Goal: Task Accomplishment & Management: Manage account settings

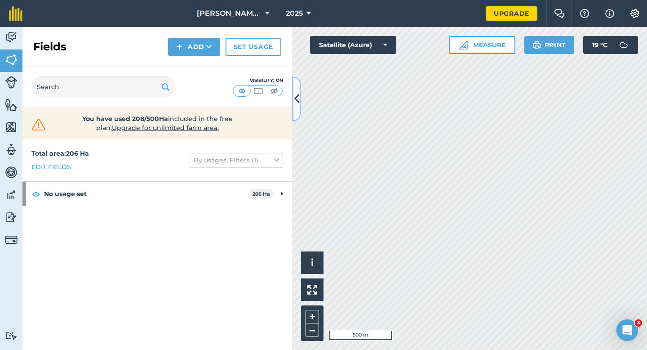
click at [296, 92] on icon at bounding box center [296, 99] width 5 height 16
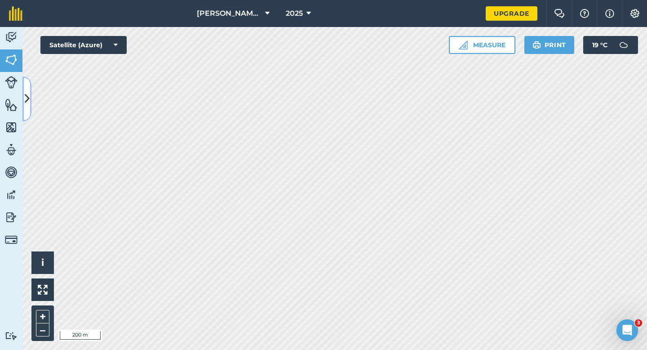
click at [28, 90] on button at bounding box center [26, 98] width 9 height 45
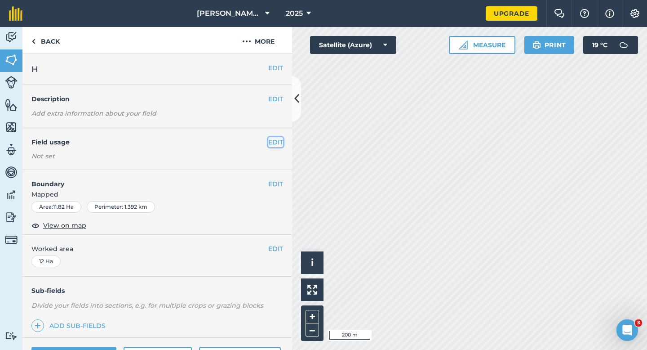
click at [272, 143] on button "EDIT" at bounding box center [275, 142] width 15 height 10
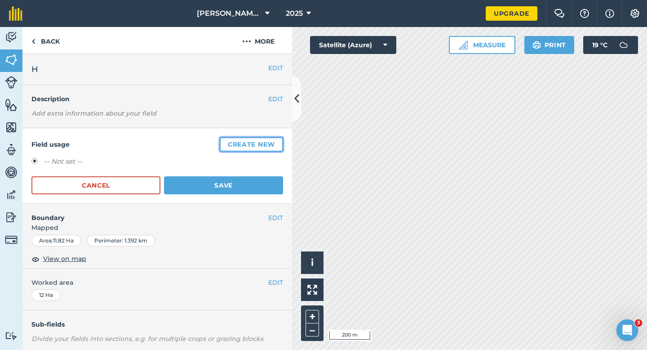
click at [242, 142] on button "Create new" at bounding box center [251, 144] width 63 height 14
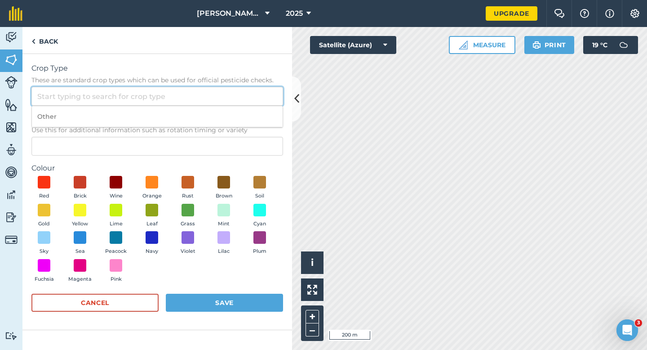
click at [208, 96] on input "Crop Type These are standard crop types which can be used for official pesticid…" at bounding box center [157, 96] width 252 height 19
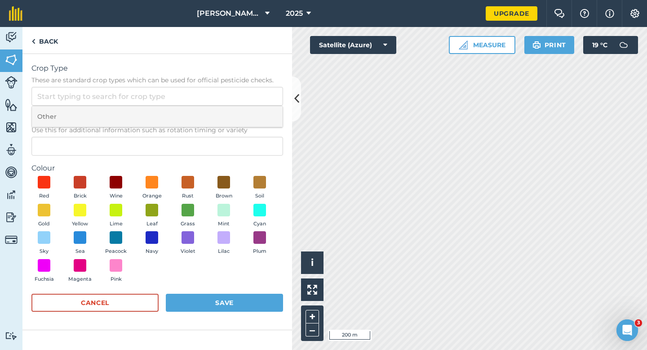
click at [209, 118] on li "Other" at bounding box center [157, 116] width 251 height 21
type input "Other"
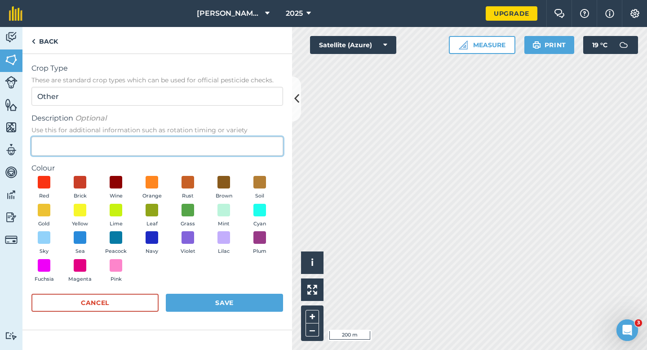
click at [206, 149] on input "Description Optional Use this for additional information such as rotation timin…" at bounding box center [157, 146] width 252 height 19
type input "Watties Peas"
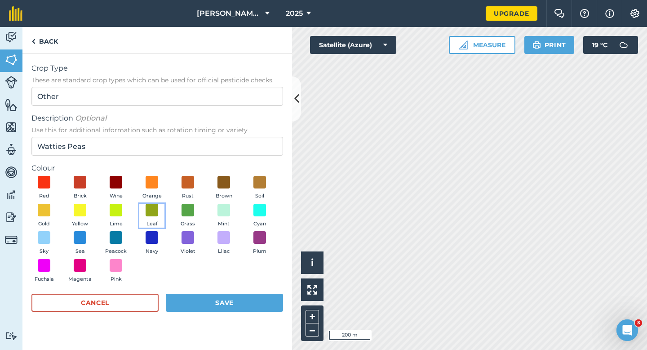
click at [152, 217] on button "Leaf" at bounding box center [151, 216] width 25 height 24
click at [232, 313] on div "Cancel Save" at bounding box center [157, 306] width 252 height 27
click at [238, 306] on button "Save" at bounding box center [224, 302] width 117 height 18
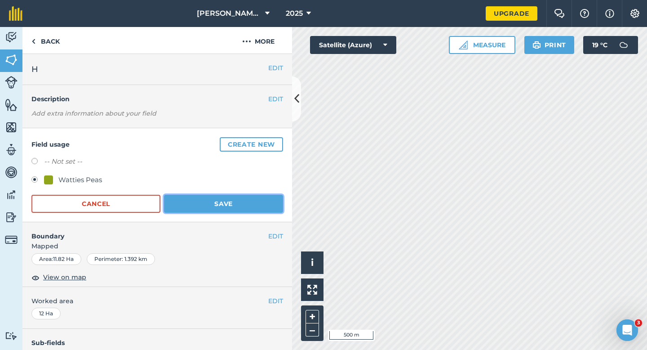
click at [255, 199] on button "Save" at bounding box center [223, 204] width 119 height 18
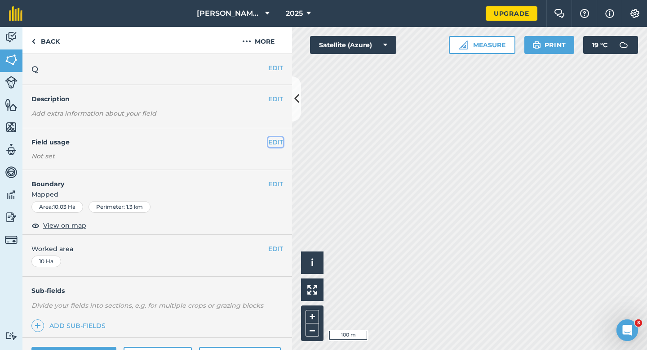
click at [269, 140] on button "EDIT" at bounding box center [275, 142] width 15 height 10
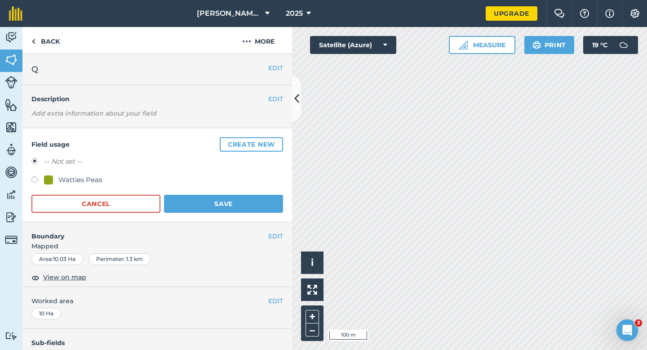
click at [65, 179] on div "Watties Peas" at bounding box center [80, 179] width 44 height 11
radio input "true"
radio input "false"
click at [206, 200] on button "Save" at bounding box center [223, 204] width 119 height 18
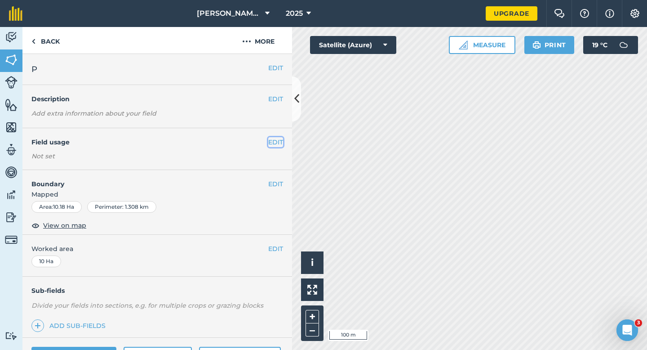
click at [277, 143] on button "EDIT" at bounding box center [275, 142] width 15 height 10
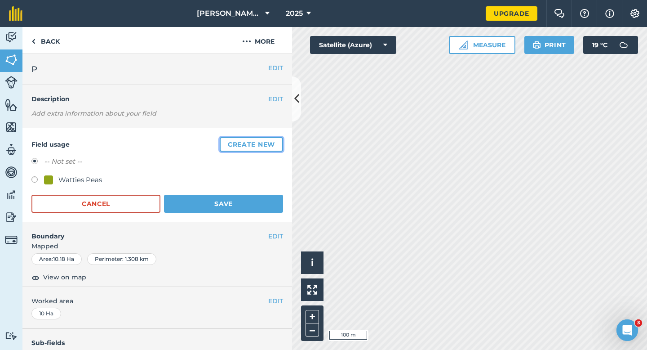
click at [277, 143] on button "Create new" at bounding box center [251, 144] width 63 height 14
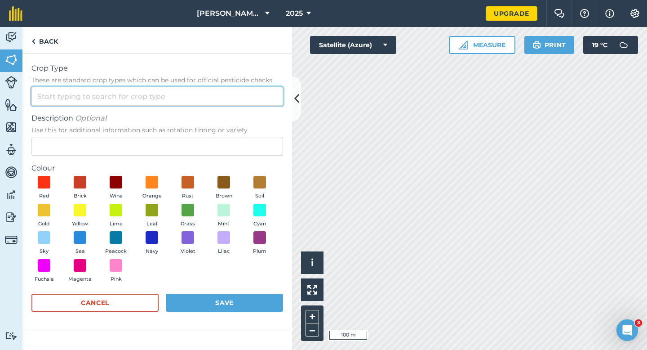
click at [203, 89] on input "Crop Type These are standard crop types which can be used for official pesticid…" at bounding box center [157, 96] width 252 height 19
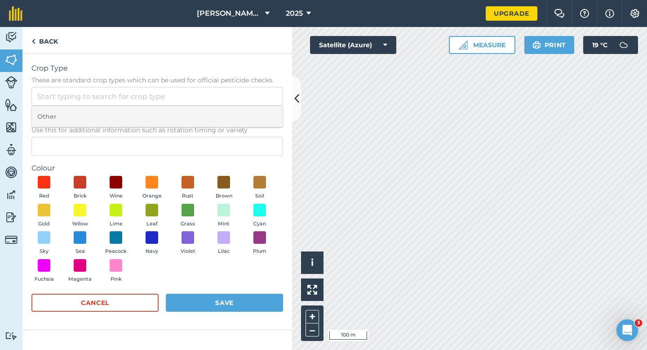
click at [204, 111] on li "Other" at bounding box center [157, 116] width 251 height 21
type input "Other"
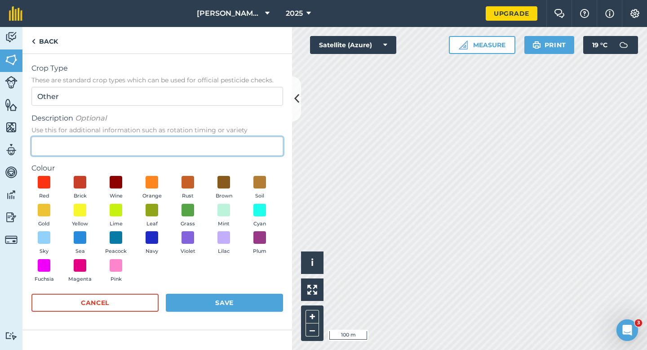
click at [227, 153] on input "Description Optional Use this for additional information such as rotation timin…" at bounding box center [157, 146] width 252 height 19
type input "Grass Seed"
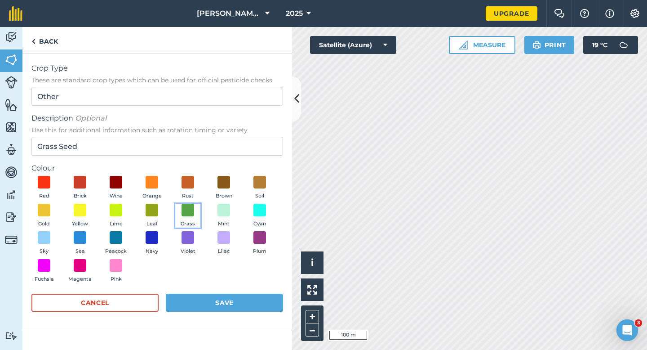
click at [179, 206] on button "Grass" at bounding box center [187, 216] width 25 height 24
click at [232, 294] on button "Save" at bounding box center [224, 302] width 117 height 18
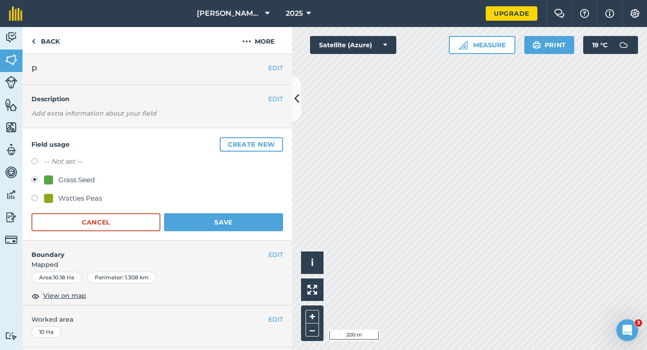
click at [272, 231] on div "Field usage Create new -- Not set -- Grass Seed Watties Peas Cancel Save" at bounding box center [157, 184] width 270 height 112
click at [272, 227] on button "Save" at bounding box center [223, 222] width 119 height 18
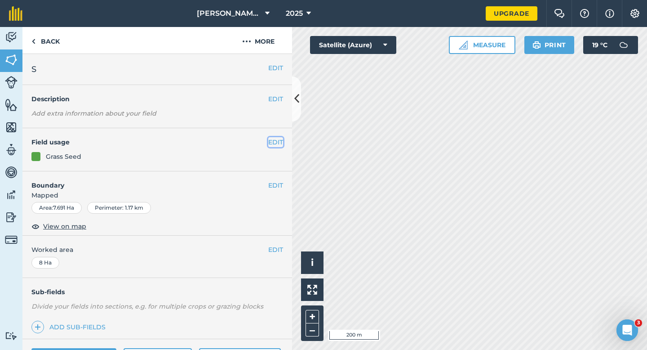
click at [276, 145] on button "EDIT" at bounding box center [275, 142] width 15 height 10
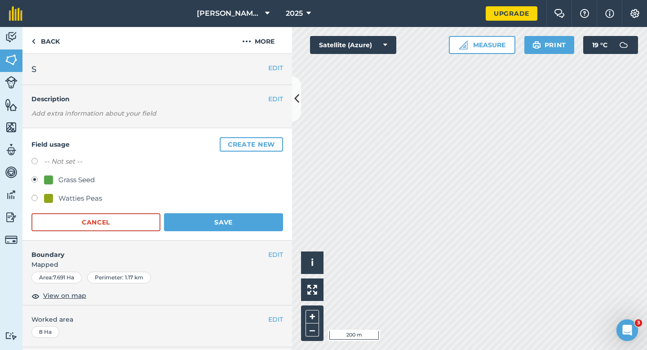
click at [245, 136] on div "Field usage Create new -- Not set -- Grass Seed Watties Peas Cancel Save" at bounding box center [157, 184] width 270 height 112
click at [244, 142] on button "Create new" at bounding box center [251, 144] width 63 height 14
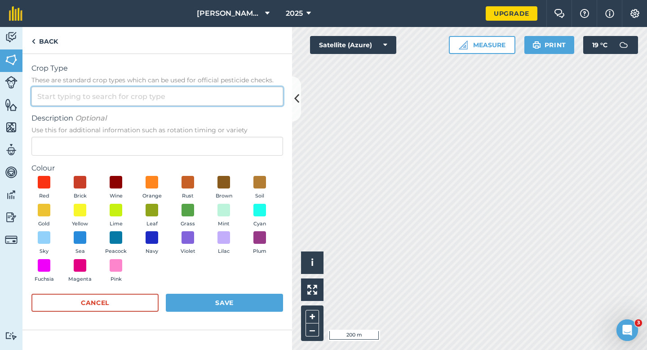
click at [235, 97] on input "Crop Type These are standard crop types which can be used for official pesticid…" at bounding box center [157, 96] width 252 height 19
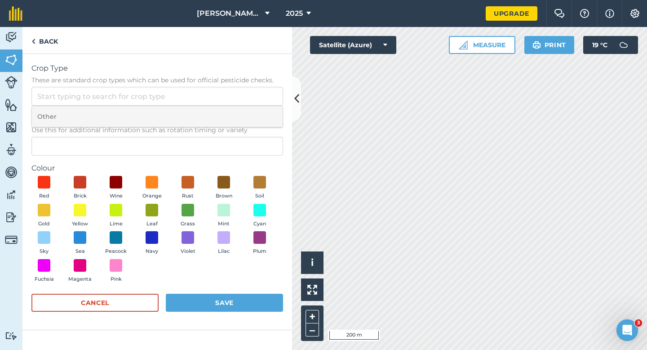
click at [235, 117] on li "Other" at bounding box center [157, 116] width 251 height 21
type input "Other"
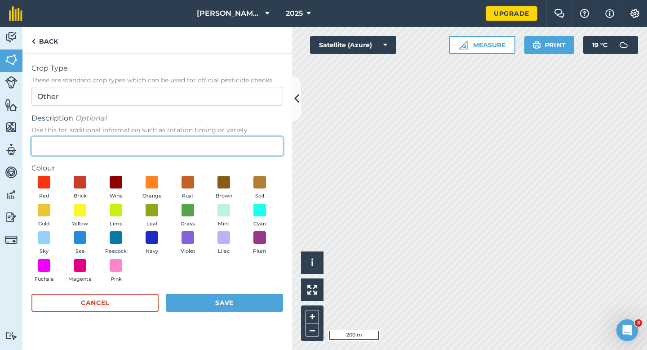
click at [235, 141] on input "Description Optional Use this for additional information such as rotation timin…" at bounding box center [157, 146] width 252 height 19
type input "Potatoes"
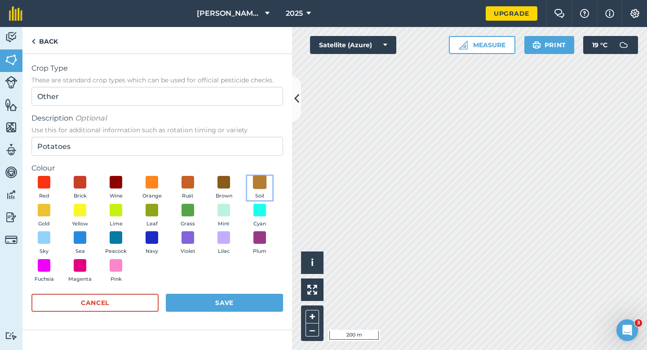
click at [254, 186] on span at bounding box center [260, 182] width 14 height 14
click at [251, 317] on div "Cancel Save" at bounding box center [157, 306] width 252 height 27
click at [255, 306] on button "Save" at bounding box center [224, 302] width 117 height 18
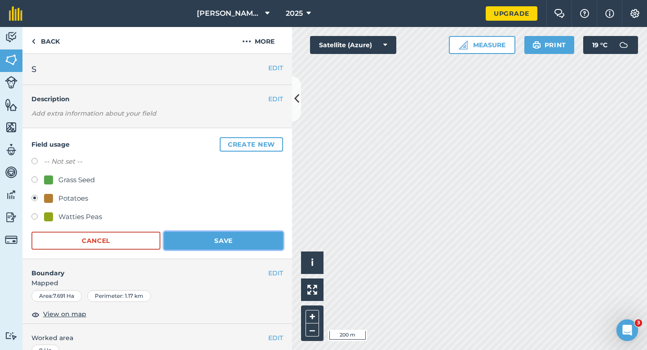
click at [264, 237] on button "Save" at bounding box center [223, 240] width 119 height 18
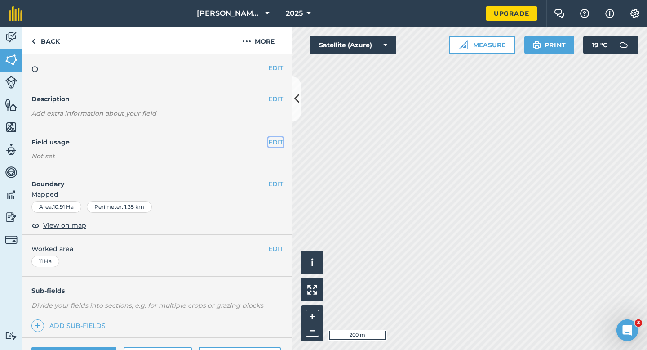
click at [275, 141] on button "EDIT" at bounding box center [275, 142] width 15 height 10
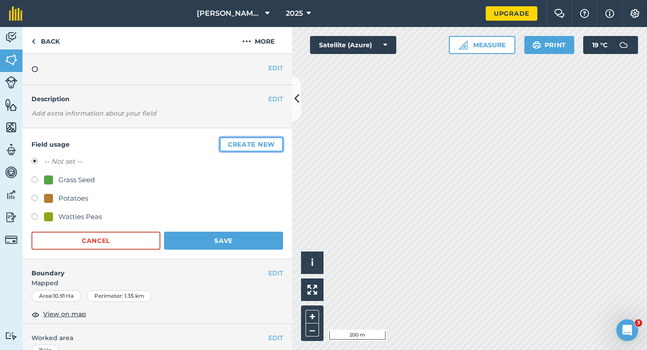
click at [275, 141] on button "Create new" at bounding box center [251, 144] width 63 height 14
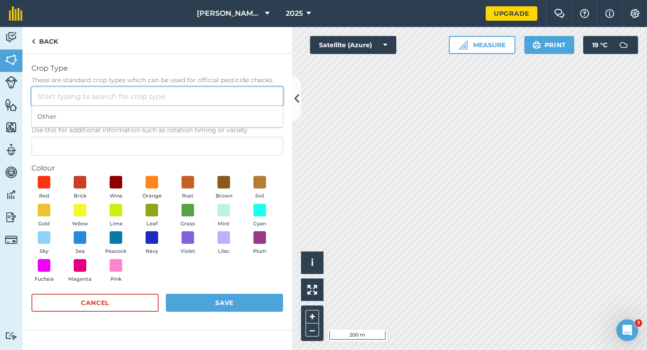
click at [242, 95] on input "Crop Type These are standard crop types which can be used for official pesticid…" at bounding box center [157, 96] width 252 height 19
click at [242, 106] on ol "Other" at bounding box center [157, 117] width 252 height 22
click at [243, 97] on input "Crop Type These are standard crop types which can be used for official pesticid…" at bounding box center [157, 96] width 252 height 19
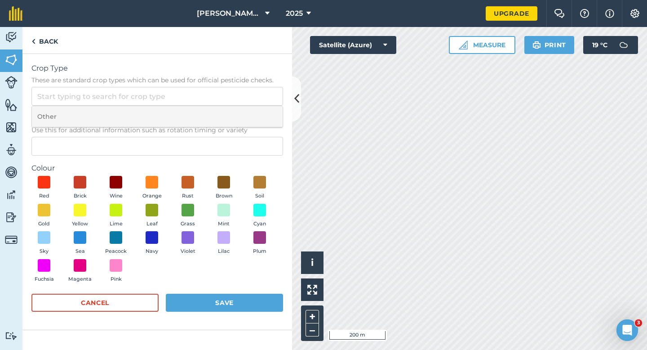
click at [244, 113] on li "Other" at bounding box center [157, 116] width 251 height 21
type input "Other"
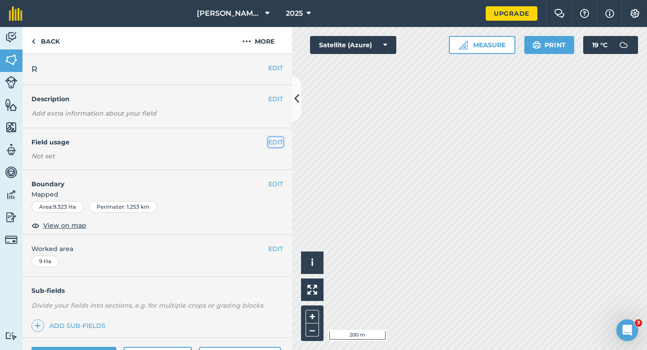
click at [275, 143] on button "EDIT" at bounding box center [275, 142] width 15 height 10
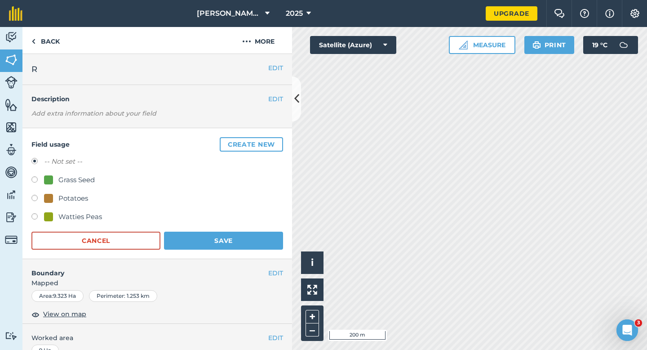
click at [70, 185] on div "Grass Seed" at bounding box center [76, 179] width 36 height 11
radio input "true"
radio input "false"
click at [212, 244] on button "Save" at bounding box center [223, 240] width 119 height 18
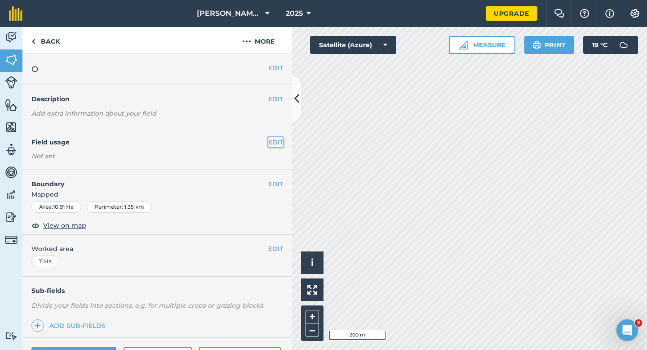
click at [275, 145] on button "EDIT" at bounding box center [275, 142] width 15 height 10
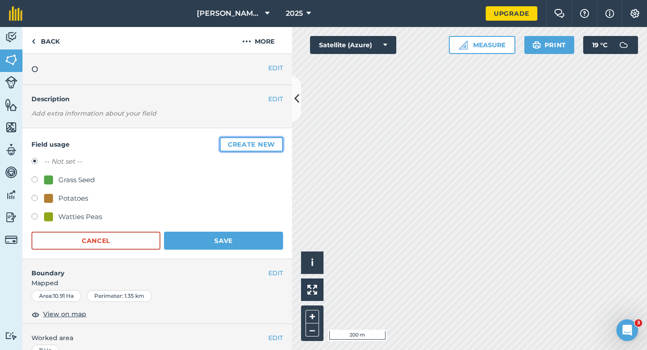
click at [275, 145] on button "Create new" at bounding box center [251, 144] width 63 height 14
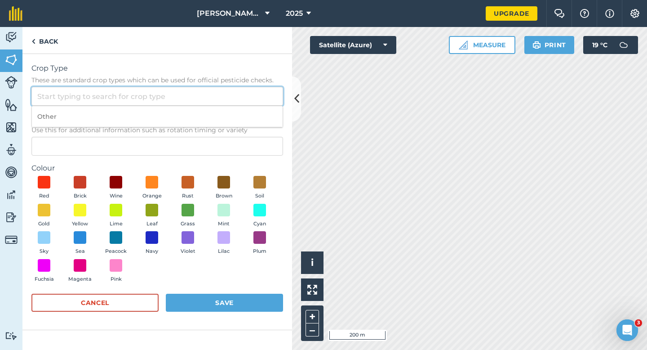
click at [249, 103] on input "Crop Type These are standard crop types which can be used for official pesticid…" at bounding box center [157, 96] width 252 height 19
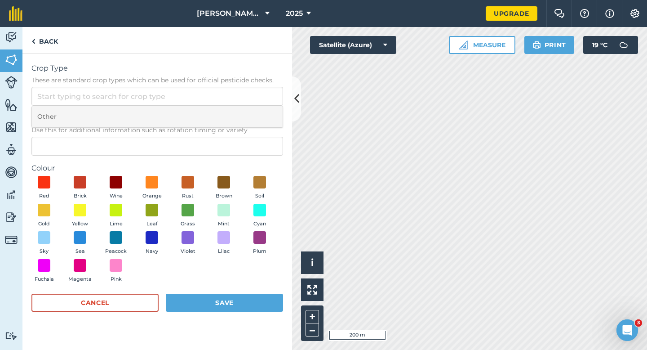
click at [249, 111] on li "Other" at bounding box center [157, 116] width 251 height 21
type input "Other"
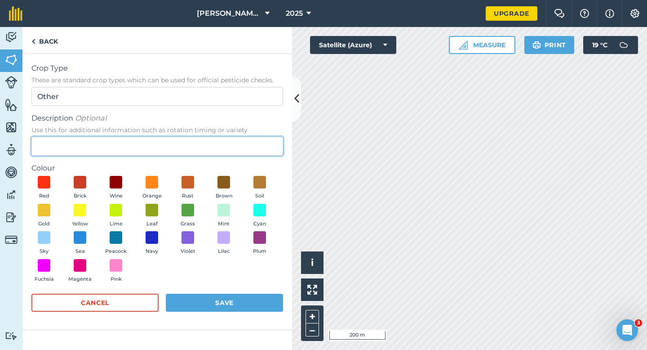
click at [249, 139] on input "Description Optional Use this for additional information such as rotation timin…" at bounding box center [157, 146] width 252 height 19
type input "Wheat"
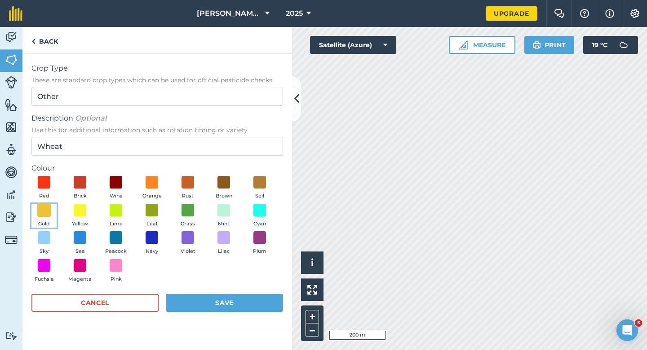
click at [46, 209] on span at bounding box center [44, 210] width 14 height 14
click at [240, 297] on button "Save" at bounding box center [224, 302] width 117 height 18
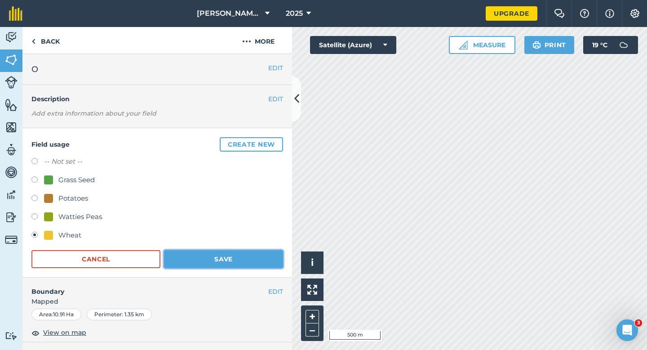
click at [272, 255] on button "Save" at bounding box center [223, 259] width 119 height 18
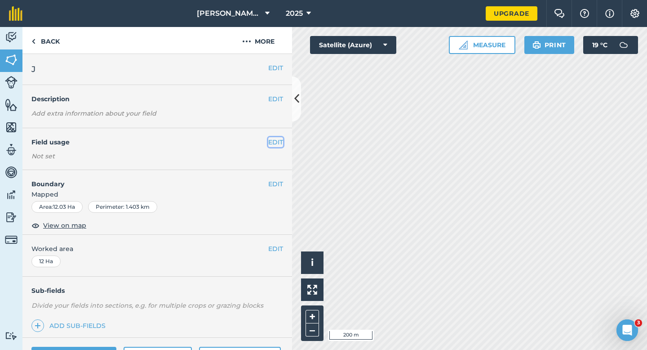
click at [272, 143] on button "EDIT" at bounding box center [275, 142] width 15 height 10
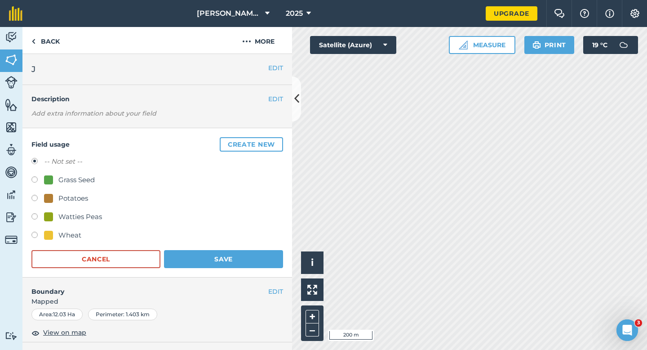
click at [74, 216] on div "Watties Peas" at bounding box center [80, 216] width 44 height 11
radio input "true"
radio input "false"
click at [199, 263] on button "Save" at bounding box center [223, 259] width 119 height 18
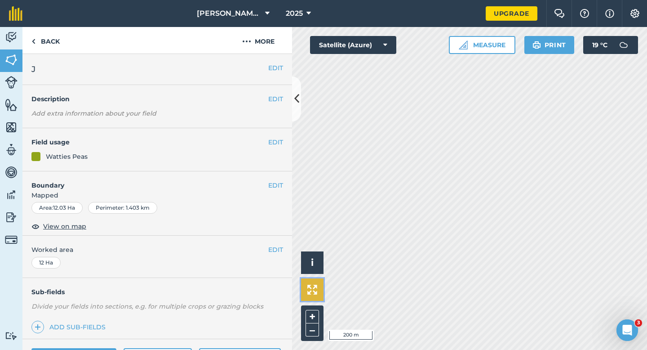
click at [311, 295] on button at bounding box center [312, 289] width 22 height 22
click at [277, 148] on div "EDIT Field usage Not set" at bounding box center [157, 149] width 270 height 42
click at [277, 142] on button "EDIT" at bounding box center [275, 142] width 15 height 10
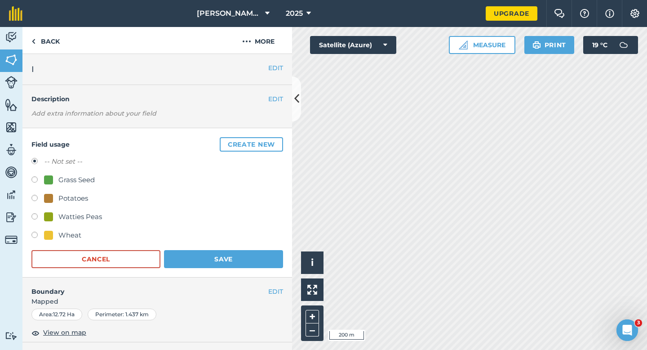
click at [63, 201] on div "Potatoes" at bounding box center [73, 198] width 30 height 11
radio input "true"
radio input "false"
click at [208, 257] on button "Save" at bounding box center [223, 259] width 119 height 18
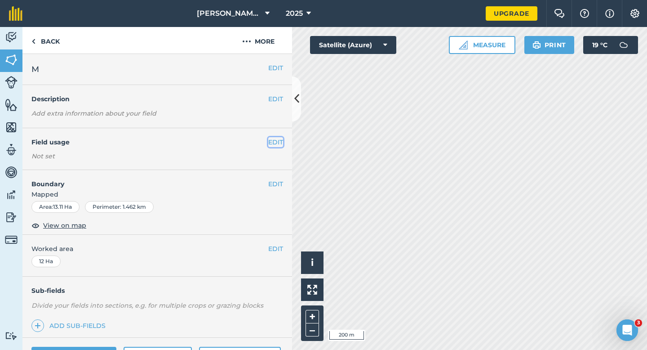
click at [274, 141] on button "EDIT" at bounding box center [275, 142] width 15 height 10
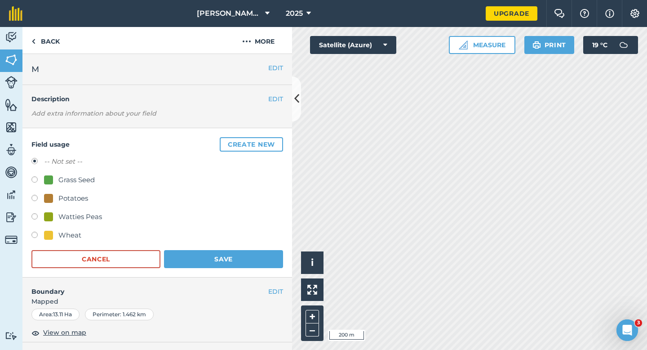
click at [62, 185] on div "Grass Seed" at bounding box center [157, 180] width 252 height 13
click at [69, 185] on div "Grass Seed" at bounding box center [157, 180] width 252 height 13
click at [69, 182] on div "Grass Seed" at bounding box center [76, 179] width 36 height 11
radio input "true"
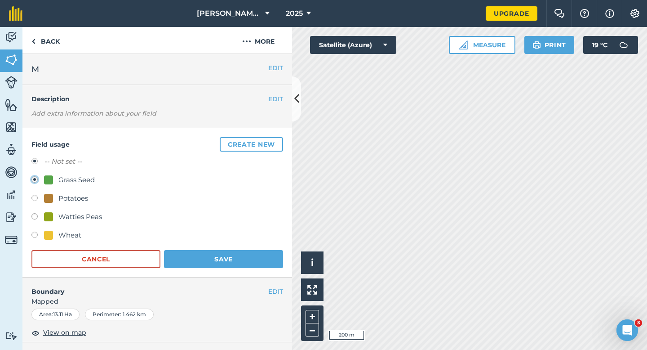
radio input "false"
click at [190, 254] on button "Save" at bounding box center [223, 259] width 119 height 18
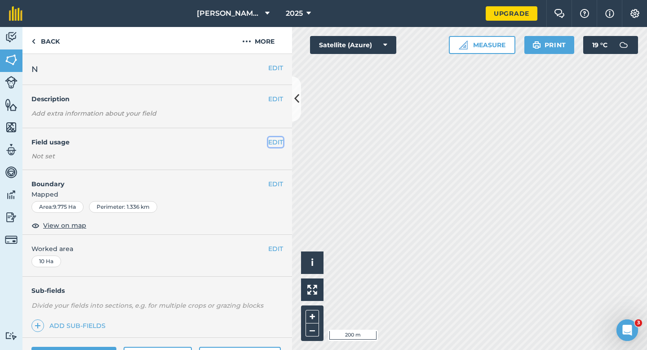
click at [278, 140] on button "EDIT" at bounding box center [275, 142] width 15 height 10
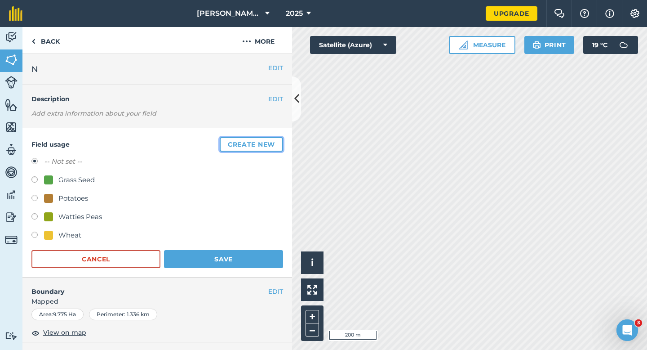
click at [244, 146] on button "Create new" at bounding box center [251, 144] width 63 height 14
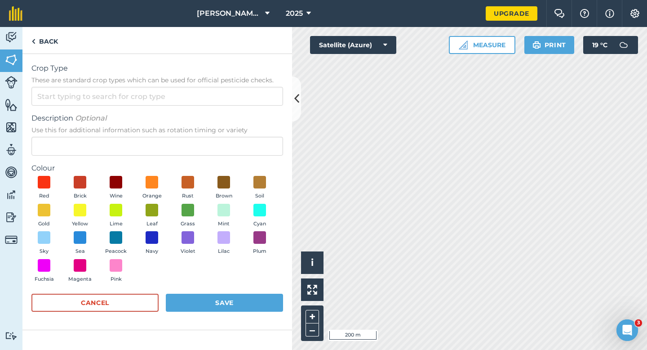
click at [225, 108] on form "Crop Type These are standard crop types which can be used for official pesticid…" at bounding box center [157, 191] width 252 height 257
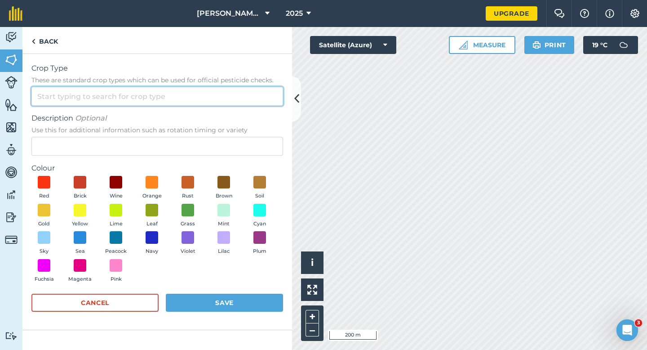
click at [224, 100] on input "Crop Type These are standard crop types which can be used for official pesticid…" at bounding box center [157, 96] width 252 height 19
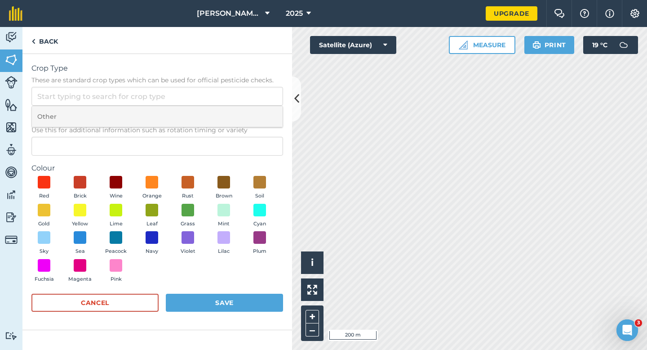
click at [224, 115] on li "Other" at bounding box center [157, 116] width 251 height 21
type input "Other"
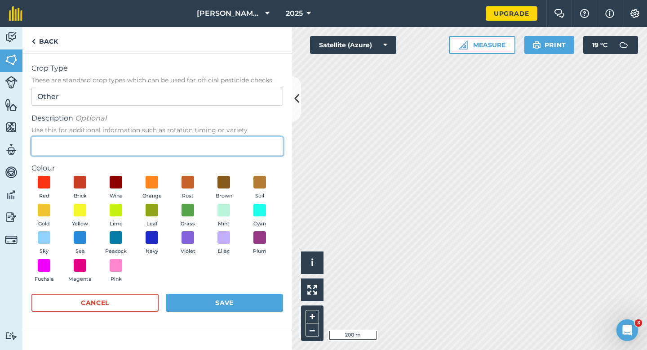
click at [224, 137] on input "Description Optional Use this for additional information such as rotation timin…" at bounding box center [157, 146] width 252 height 19
type input "Barley"
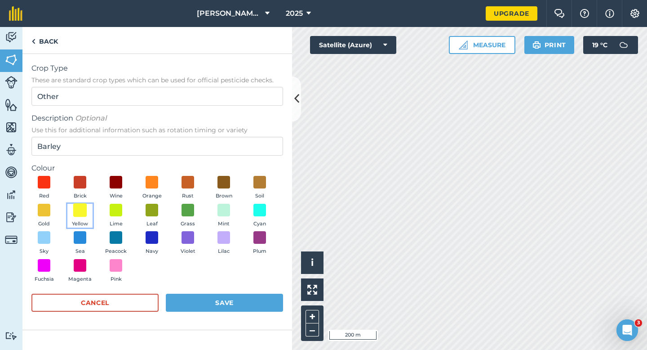
click at [84, 210] on span at bounding box center [80, 210] width 14 height 14
click at [205, 310] on button "Save" at bounding box center [224, 302] width 117 height 18
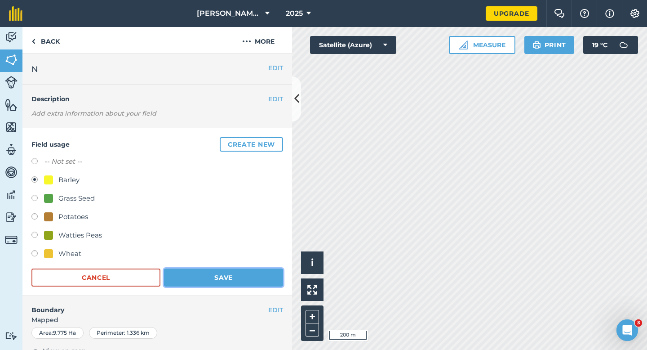
click at [259, 277] on button "Save" at bounding box center [223, 277] width 119 height 18
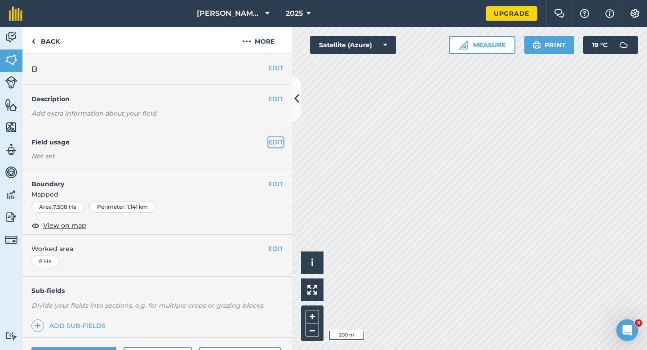
click at [271, 140] on button "EDIT" at bounding box center [275, 142] width 15 height 10
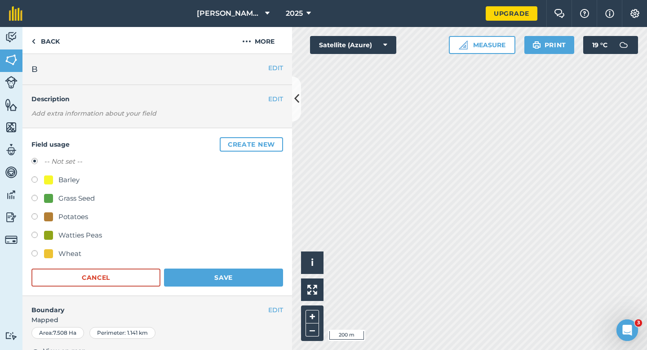
click at [66, 250] on div "Wheat" at bounding box center [69, 253] width 23 height 11
radio input "true"
radio input "false"
click at [199, 261] on form "-- Not set -- Barley Grass Seed Potatoes Watties Peas Wheat Cancel Save" at bounding box center [157, 221] width 252 height 130
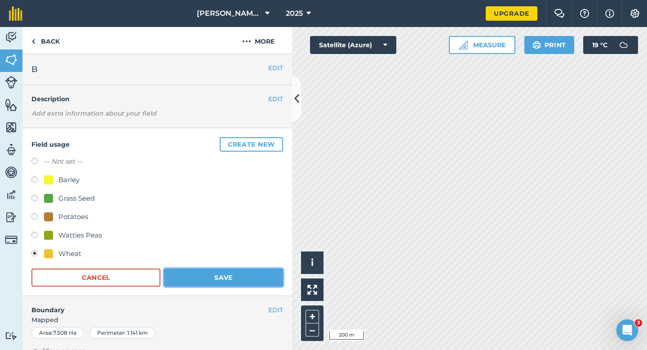
click at [200, 272] on button "Save" at bounding box center [223, 277] width 119 height 18
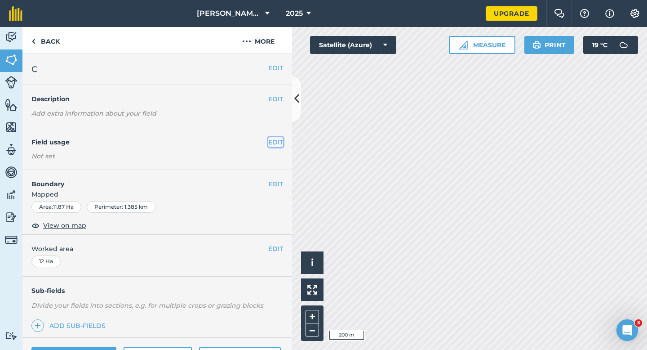
click at [278, 141] on button "EDIT" at bounding box center [275, 142] width 15 height 10
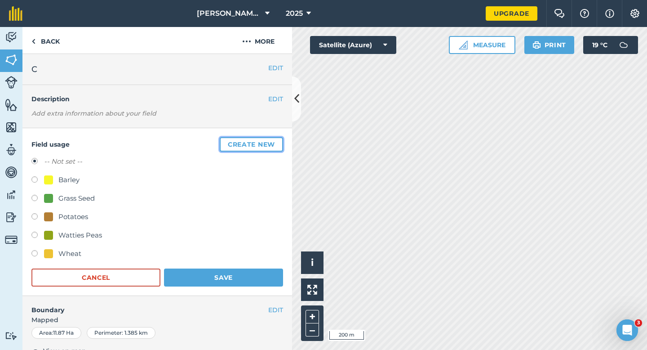
click at [278, 141] on button "Create new" at bounding box center [251, 144] width 63 height 14
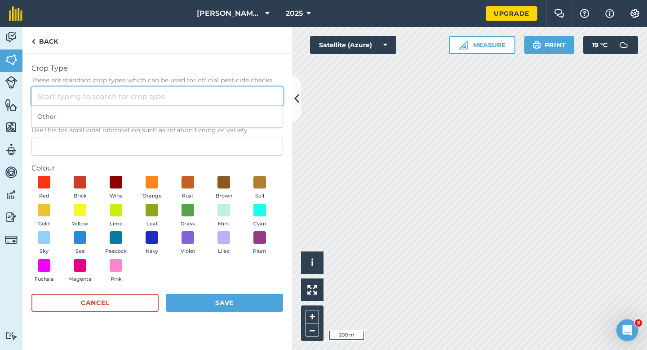
click at [248, 94] on input "Crop Type These are standard crop types which can be used for official pesticid…" at bounding box center [157, 96] width 252 height 19
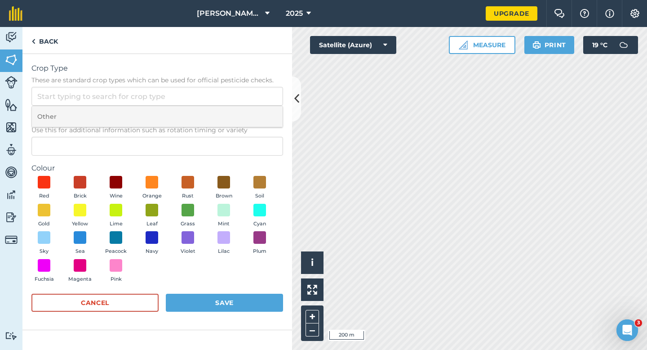
click at [248, 107] on li "Other" at bounding box center [157, 116] width 251 height 21
type input "Other"
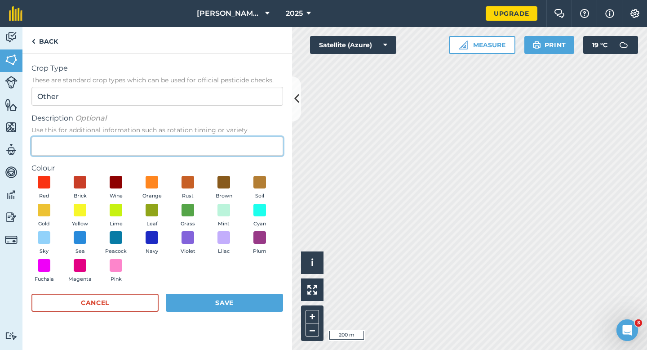
click at [247, 143] on input "Description Optional Use this for additional information such as rotation timin…" at bounding box center [157, 146] width 252 height 19
type input "Clover Seed"
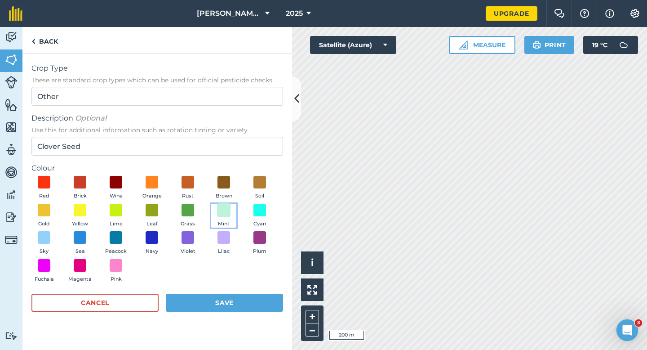
click at [217, 212] on span at bounding box center [224, 210] width 14 height 14
click at [244, 317] on div "Cancel Save" at bounding box center [157, 306] width 252 height 27
click at [248, 308] on button "Save" at bounding box center [224, 302] width 117 height 18
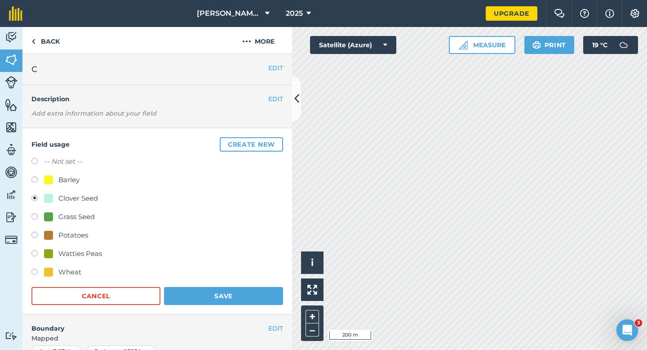
click at [264, 283] on form "-- Not set -- Barley Clover Seed Grass Seed Potatoes Watties Peas Wheat Cancel …" at bounding box center [157, 230] width 252 height 149
click at [264, 289] on button "Save" at bounding box center [223, 296] width 119 height 18
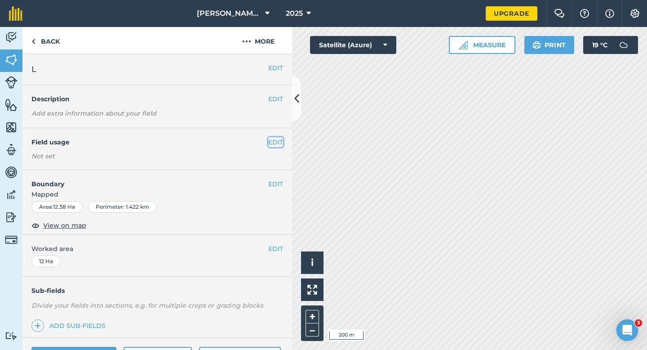
click at [273, 146] on button "EDIT" at bounding box center [275, 142] width 15 height 10
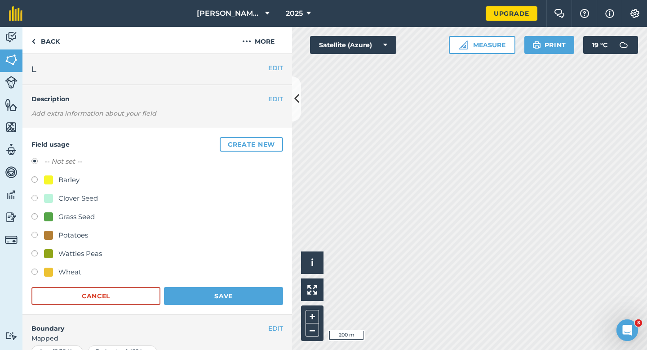
click at [84, 217] on div "Grass Seed" at bounding box center [76, 216] width 36 height 11
radio input "true"
radio input "false"
click at [270, 296] on button "Save" at bounding box center [223, 296] width 119 height 18
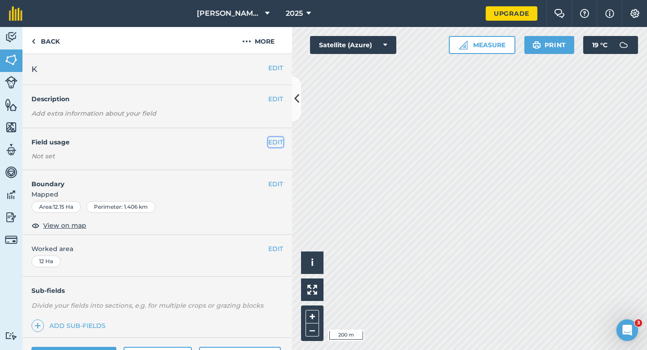
click at [274, 141] on button "EDIT" at bounding box center [275, 142] width 15 height 10
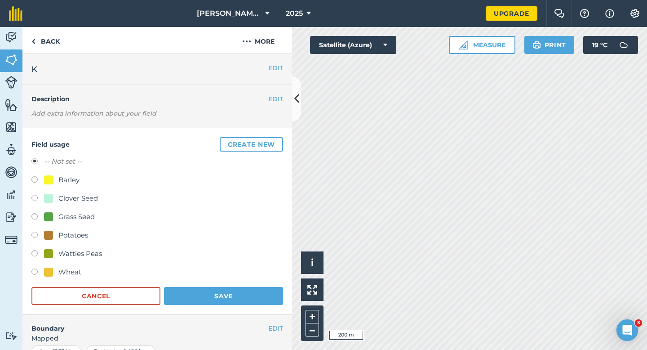
click at [70, 263] on div "-- Not set -- Barley Clover Seed Grass Seed Potatoes Watties Peas Wheat" at bounding box center [157, 218] width 252 height 124
click at [70, 269] on div "Wheat" at bounding box center [69, 271] width 23 height 11
radio input "true"
radio input "false"
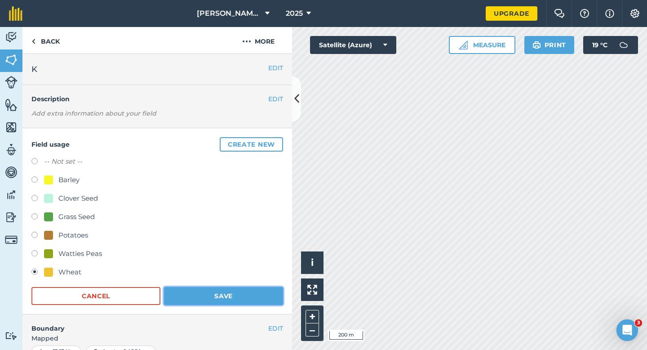
click at [188, 288] on button "Save" at bounding box center [223, 296] width 119 height 18
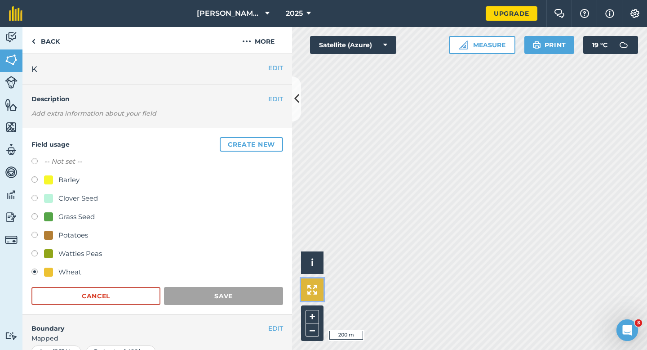
click at [316, 279] on button at bounding box center [312, 289] width 22 height 22
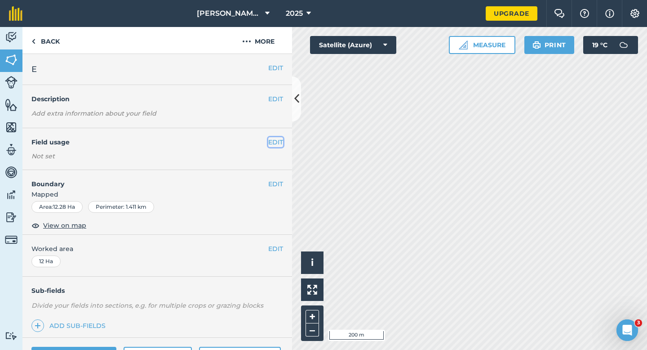
click at [278, 140] on button "EDIT" at bounding box center [275, 142] width 15 height 10
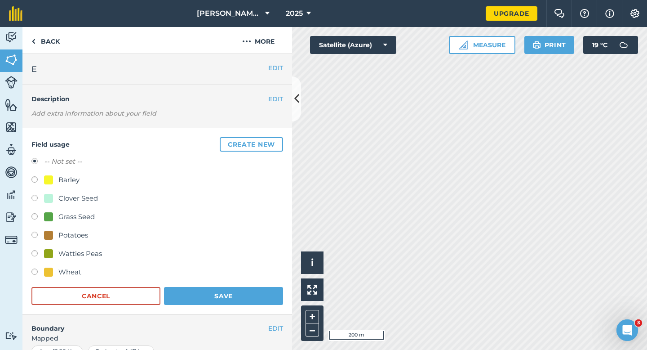
click at [265, 134] on div "Field usage Create new -- Not set -- Barley Clover Seed Grass Seed Potatoes Wat…" at bounding box center [157, 221] width 270 height 186
click at [265, 141] on button "Create new" at bounding box center [251, 144] width 63 height 14
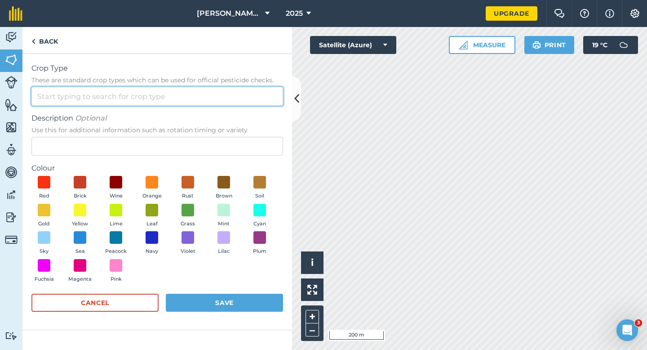
click at [254, 98] on input "Crop Type These are standard crop types which can be used for official pesticid…" at bounding box center [157, 96] width 252 height 19
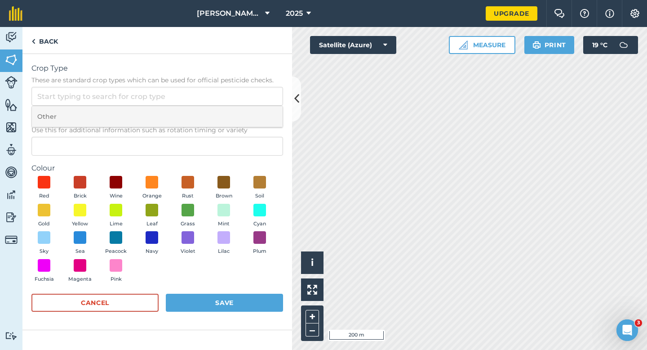
click at [254, 111] on li "Other" at bounding box center [157, 116] width 251 height 21
type input "Other"
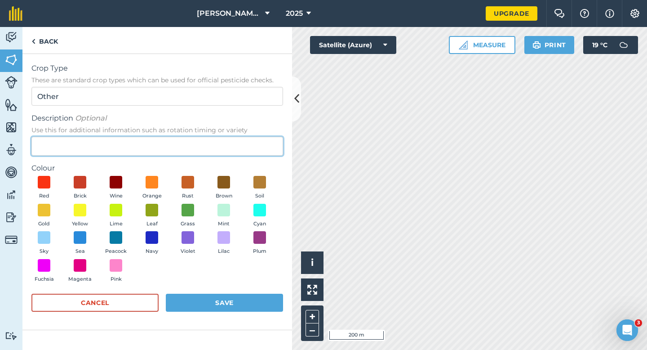
click at [254, 149] on input "Description Optional Use this for additional information such as rotation timin…" at bounding box center [157, 146] width 252 height 19
type input "Radish Seed"
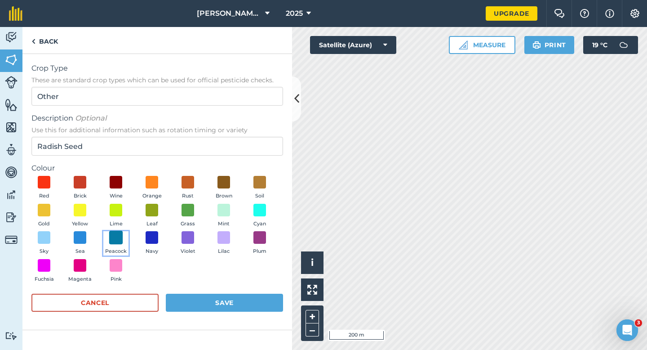
click at [111, 242] on span at bounding box center [116, 237] width 14 height 14
click at [228, 290] on form "Crop Type These are standard crop types which can be used for official pesticid…" at bounding box center [157, 191] width 252 height 257
click at [233, 293] on form "Crop Type These are standard crop types which can be used for official pesticid…" at bounding box center [157, 191] width 252 height 257
click at [233, 297] on button "Save" at bounding box center [224, 302] width 117 height 18
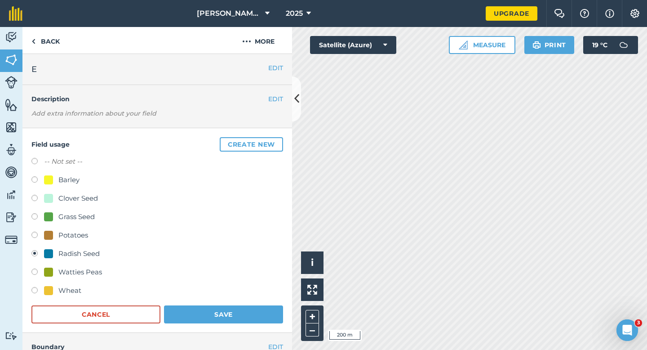
click at [251, 305] on form "-- Not set -- Barley Clover Seed Grass Seed Potatoes Radish Seed Watties Peas W…" at bounding box center [157, 239] width 252 height 167
click at [251, 307] on button "Save" at bounding box center [223, 314] width 119 height 18
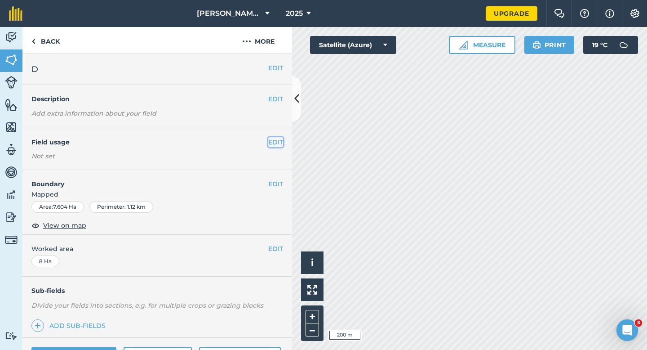
click at [277, 142] on button "EDIT" at bounding box center [275, 142] width 15 height 10
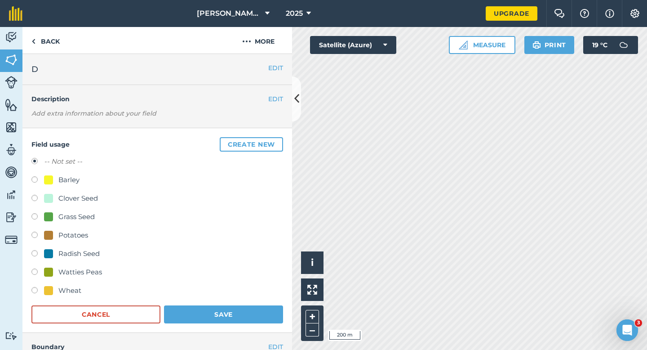
click at [52, 177] on div at bounding box center [48, 179] width 9 height 9
radio input "true"
radio input "false"
click at [194, 319] on button "Save" at bounding box center [223, 314] width 119 height 18
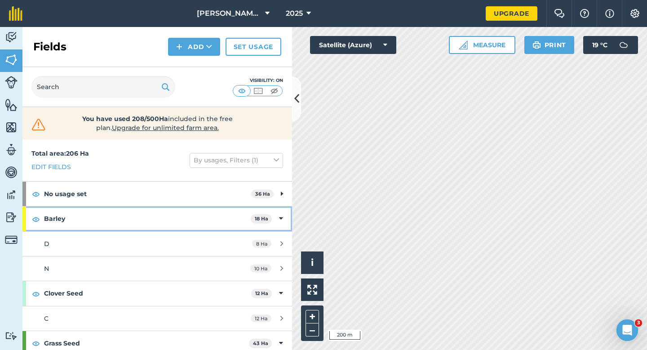
click at [191, 216] on strong "Barley" at bounding box center [147, 218] width 207 height 24
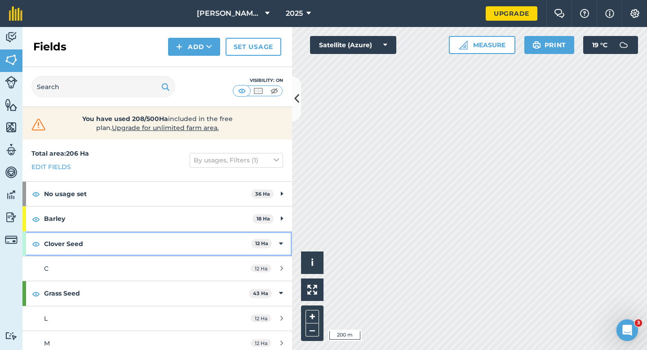
click at [204, 246] on strong "Clover Seed" at bounding box center [147, 243] width 207 height 24
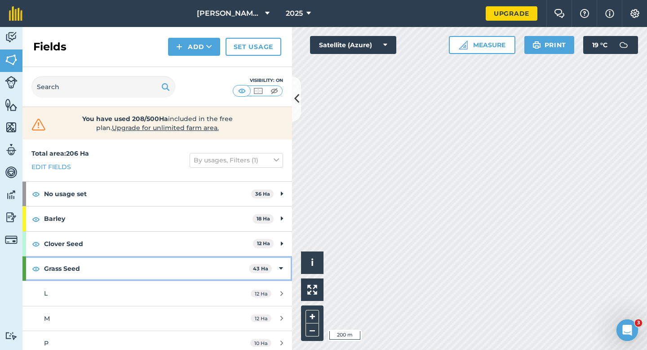
click at [212, 266] on strong "Grass Seed" at bounding box center [146, 268] width 205 height 24
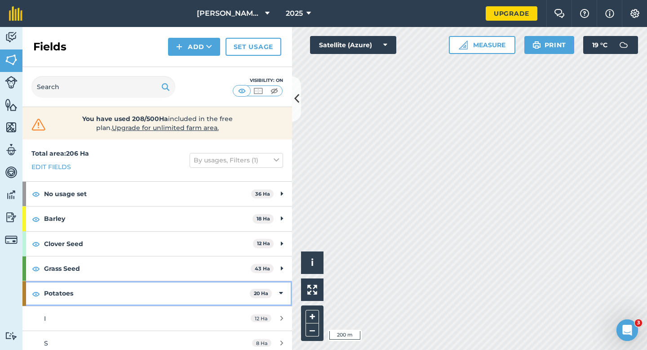
click at [239, 288] on strong "Potatoes" at bounding box center [147, 293] width 206 height 24
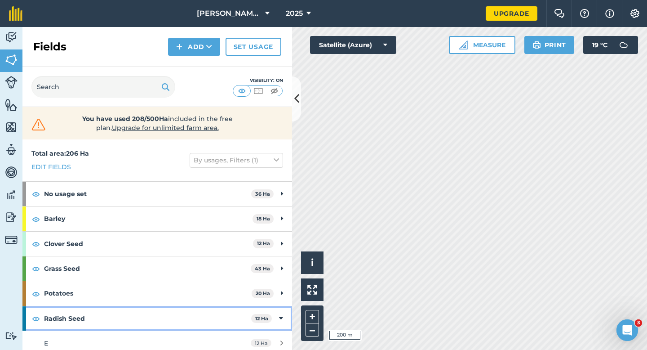
click at [239, 313] on strong "Radish Seed" at bounding box center [147, 318] width 207 height 24
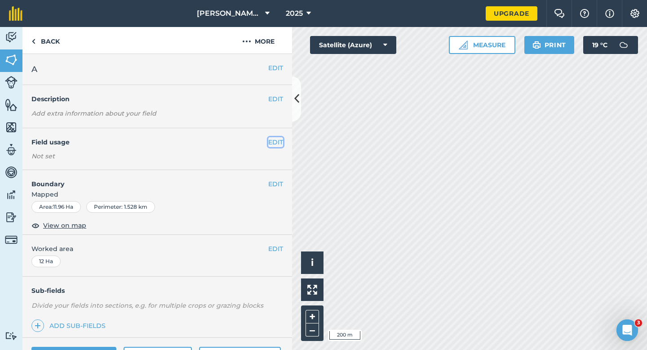
click at [277, 141] on button "EDIT" at bounding box center [275, 142] width 15 height 10
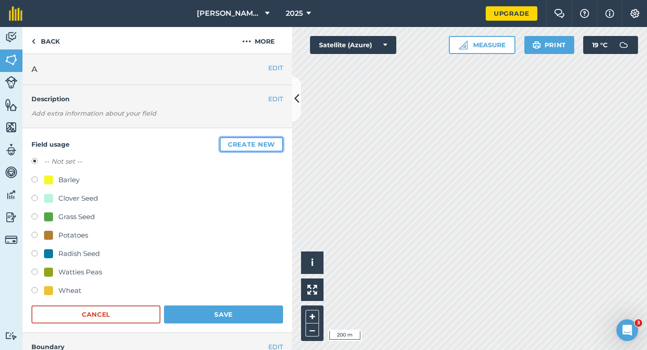
click at [277, 141] on button "Create new" at bounding box center [251, 144] width 63 height 14
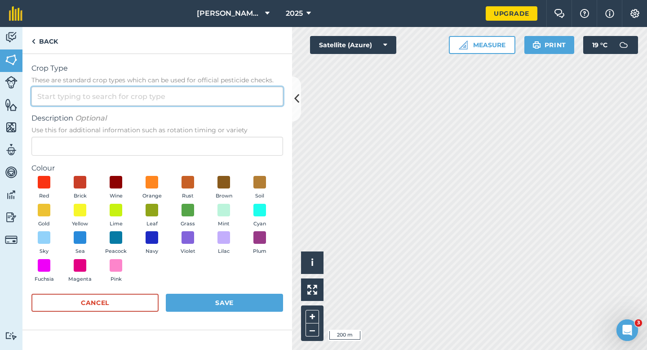
click at [260, 98] on input "Crop Type These are standard crop types which can be used for official pesticid…" at bounding box center [157, 96] width 252 height 19
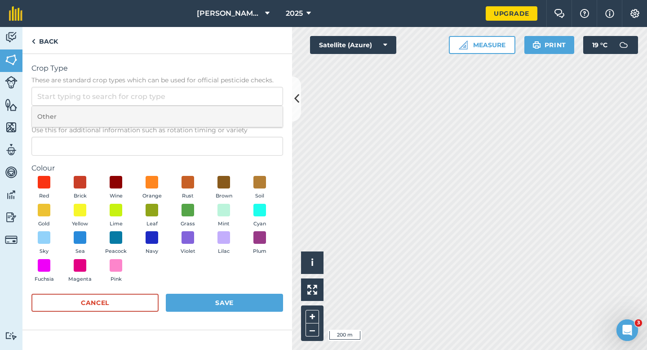
click at [260, 106] on li "Other" at bounding box center [157, 116] width 251 height 21
type input "Other"
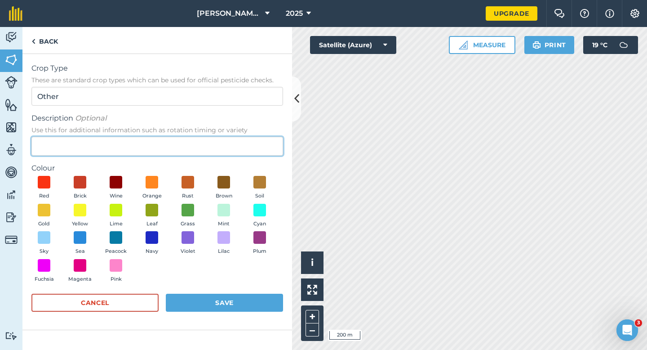
click at [258, 144] on input "Description Optional Use this for additional information such as rotation timin…" at bounding box center [157, 146] width 252 height 19
type input "Kale Seed"
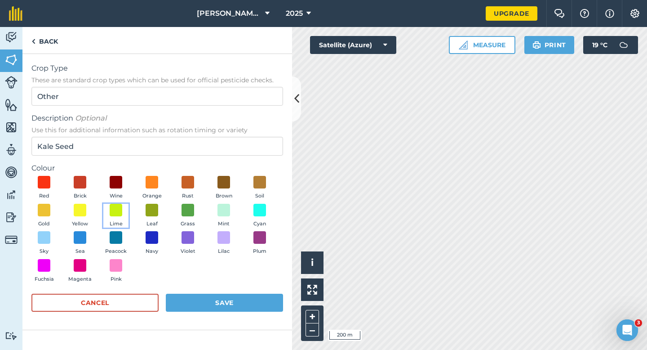
click at [116, 218] on button "Lime" at bounding box center [115, 216] width 25 height 24
click at [199, 306] on button "Save" at bounding box center [224, 302] width 117 height 18
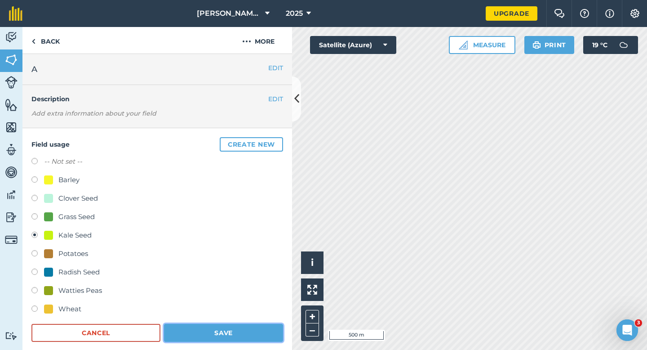
click at [255, 325] on button "Save" at bounding box center [223, 333] width 119 height 18
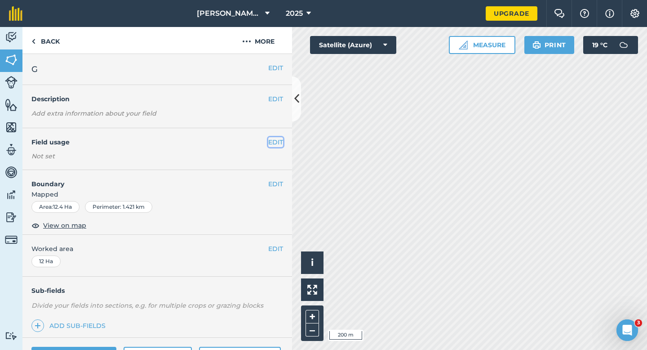
click at [279, 144] on button "EDIT" at bounding box center [275, 142] width 15 height 10
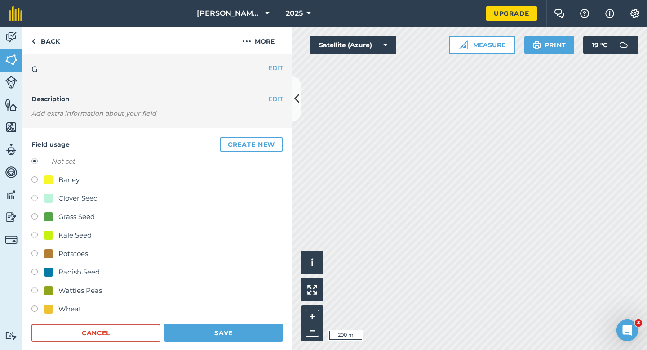
click at [78, 203] on div "Clover Seed" at bounding box center [78, 198] width 40 height 11
radio input "true"
radio input "false"
click at [224, 345] on div "Field usage Create new -- Not set -- Barley Clover Seed Grass Seed Kale Seed Po…" at bounding box center [157, 239] width 270 height 223
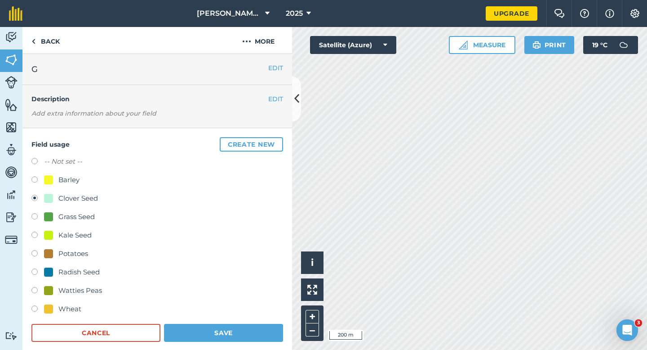
click at [228, 316] on div "Wheat" at bounding box center [157, 309] width 252 height 13
click at [228, 334] on button "Save" at bounding box center [223, 333] width 119 height 18
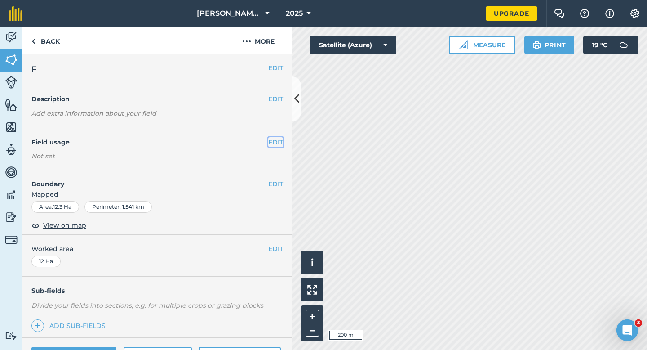
click at [278, 142] on button "EDIT" at bounding box center [275, 142] width 15 height 10
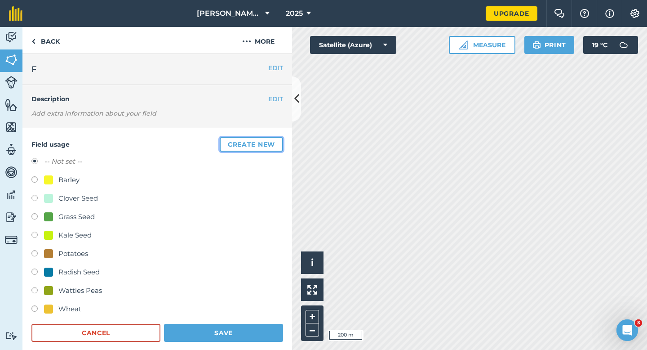
click at [278, 142] on button "Create new" at bounding box center [251, 144] width 63 height 14
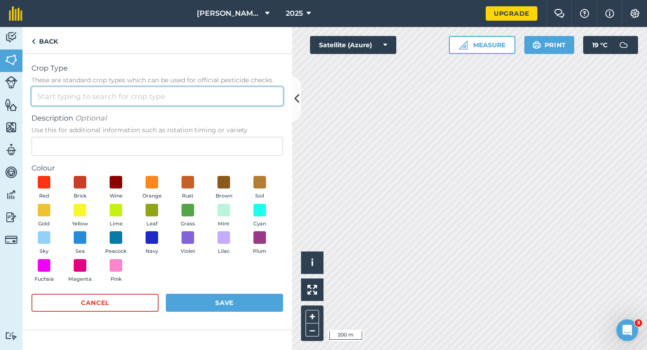
click at [258, 100] on input "Crop Type These are standard crop types which can be used for official pesticid…" at bounding box center [157, 96] width 252 height 19
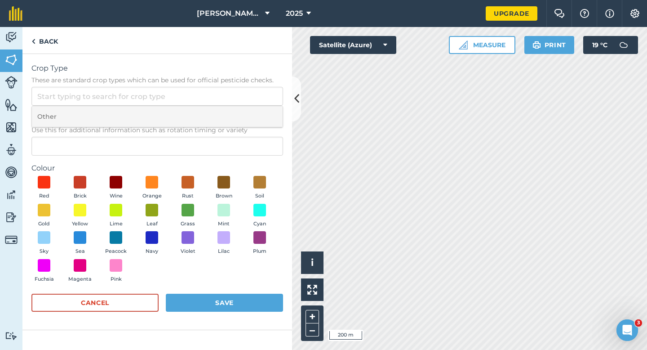
click at [258, 116] on li "Other" at bounding box center [157, 116] width 251 height 21
type input "Other"
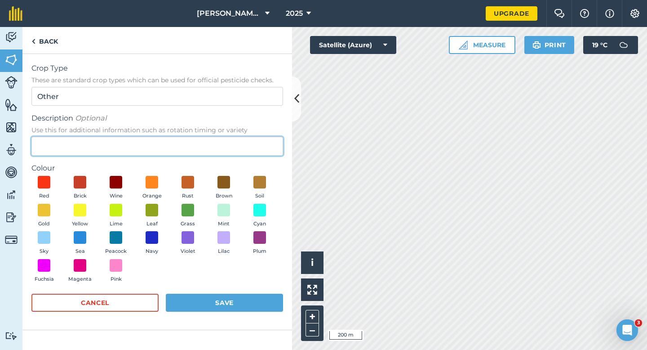
click at [257, 144] on input "Description Optional Use this for additional information such as rotation timin…" at bounding box center [157, 146] width 252 height 19
type input "Carrot Seed"
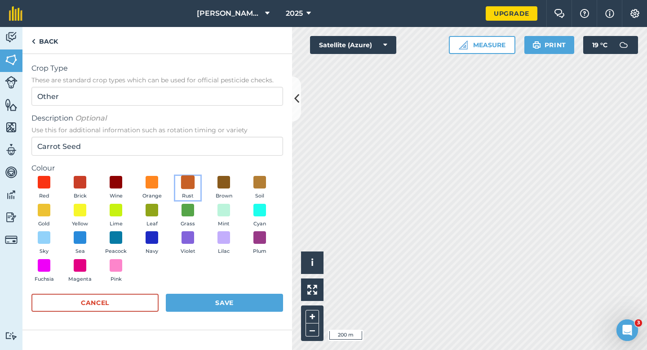
click at [183, 188] on button "Rust" at bounding box center [187, 188] width 25 height 24
click at [222, 298] on button "Save" at bounding box center [224, 302] width 117 height 18
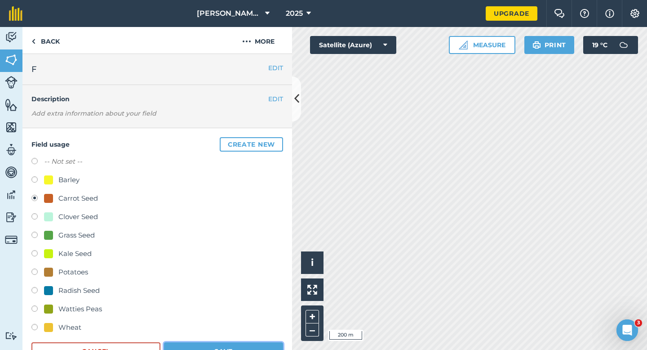
click at [232, 349] on button "Save" at bounding box center [223, 351] width 119 height 18
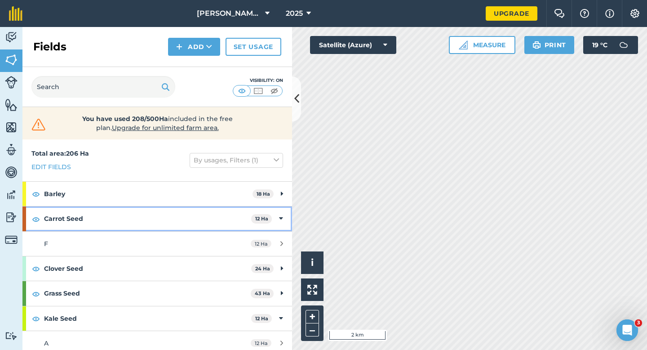
click at [289, 223] on div "Carrot Seed 12 Ha" at bounding box center [157, 218] width 270 height 24
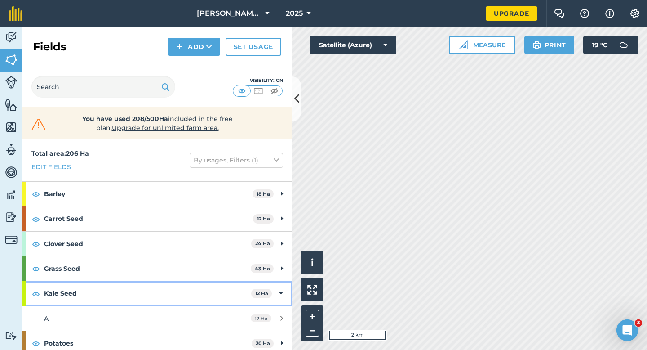
click at [284, 285] on div "Kale Seed 12 Ha" at bounding box center [157, 293] width 270 height 24
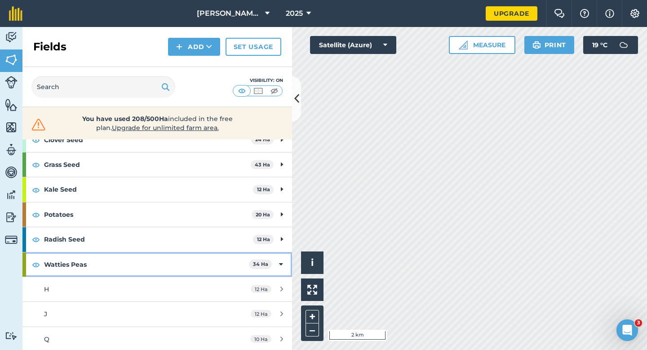
click at [279, 264] on icon at bounding box center [281, 264] width 4 height 10
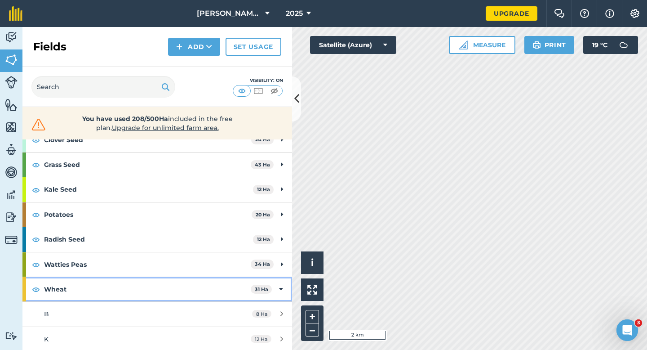
click at [279, 280] on div "Wheat 31 Ha" at bounding box center [157, 289] width 270 height 24
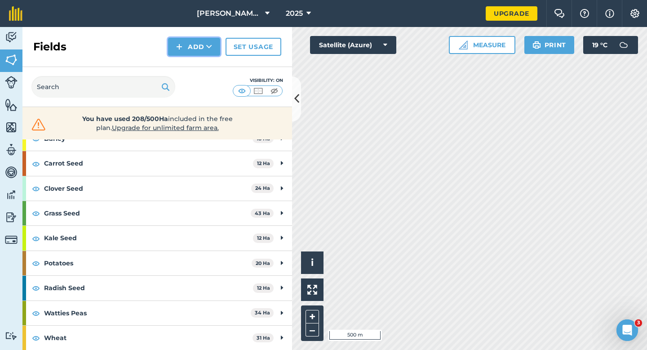
click at [182, 50] on img at bounding box center [179, 46] width 6 height 11
click at [183, 61] on link "Draw" at bounding box center [193, 67] width 49 height 20
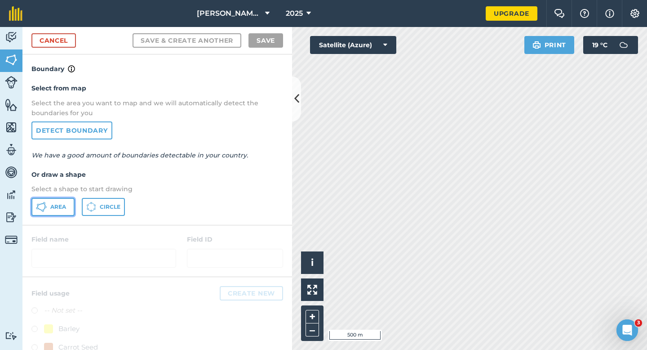
click at [57, 206] on span "Area" at bounding box center [58, 206] width 16 height 7
click at [370, 0] on html "[PERSON_NAME] & Sons 2025 Upgrade Farm Chat Help Info Settings Map printing is …" at bounding box center [323, 175] width 647 height 350
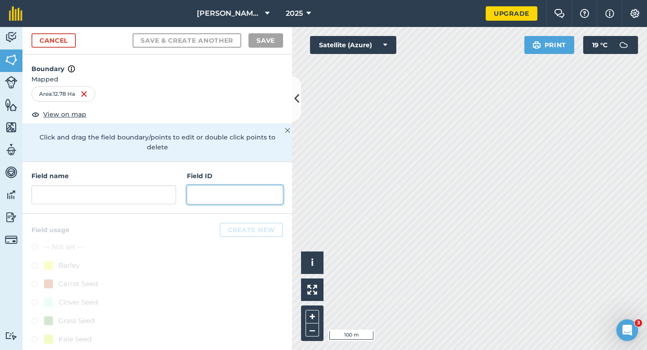
click at [243, 193] on input "text" at bounding box center [235, 194] width 96 height 19
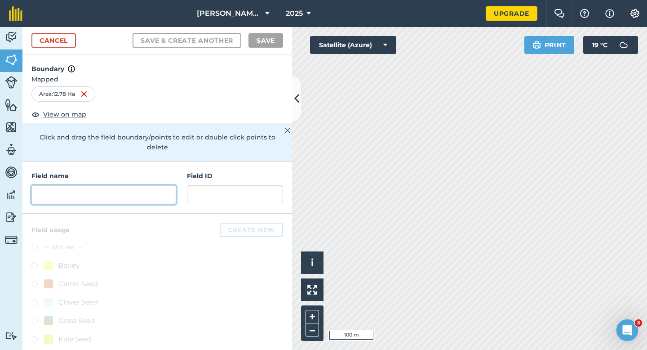
click at [167, 186] on input "text" at bounding box center [103, 194] width 145 height 19
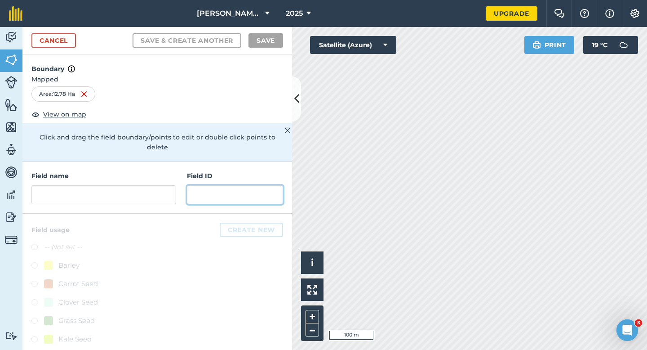
click at [194, 186] on input "text" at bounding box center [235, 194] width 96 height 19
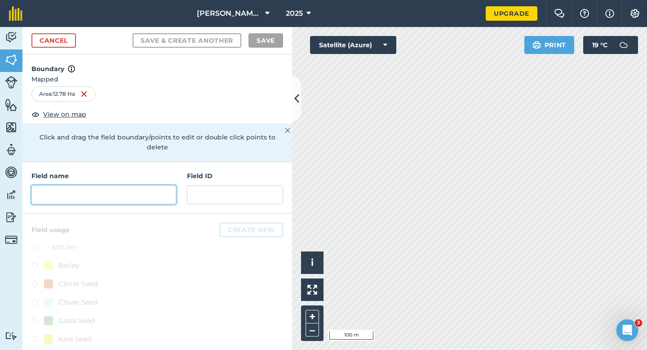
click at [153, 186] on input "text" at bounding box center [103, 194] width 145 height 19
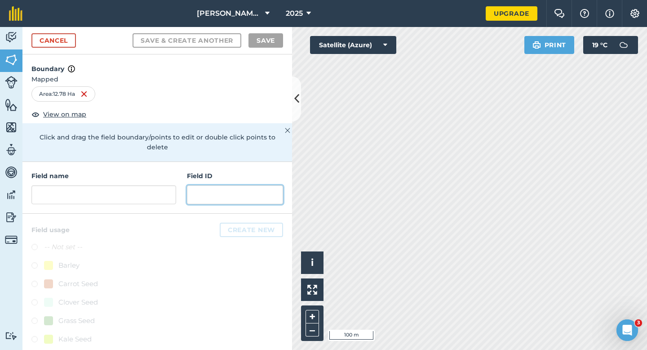
click at [191, 186] on input "text" at bounding box center [235, 194] width 96 height 19
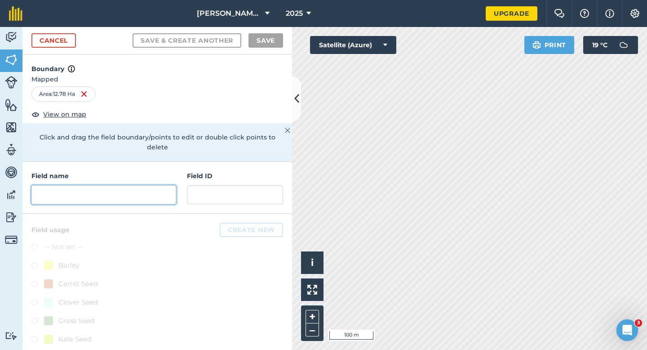
click at [165, 186] on input "text" at bounding box center [103, 194] width 145 height 19
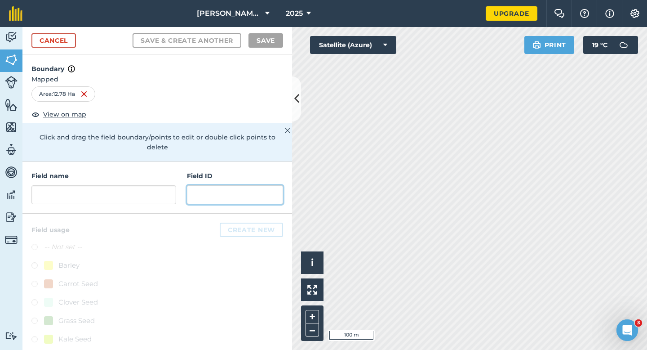
click at [206, 186] on input "text" at bounding box center [235, 194] width 96 height 19
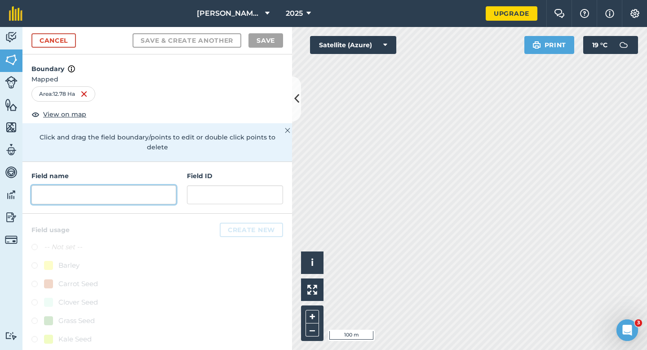
click at [151, 186] on input "text" at bounding box center [103, 194] width 145 height 19
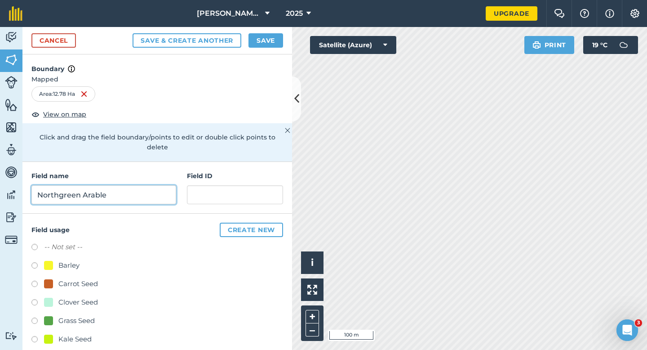
type input "Northgreen Arable"
click at [69, 349] on div "Potatoes" at bounding box center [73, 357] width 30 height 11
radio input "true"
click at [260, 29] on div "Cancel Save & Create Another Save" at bounding box center [157, 40] width 270 height 27
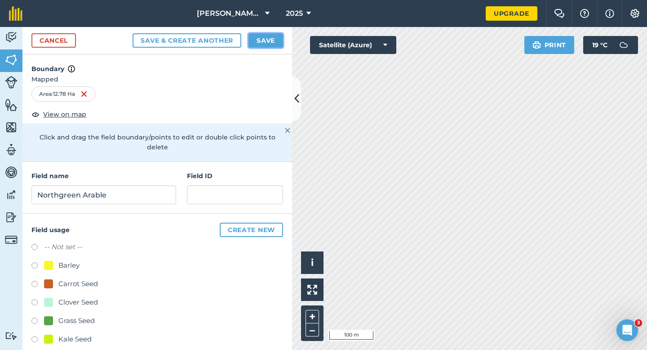
click at [266, 40] on button "Save" at bounding box center [265, 40] width 35 height 14
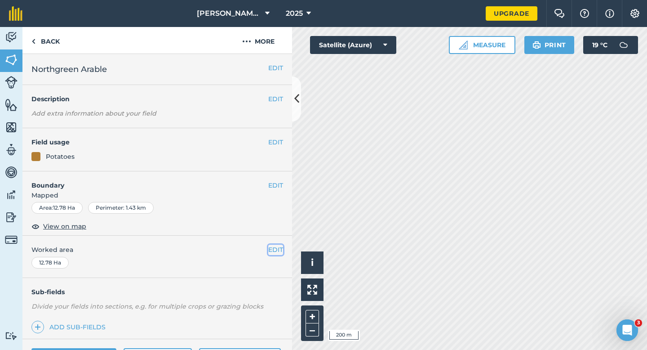
click at [272, 251] on button "EDIT" at bounding box center [275, 249] width 15 height 10
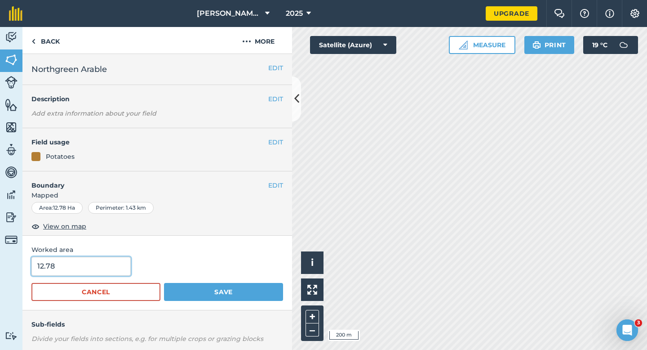
click at [108, 264] on input "12.78" at bounding box center [80, 266] width 99 height 19
type input "13"
click at [164, 283] on button "Save" at bounding box center [223, 292] width 119 height 18
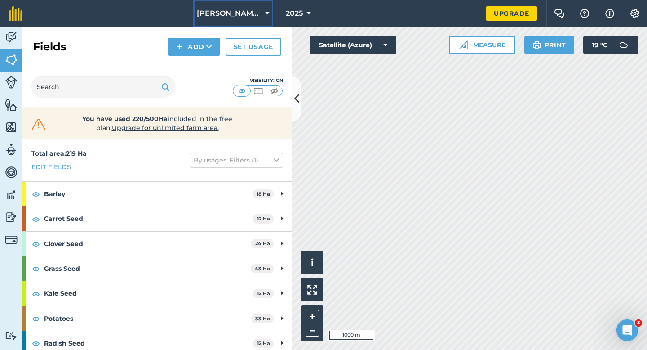
click at [229, 5] on button "[PERSON_NAME] & Sons" at bounding box center [233, 13] width 80 height 27
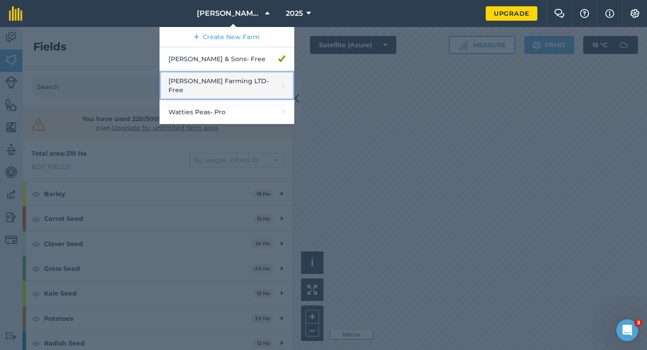
click at [227, 84] on link "[PERSON_NAME] Farming LTD - Free" at bounding box center [227, 85] width 135 height 29
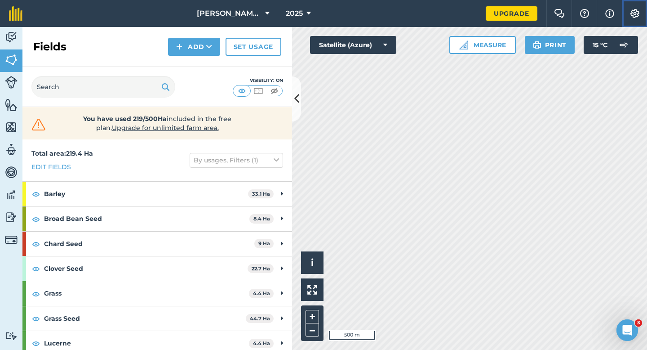
click at [640, 3] on button "Settings" at bounding box center [634, 13] width 25 height 27
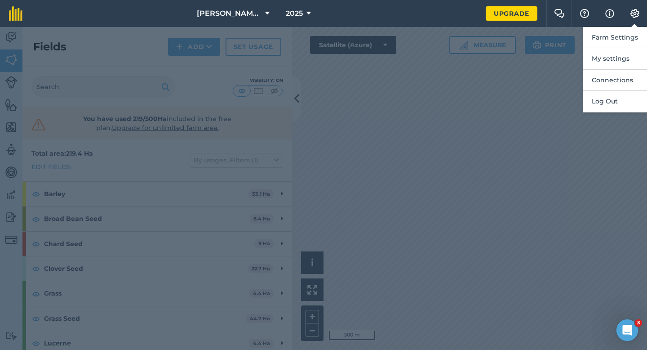
click at [521, 97] on div at bounding box center [323, 188] width 647 height 323
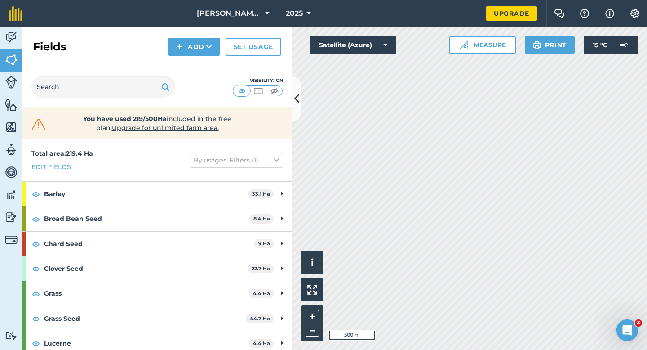
scroll to position [130, 0]
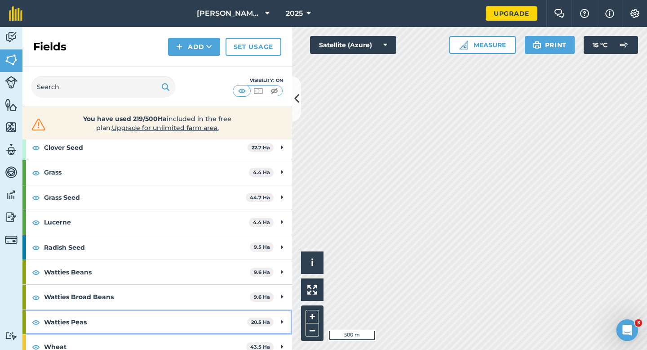
click at [214, 315] on strong "Watties Peas" at bounding box center [145, 322] width 203 height 24
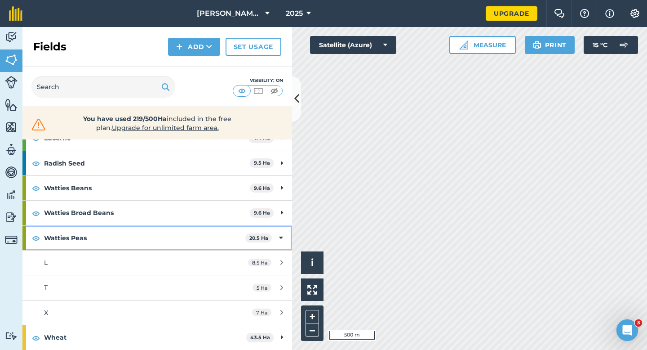
click at [241, 238] on strong "Watties Peas" at bounding box center [144, 238] width 201 height 24
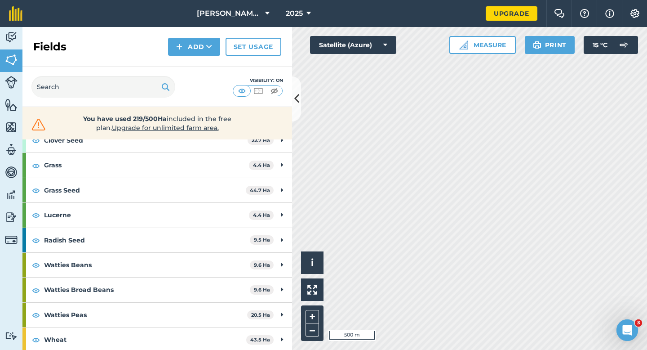
scroll to position [65, 0]
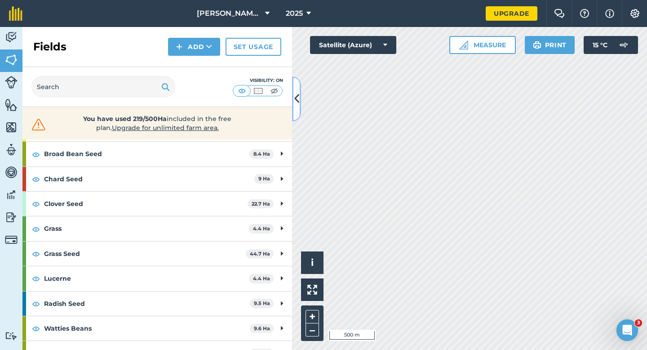
click at [294, 97] on icon at bounding box center [296, 99] width 5 height 16
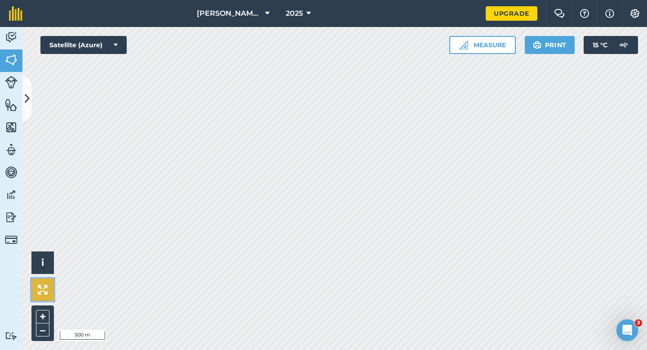
click at [44, 284] on button at bounding box center [42, 289] width 22 height 22
click at [30, 105] on button at bounding box center [26, 98] width 9 height 45
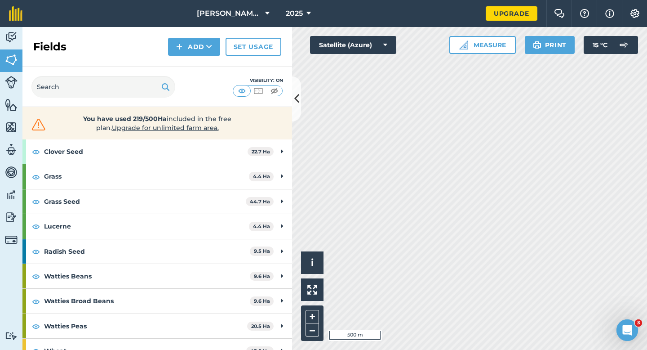
scroll to position [130, 0]
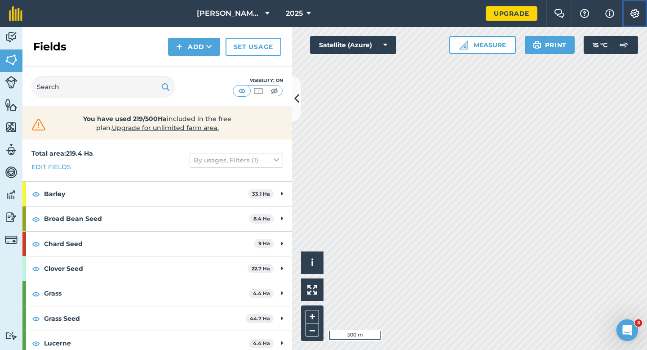
click at [634, 16] on img at bounding box center [634, 13] width 11 height 9
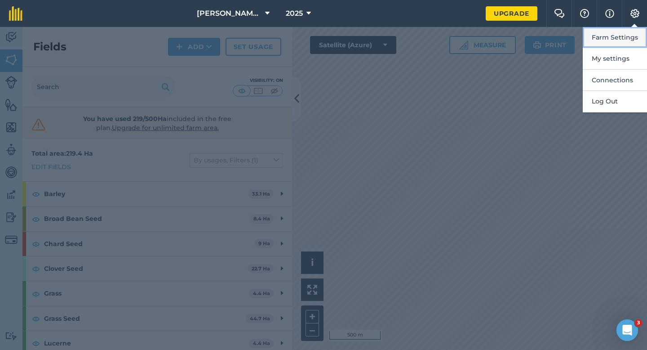
click at [634, 29] on button "Farm Settings" at bounding box center [615, 37] width 64 height 21
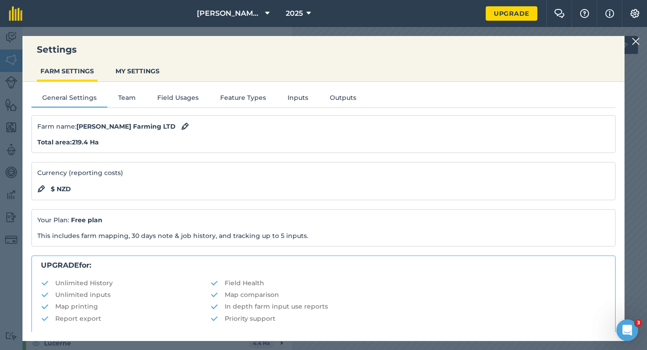
scroll to position [173, 0]
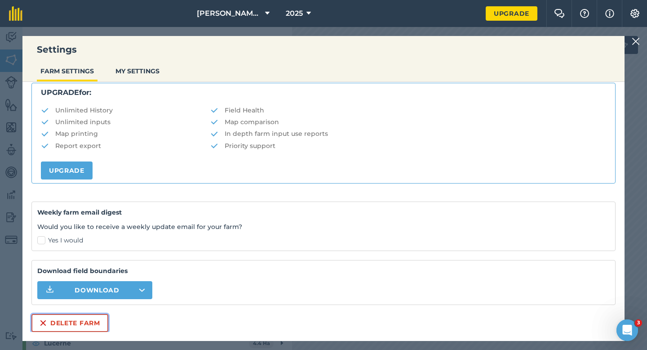
click at [90, 319] on button "Delete farm" at bounding box center [69, 323] width 77 height 18
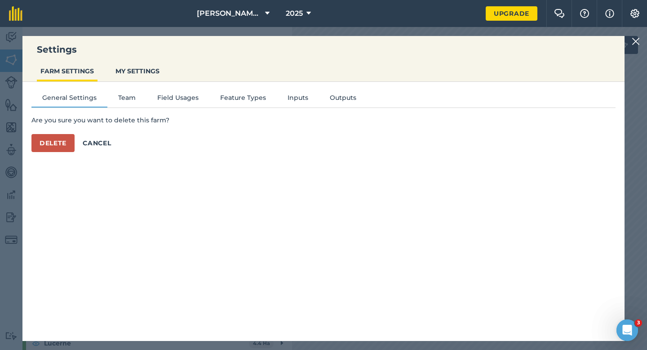
scroll to position [0, 0]
click at [65, 140] on button "Delete" at bounding box center [52, 143] width 43 height 18
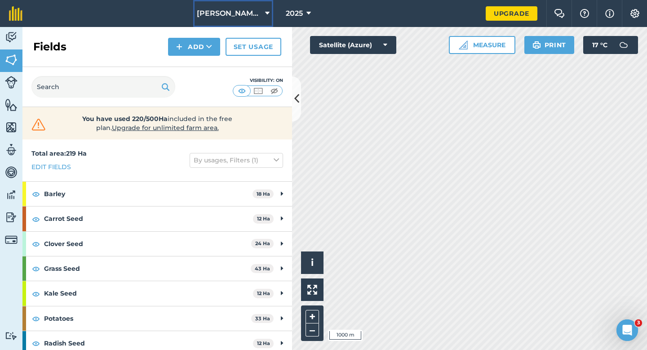
click at [231, 13] on span "[PERSON_NAME] & Sons" at bounding box center [229, 13] width 65 height 11
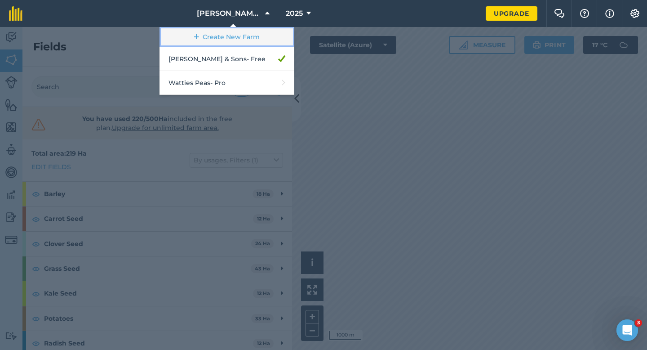
click at [231, 37] on link "Create New Farm" at bounding box center [227, 37] width 135 height 20
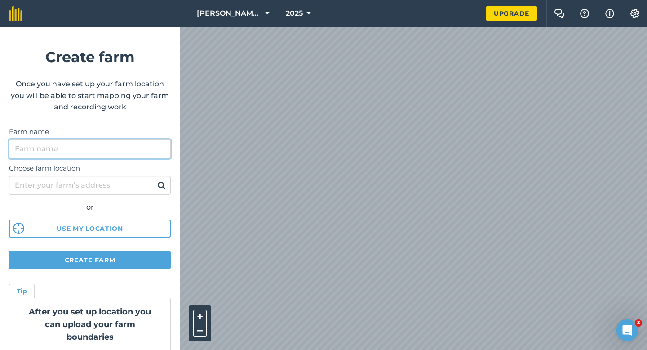
click at [125, 143] on input "Farm name" at bounding box center [90, 148] width 162 height 19
type input "[PERSON_NAME] & Sons Farming"
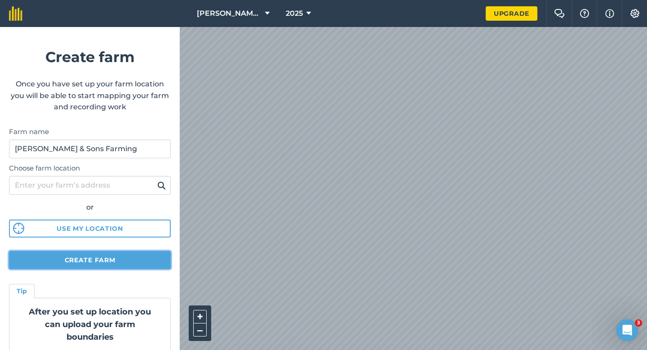
click at [123, 266] on button "Create farm" at bounding box center [90, 260] width 162 height 18
click at [148, 255] on button "Create farm" at bounding box center [90, 260] width 162 height 18
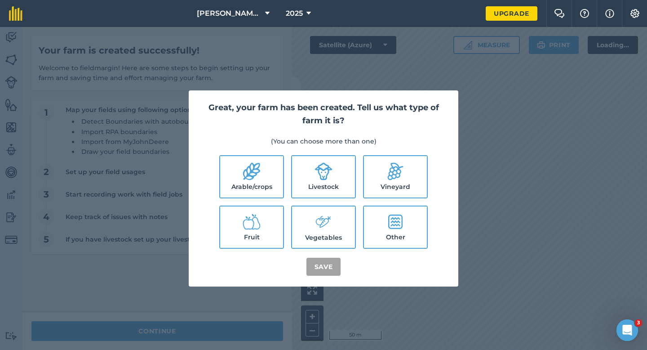
click at [266, 180] on label "Arable/crops" at bounding box center [251, 176] width 63 height 41
checkbox input "true"
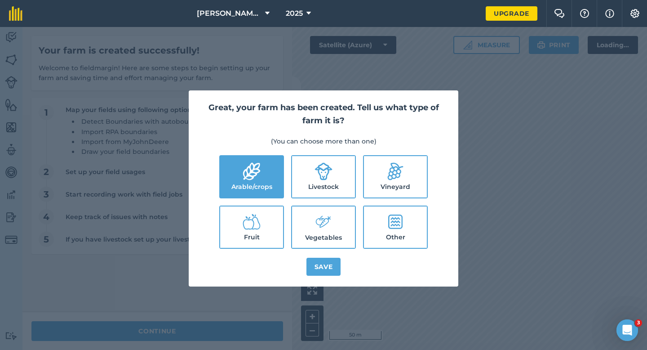
click at [330, 180] on label "Livestock" at bounding box center [323, 176] width 63 height 41
checkbox input "true"
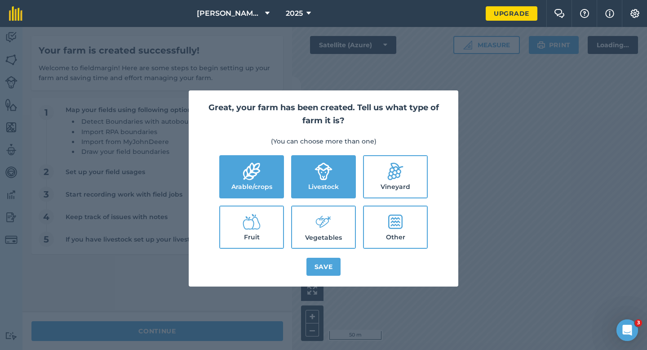
click at [330, 213] on icon at bounding box center [324, 221] width 18 height 19
checkbox input "true"
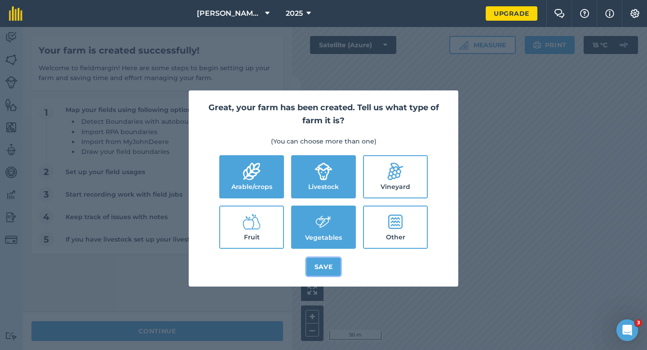
click at [330, 264] on button "Save" at bounding box center [323, 266] width 35 height 18
click at [238, 328] on div "Great, your farm has been created. Tell us what type of farm it is? (You can ch…" at bounding box center [323, 188] width 647 height 323
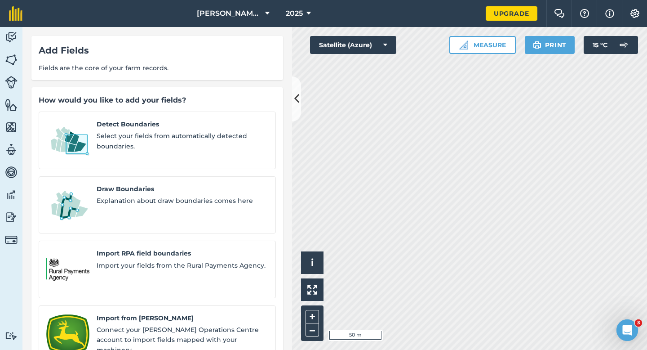
click at [165, 215] on div "Detect Boundaries Select your fields from automatically detected boundaries. Dr…" at bounding box center [157, 268] width 237 height 315
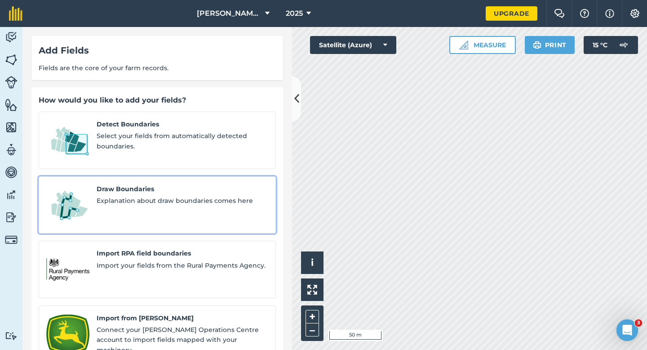
click at [164, 212] on link "Draw Boundaries Explanation about draw boundaries comes here" at bounding box center [157, 205] width 237 height 58
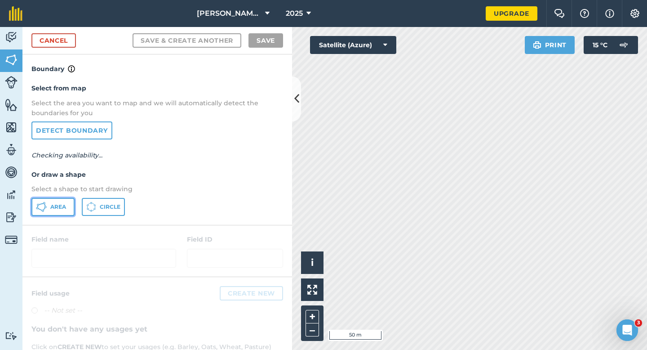
click at [63, 211] on button "Area" at bounding box center [52, 207] width 43 height 18
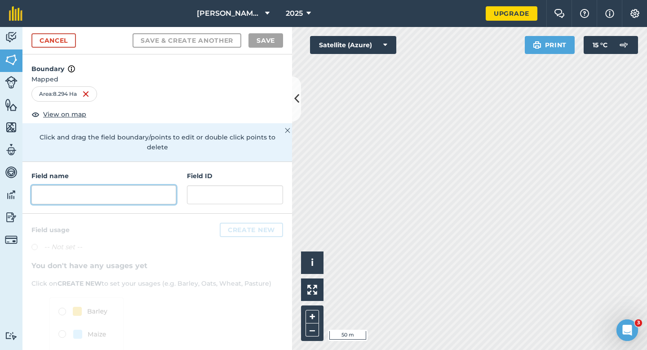
click at [88, 191] on input "text" at bounding box center [103, 194] width 145 height 19
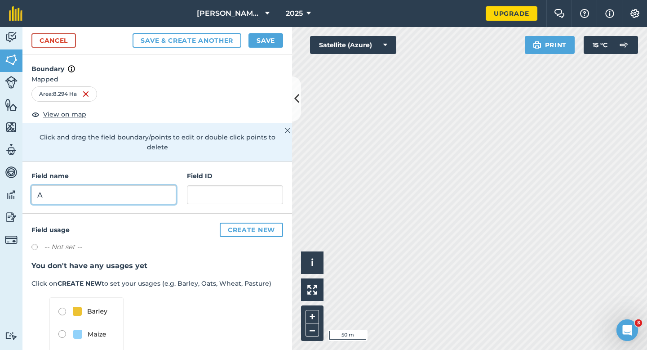
type input "A"
click at [275, 40] on button "Save" at bounding box center [265, 40] width 35 height 14
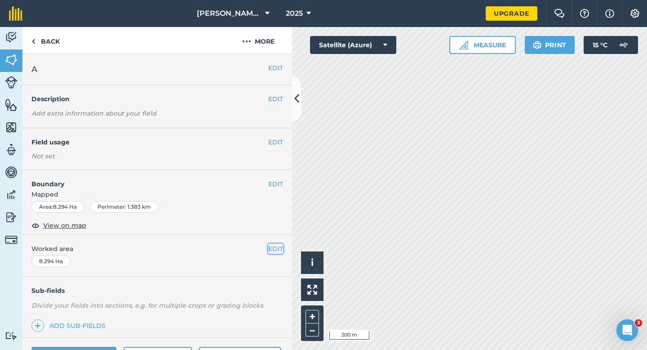
click at [276, 249] on button "EDIT" at bounding box center [275, 249] width 15 height 10
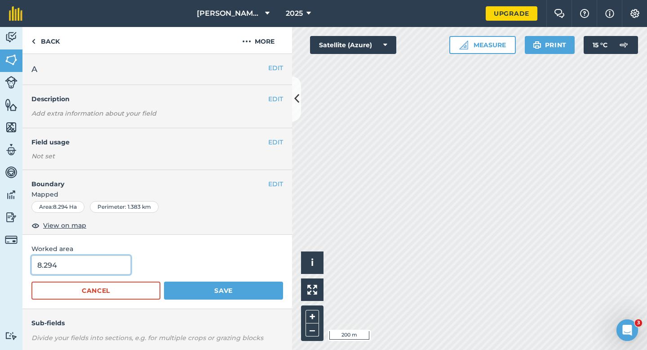
click at [81, 261] on input "8.294" at bounding box center [80, 264] width 99 height 19
type input "8.3"
click at [164, 281] on button "Save" at bounding box center [223, 290] width 119 height 18
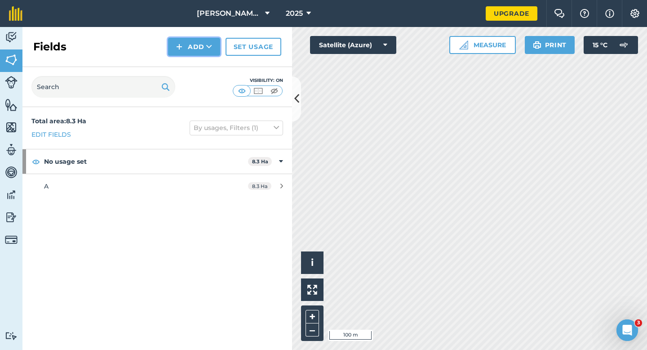
click at [199, 43] on button "Add" at bounding box center [194, 47] width 52 height 18
click at [204, 64] on link "Draw" at bounding box center [193, 67] width 49 height 20
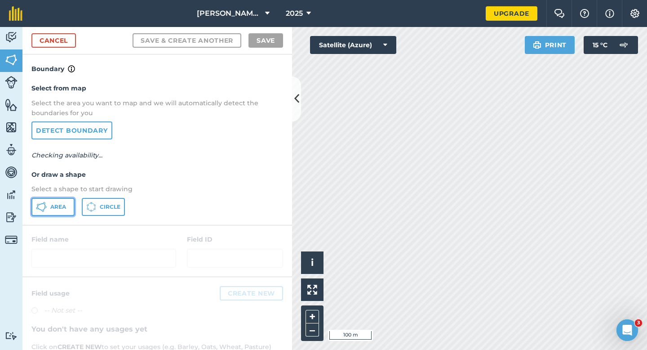
click at [70, 200] on button "Area" at bounding box center [52, 207] width 43 height 18
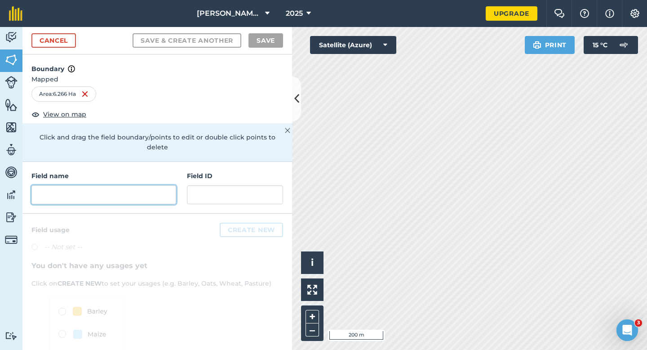
click at [153, 185] on input "text" at bounding box center [103, 194] width 145 height 19
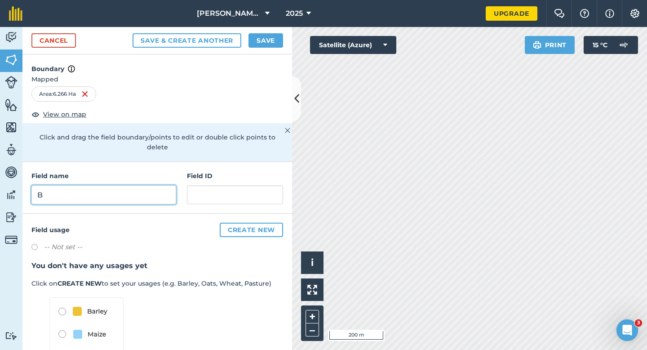
type input "B"
click at [263, 44] on button "Save" at bounding box center [265, 40] width 35 height 14
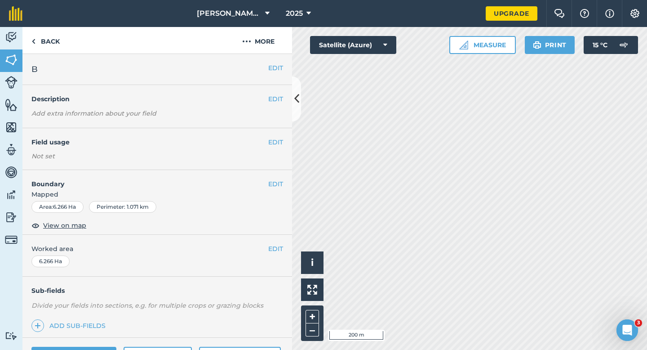
click at [275, 242] on div "EDIT Worked area 6.266 Ha" at bounding box center [157, 256] width 270 height 42
click at [275, 249] on button "EDIT" at bounding box center [275, 249] width 15 height 10
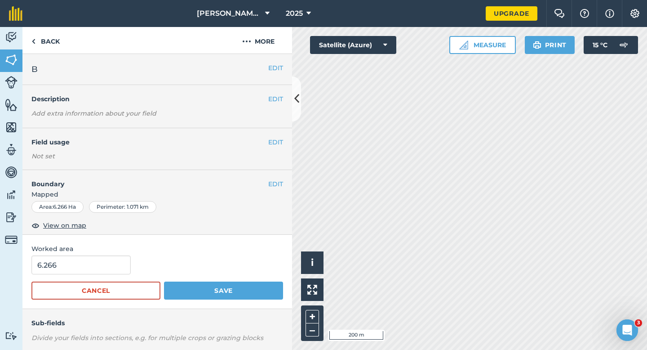
click at [131, 269] on div "6.266" at bounding box center [157, 264] width 252 height 19
click at [124, 268] on input "6.266" at bounding box center [80, 264] width 99 height 19
type input "6.3"
click at [164, 281] on button "Save" at bounding box center [223, 290] width 119 height 18
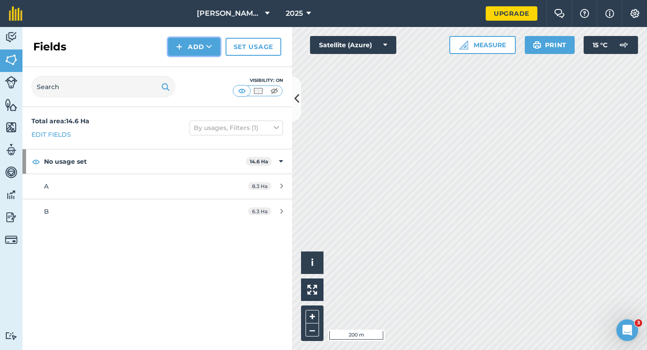
click at [186, 42] on button "Add" at bounding box center [194, 47] width 52 height 18
click at [186, 63] on link "Draw" at bounding box center [193, 67] width 49 height 20
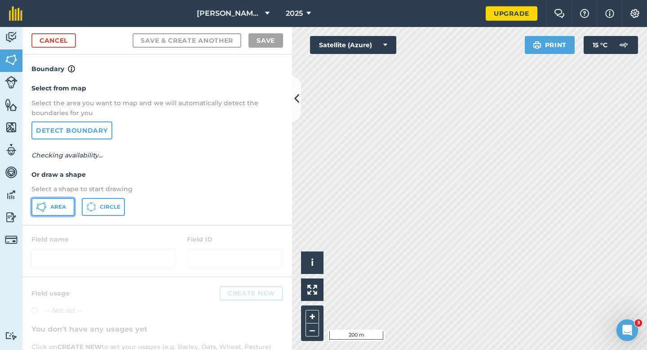
click at [65, 205] on span "Area" at bounding box center [58, 206] width 16 height 7
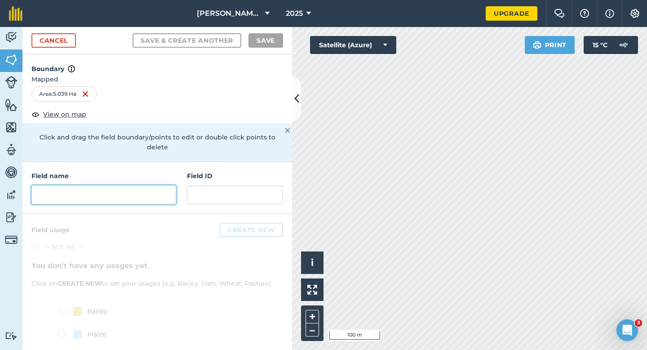
click at [168, 185] on input "text" at bounding box center [103, 194] width 145 height 19
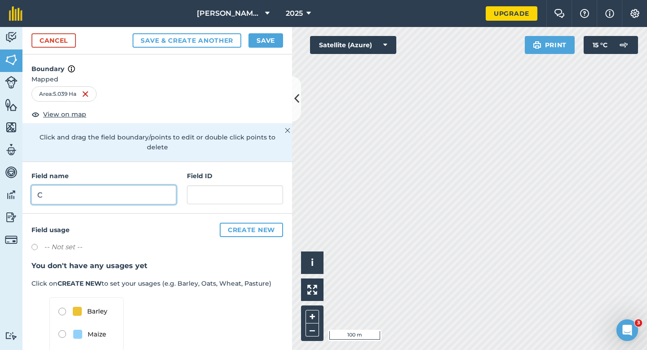
type input "C"
click at [267, 43] on button "Save" at bounding box center [265, 40] width 35 height 14
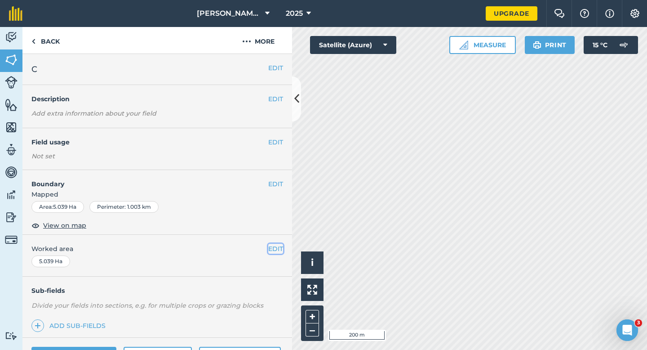
click at [278, 244] on button "EDIT" at bounding box center [275, 249] width 15 height 10
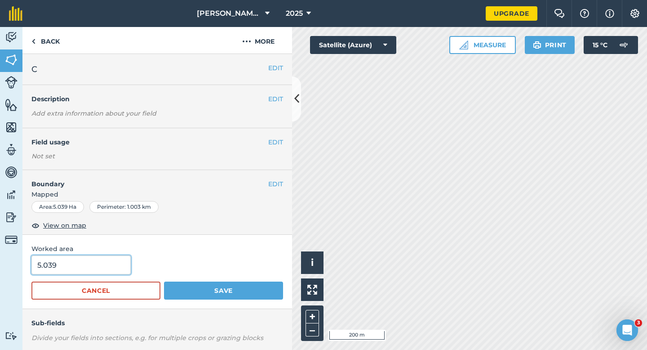
click at [84, 268] on input "5.039" at bounding box center [80, 264] width 99 height 19
type input "5.5"
click at [164, 281] on button "Save" at bounding box center [223, 290] width 119 height 18
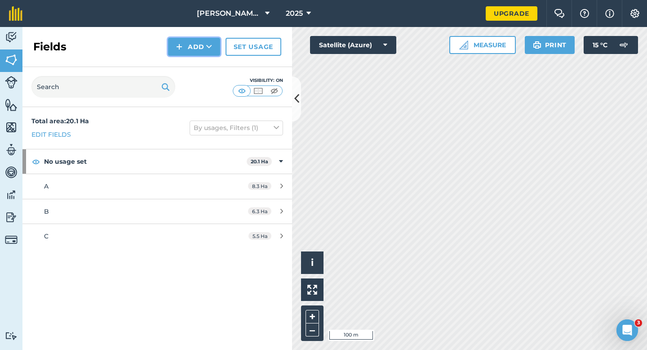
click at [211, 55] on button "Add" at bounding box center [194, 47] width 52 height 18
click at [211, 62] on link "Draw" at bounding box center [193, 67] width 49 height 20
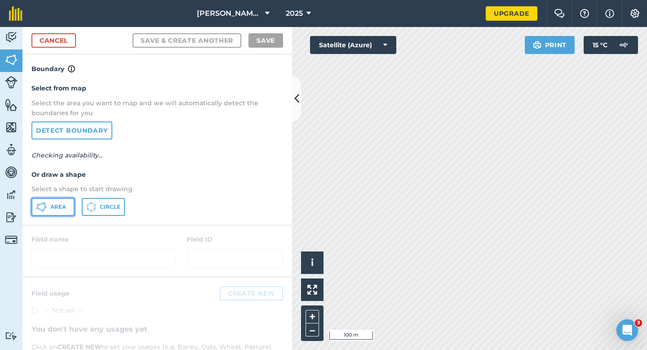
click at [58, 206] on span "Area" at bounding box center [58, 206] width 16 height 7
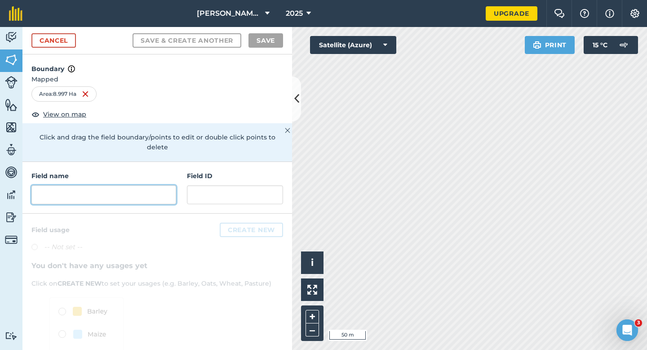
click at [84, 189] on input "text" at bounding box center [103, 194] width 145 height 19
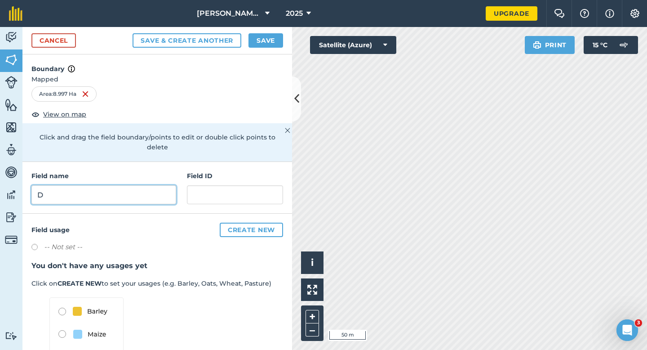
type input "D"
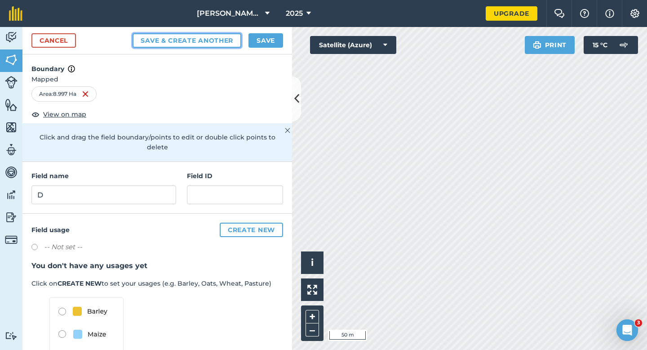
click at [239, 45] on button "Save & Create Another" at bounding box center [187, 40] width 109 height 14
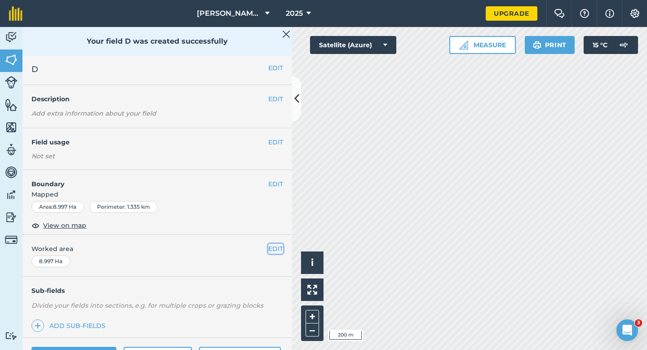
click at [275, 248] on button "EDIT" at bounding box center [275, 249] width 15 height 10
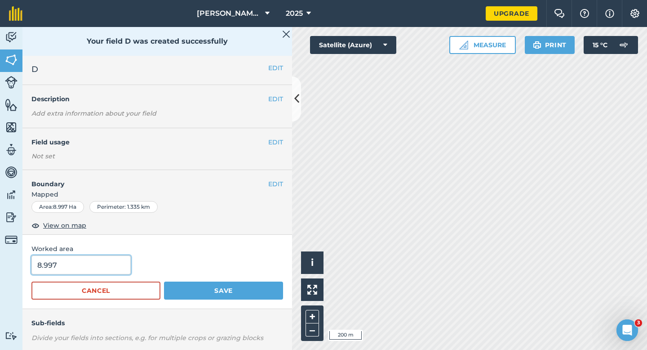
click at [120, 265] on input "8.997" at bounding box center [80, 264] width 99 height 19
type input "9"
click at [164, 281] on button "Save" at bounding box center [223, 290] width 119 height 18
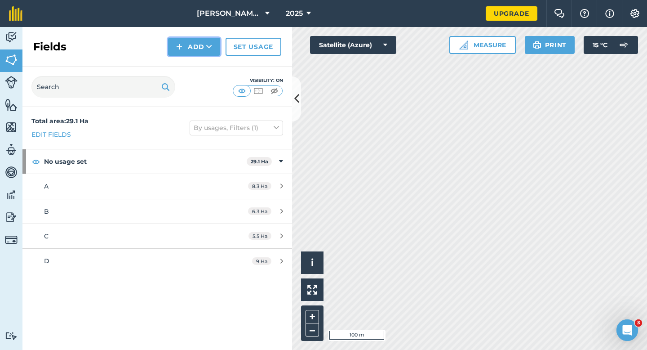
click at [192, 45] on button "Add" at bounding box center [194, 47] width 52 height 18
click at [192, 61] on link "Draw" at bounding box center [193, 67] width 49 height 20
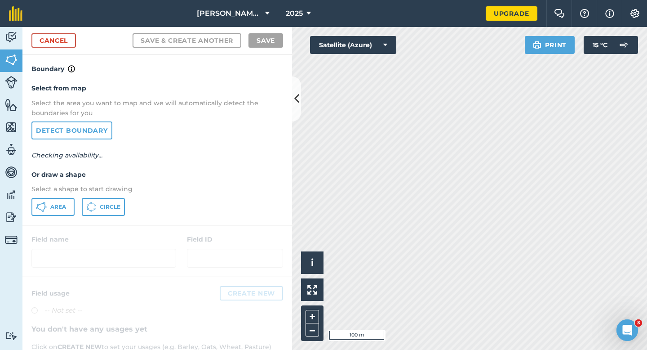
click at [68, 193] on p "Select a shape to start drawing" at bounding box center [157, 189] width 252 height 10
click at [67, 200] on button "Area" at bounding box center [52, 207] width 43 height 18
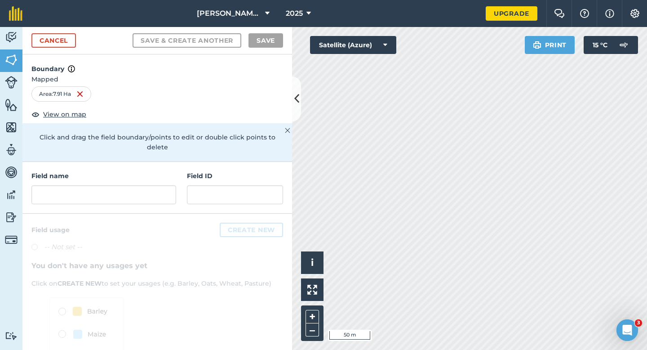
click at [160, 172] on div "Field name" at bounding box center [103, 187] width 145 height 33
click at [157, 194] on input "text" at bounding box center [103, 194] width 145 height 19
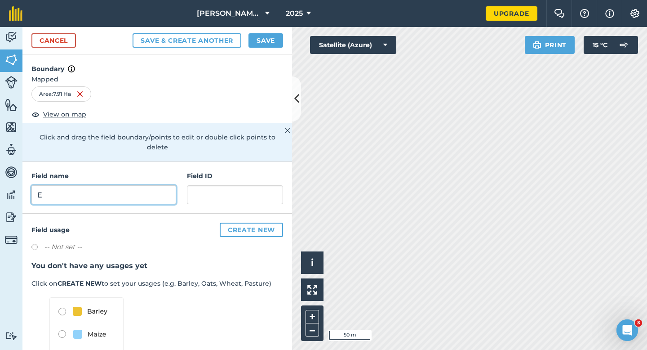
type input "E"
click at [267, 44] on button "Save" at bounding box center [265, 40] width 35 height 14
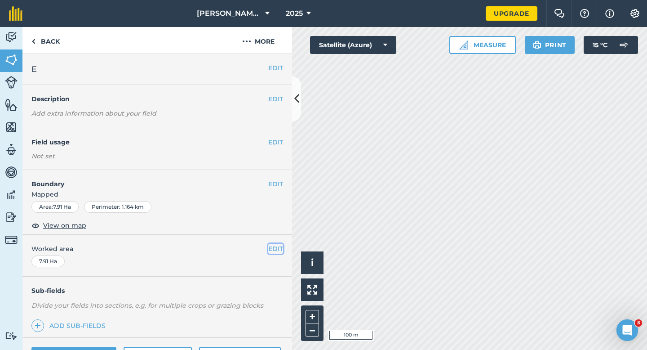
click at [271, 252] on button "EDIT" at bounding box center [275, 249] width 15 height 10
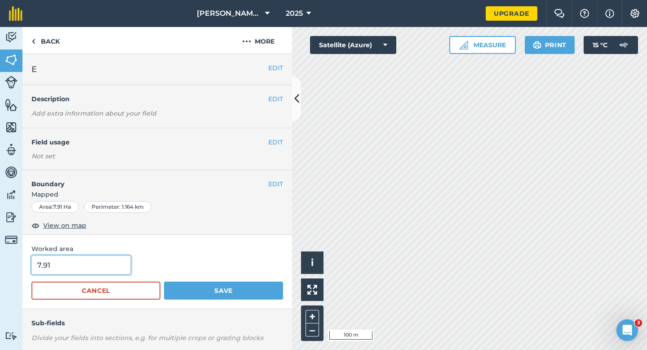
click at [72, 264] on input "7.91" at bounding box center [80, 264] width 99 height 19
type input "8"
click at [164, 281] on button "Save" at bounding box center [223, 290] width 119 height 18
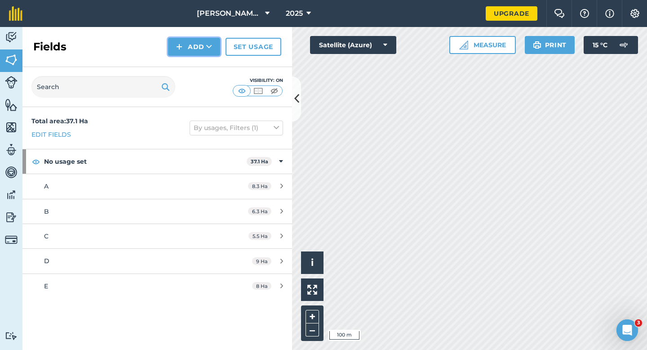
click at [199, 53] on button "Add" at bounding box center [194, 47] width 52 height 18
click at [199, 69] on link "Draw" at bounding box center [193, 67] width 49 height 20
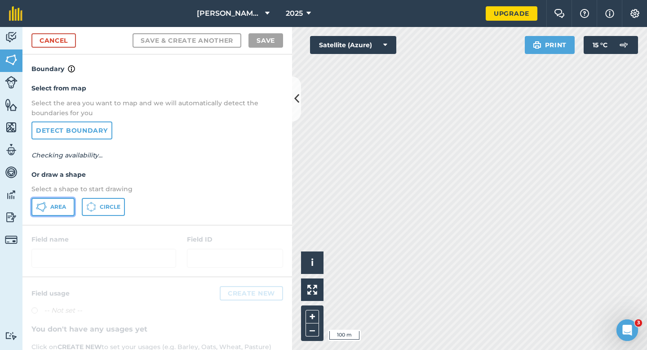
click at [60, 210] on button "Area" at bounding box center [52, 207] width 43 height 18
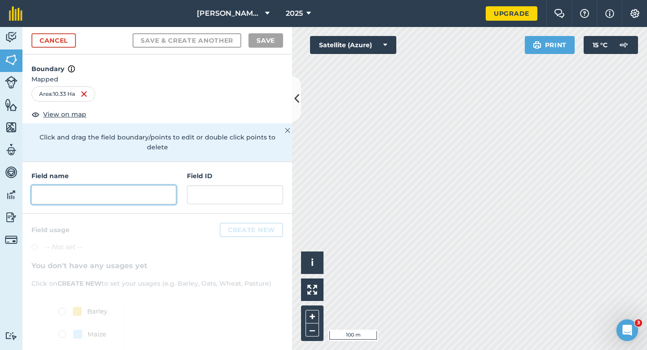
click at [147, 185] on input "text" at bounding box center [103, 194] width 145 height 19
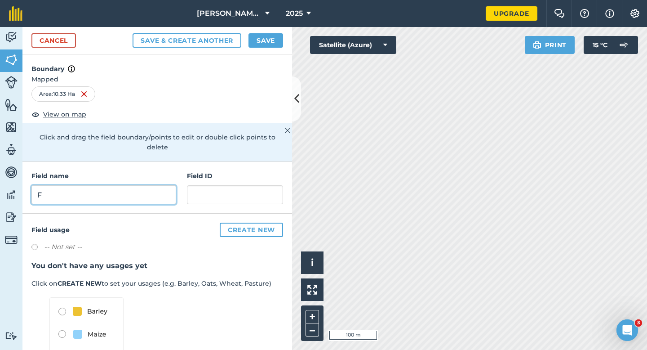
type input "F"
click at [276, 45] on button "Save" at bounding box center [265, 40] width 35 height 14
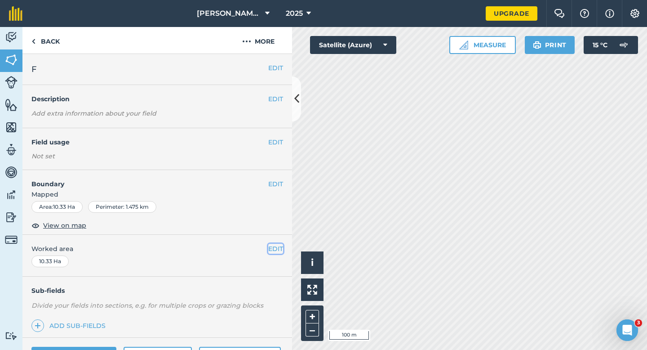
click at [277, 252] on button "EDIT" at bounding box center [275, 249] width 15 height 10
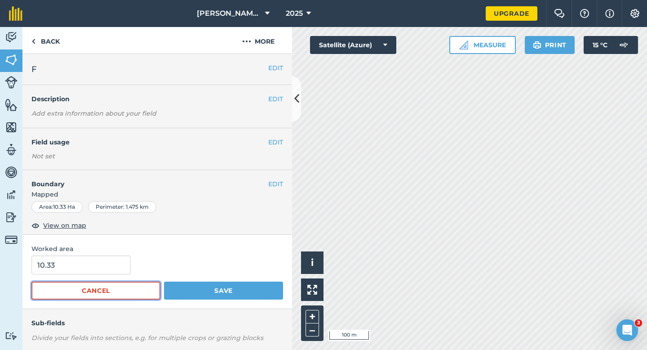
click at [65, 281] on button "Cancel" at bounding box center [95, 290] width 129 height 18
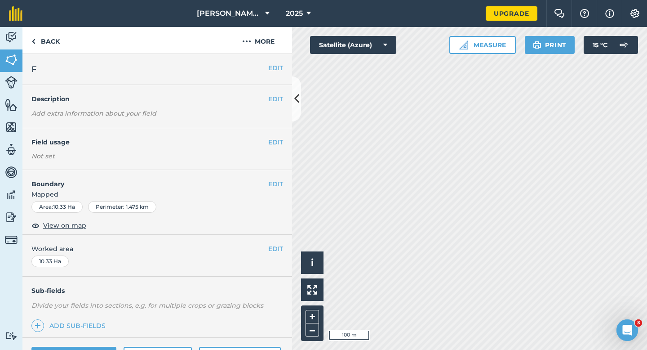
click at [65, 266] on div "10.33 Ha" at bounding box center [49, 261] width 37 height 12
click at [275, 248] on button "EDIT" at bounding box center [275, 249] width 15 height 10
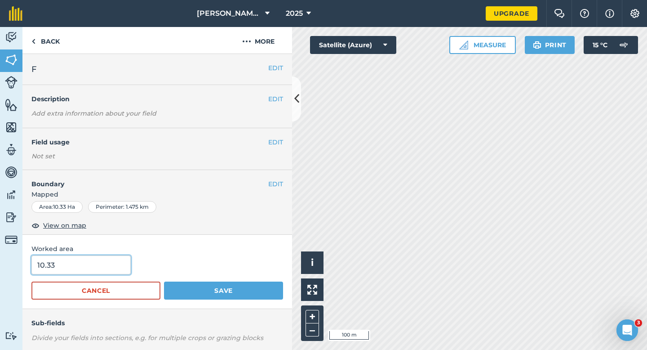
click at [105, 269] on input "10.33" at bounding box center [80, 264] width 99 height 19
type input "10.3"
click at [164, 281] on button "Save" at bounding box center [223, 290] width 119 height 18
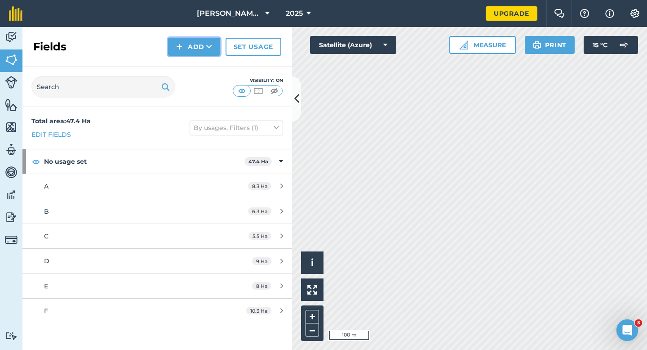
click at [188, 47] on button "Add" at bounding box center [194, 47] width 52 height 18
click at [188, 63] on link "Draw" at bounding box center [193, 67] width 49 height 20
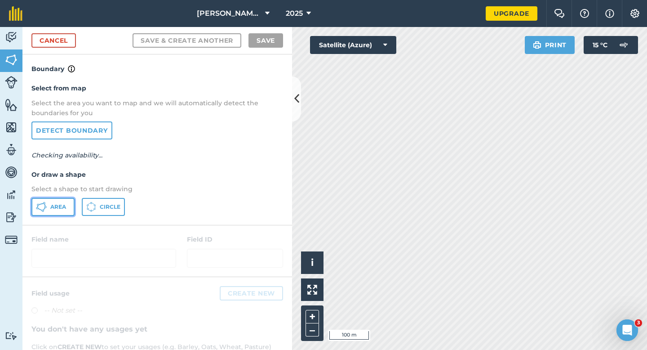
click at [65, 203] on button "Area" at bounding box center [52, 207] width 43 height 18
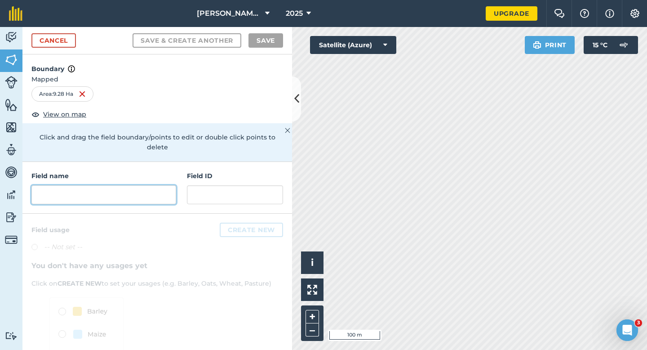
click at [99, 190] on input "text" at bounding box center [103, 194] width 145 height 19
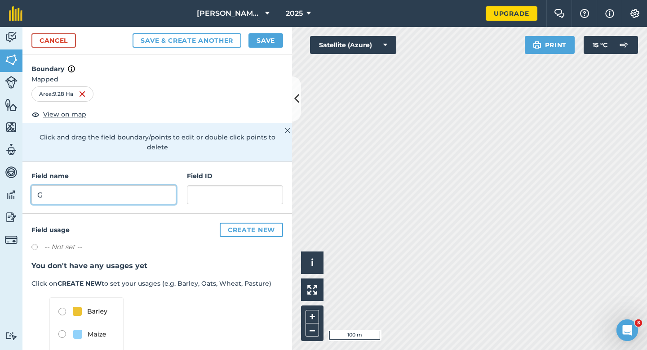
type input "G"
click at [261, 38] on button "Save" at bounding box center [265, 40] width 35 height 14
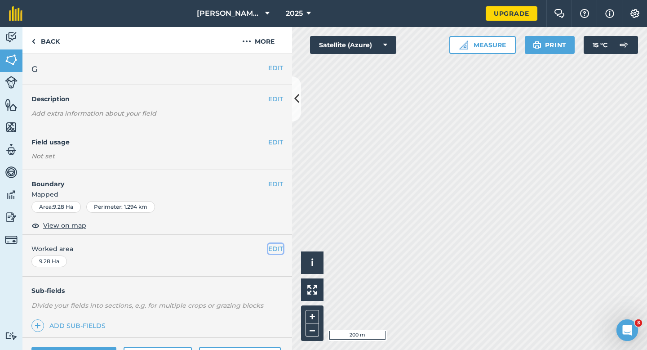
click at [270, 246] on button "EDIT" at bounding box center [275, 249] width 15 height 10
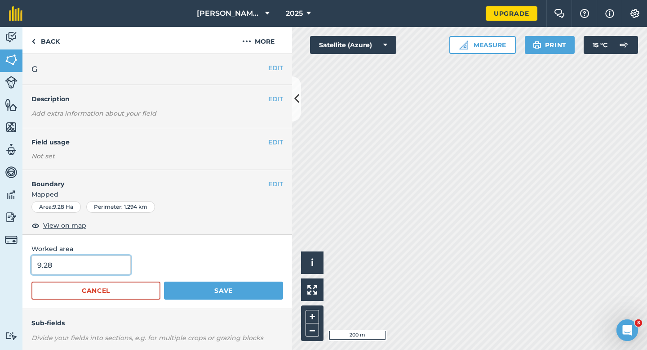
click at [119, 269] on input "9.28" at bounding box center [80, 264] width 99 height 19
type input "9.3"
click at [164, 281] on button "Save" at bounding box center [223, 290] width 119 height 18
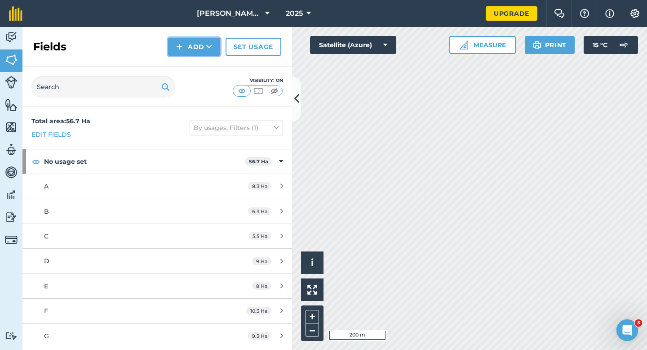
click at [186, 47] on button "Add" at bounding box center [194, 47] width 52 height 18
click at [186, 61] on link "Draw" at bounding box center [193, 67] width 49 height 20
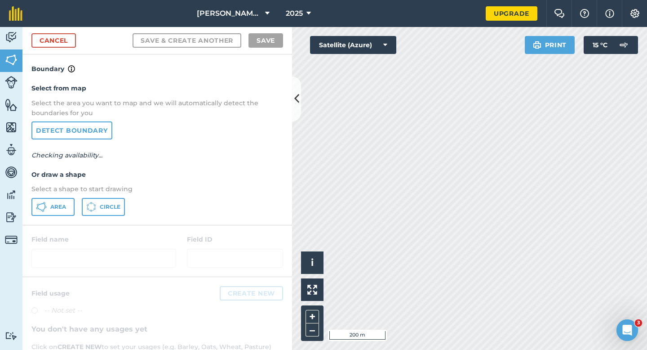
click at [49, 217] on div "Select from map Select the area you want to map and we will automatically detec…" at bounding box center [157, 149] width 270 height 150
click at [54, 209] on span "Area" at bounding box center [58, 206] width 16 height 7
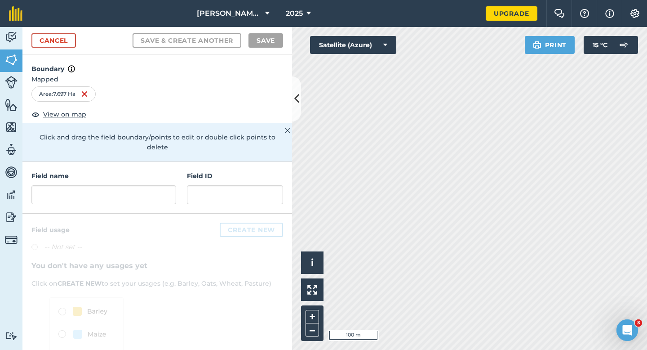
click at [158, 195] on div "Field name Field ID" at bounding box center [157, 188] width 270 height 52
click at [155, 193] on input "text" at bounding box center [103, 194] width 145 height 19
click at [155, 191] on input "text" at bounding box center [103, 194] width 145 height 19
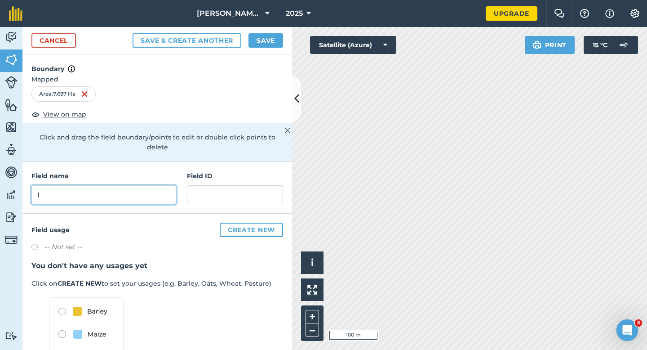
type input "I"
click at [266, 42] on button "Save" at bounding box center [265, 40] width 35 height 14
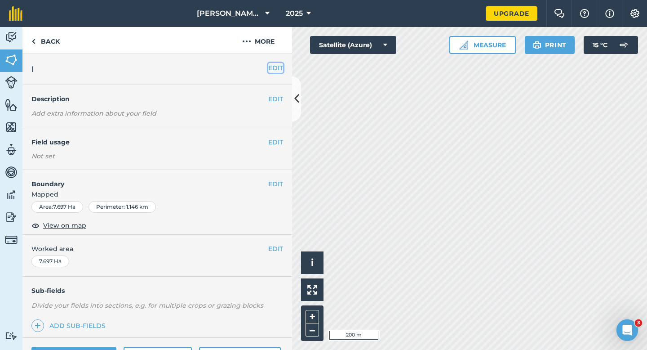
click at [280, 66] on button "EDIT" at bounding box center [275, 68] width 15 height 10
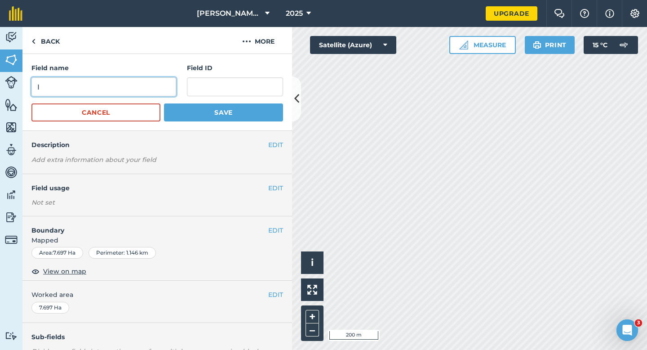
click at [166, 83] on input "I" at bounding box center [103, 86] width 145 height 19
type input "H"
click at [164, 103] on button "Save" at bounding box center [223, 112] width 119 height 18
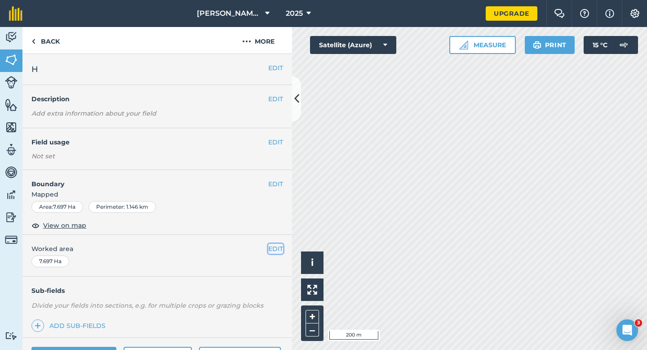
click at [277, 249] on button "EDIT" at bounding box center [275, 249] width 15 height 10
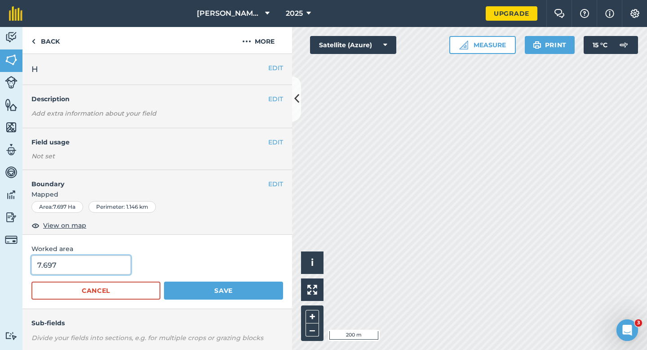
click at [85, 257] on input "7.697" at bounding box center [80, 264] width 99 height 19
click at [85, 264] on input "7.697" at bounding box center [80, 264] width 99 height 19
type input "7.7"
click at [164, 281] on button "Save" at bounding box center [223, 290] width 119 height 18
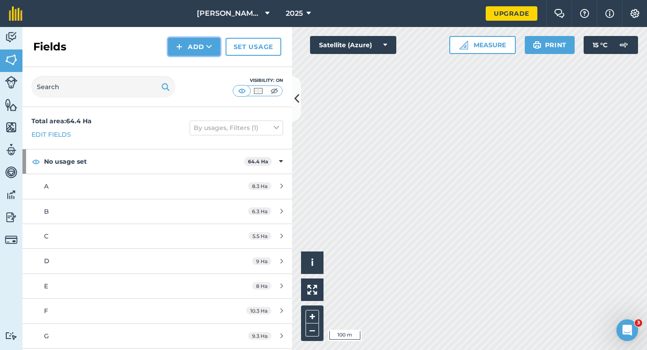
click at [206, 40] on button "Add" at bounding box center [194, 47] width 52 height 18
click at [206, 59] on link "Draw" at bounding box center [193, 67] width 49 height 20
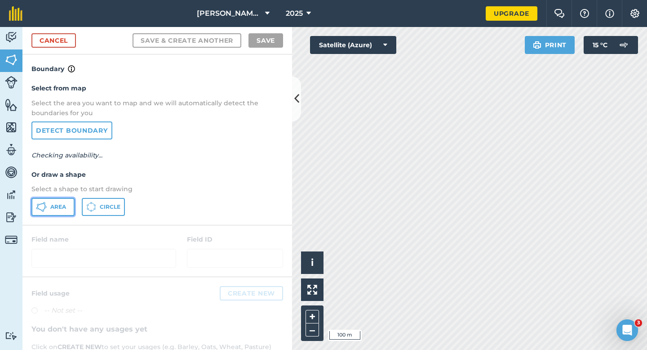
click at [44, 210] on icon at bounding box center [41, 206] width 11 height 11
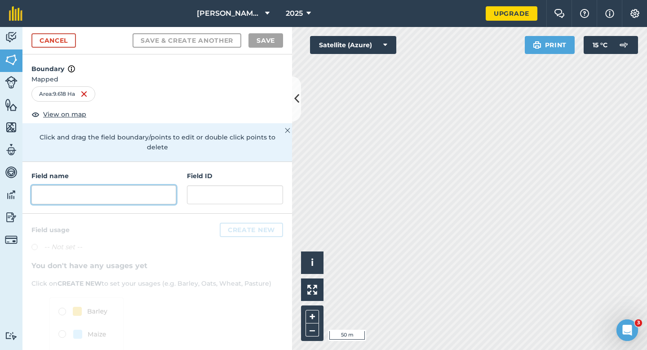
click at [168, 188] on input "text" at bounding box center [103, 194] width 145 height 19
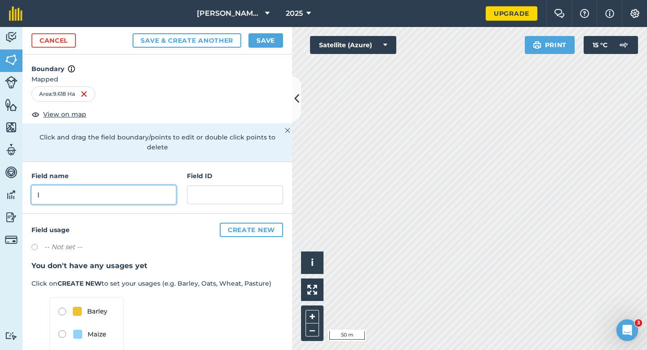
type input "I"
click at [273, 39] on button "Save" at bounding box center [265, 40] width 35 height 14
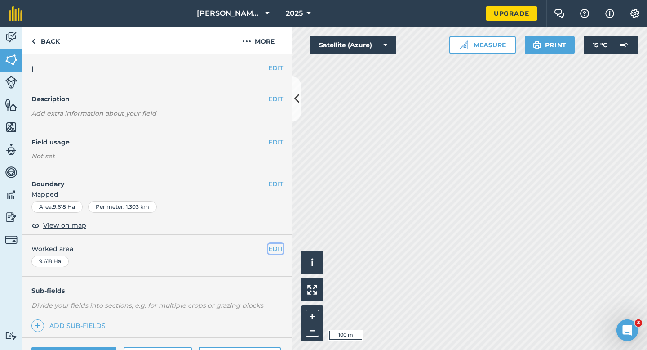
click at [273, 250] on button "EDIT" at bounding box center [275, 249] width 15 height 10
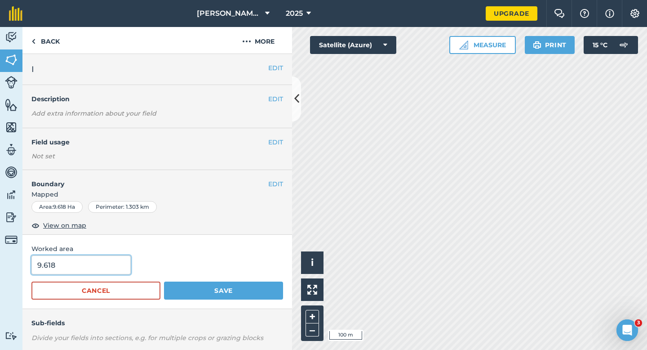
click at [97, 270] on input "9.618" at bounding box center [80, 264] width 99 height 19
type input "9.6"
click at [164, 281] on button "Save" at bounding box center [223, 290] width 119 height 18
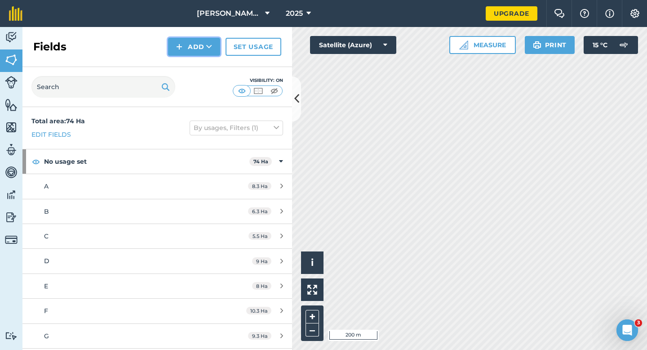
click at [203, 55] on button "Add" at bounding box center [194, 47] width 52 height 18
click at [202, 67] on link "Draw" at bounding box center [193, 67] width 49 height 20
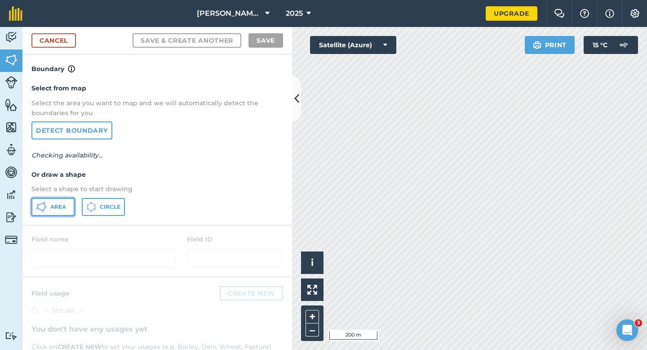
click at [65, 207] on span "Area" at bounding box center [58, 206] width 16 height 7
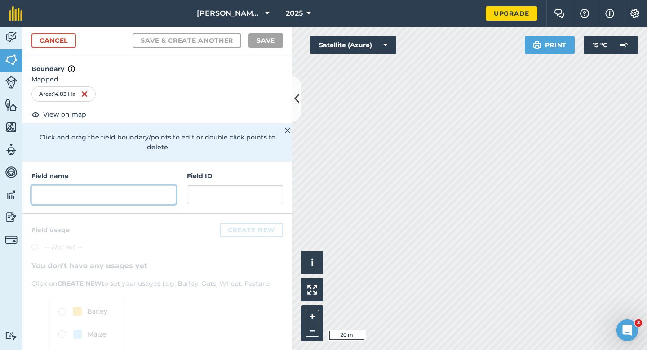
click at [135, 185] on input "text" at bounding box center [103, 194] width 145 height 19
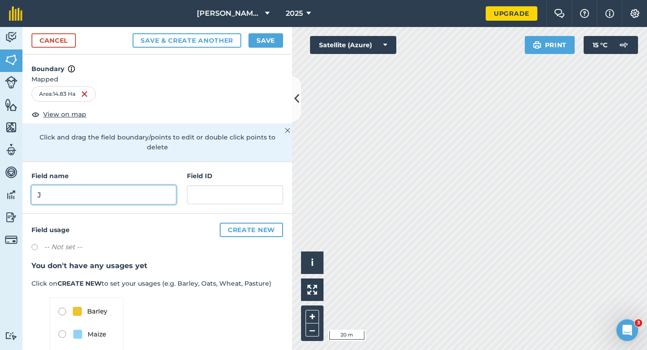
type input "J"
click at [266, 39] on button "Save" at bounding box center [265, 40] width 35 height 14
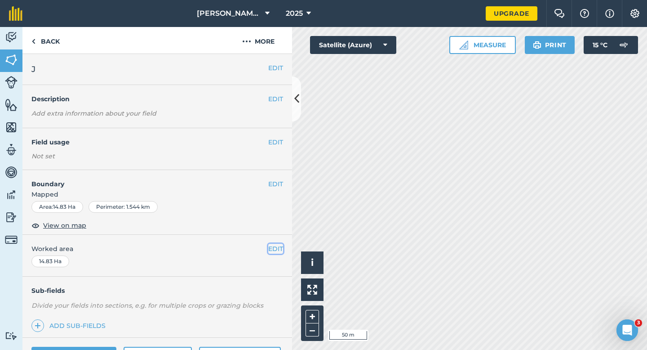
click at [273, 245] on button "EDIT" at bounding box center [275, 249] width 15 height 10
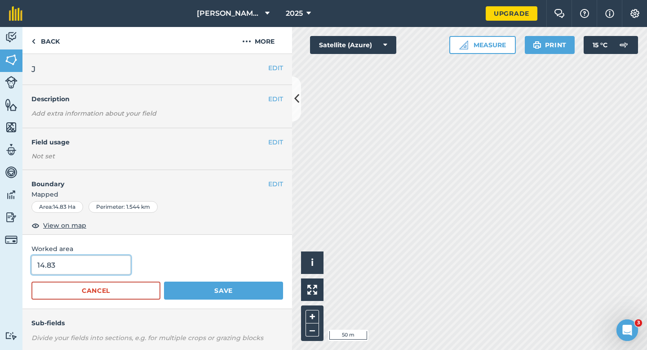
click at [57, 273] on input "14.83" at bounding box center [80, 264] width 99 height 19
type input "15"
click at [164, 281] on button "Save" at bounding box center [223, 290] width 119 height 18
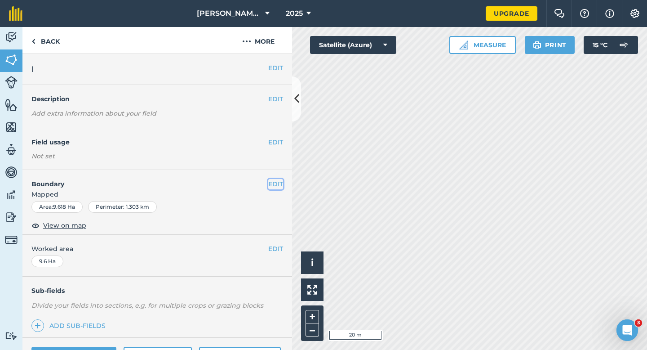
click at [278, 180] on button "EDIT" at bounding box center [275, 184] width 15 height 10
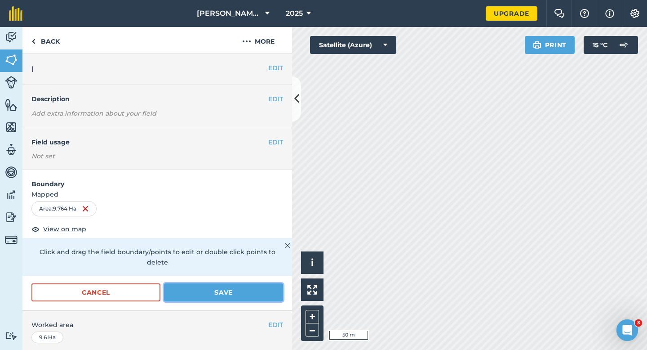
click at [262, 283] on button "Save" at bounding box center [223, 292] width 119 height 18
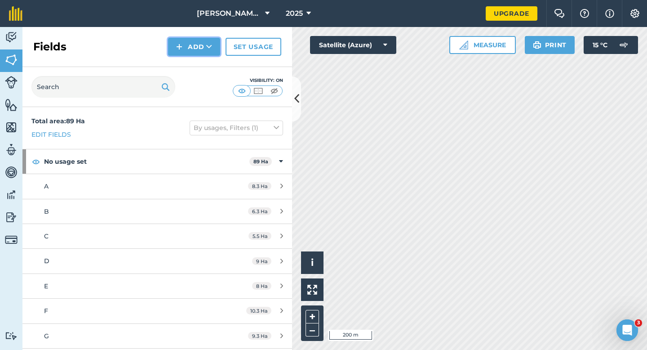
click at [182, 45] on img at bounding box center [179, 46] width 6 height 11
click at [191, 70] on link "Draw" at bounding box center [193, 67] width 49 height 20
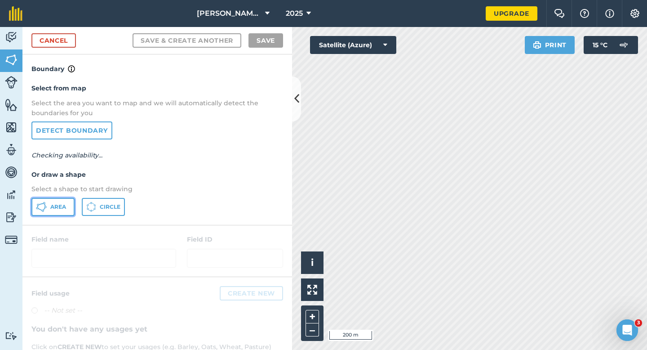
click at [66, 210] on button "Area" at bounding box center [52, 207] width 43 height 18
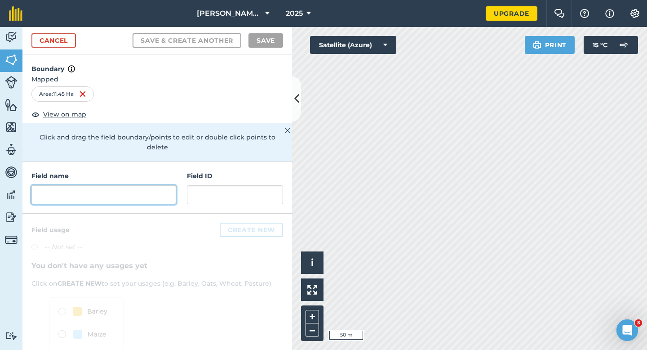
click at [87, 185] on input "text" at bounding box center [103, 194] width 145 height 19
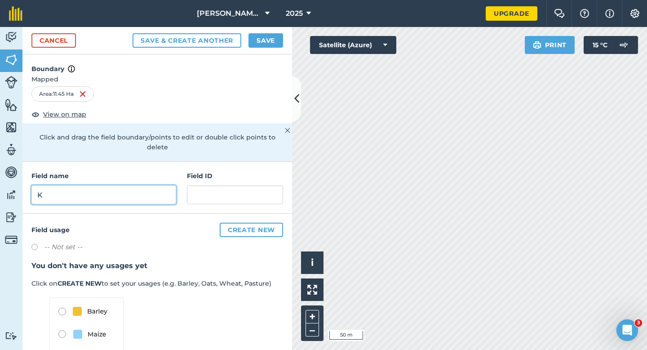
type input "K"
click at [262, 39] on button "Save" at bounding box center [265, 40] width 35 height 14
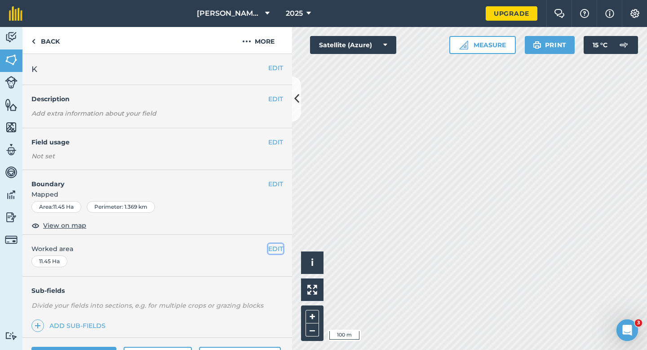
click at [280, 246] on button "EDIT" at bounding box center [275, 249] width 15 height 10
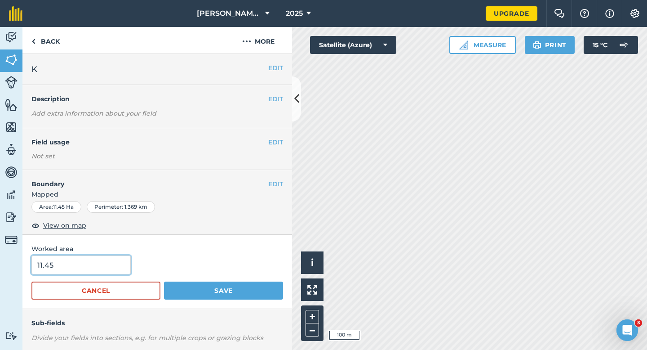
click at [92, 263] on input "11.45" at bounding box center [80, 264] width 99 height 19
type input "11.5"
click at [164, 281] on button "Save" at bounding box center [223, 290] width 119 height 18
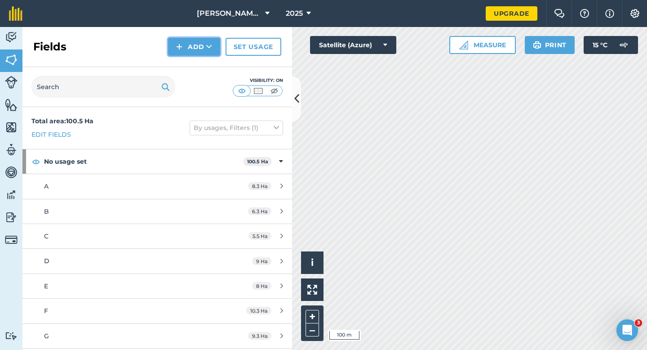
click at [172, 53] on button "Add" at bounding box center [194, 47] width 52 height 18
click at [179, 66] on link "Draw" at bounding box center [193, 67] width 49 height 20
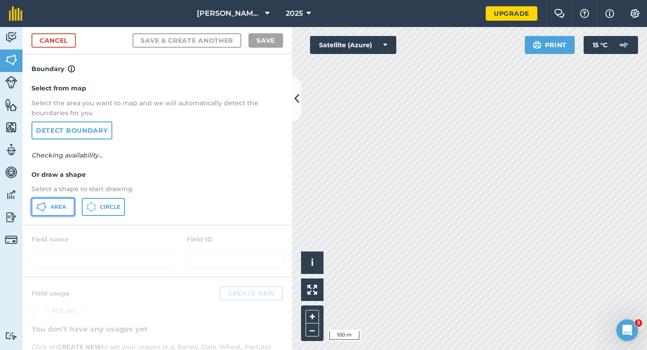
click at [63, 210] on span "Area" at bounding box center [58, 206] width 16 height 7
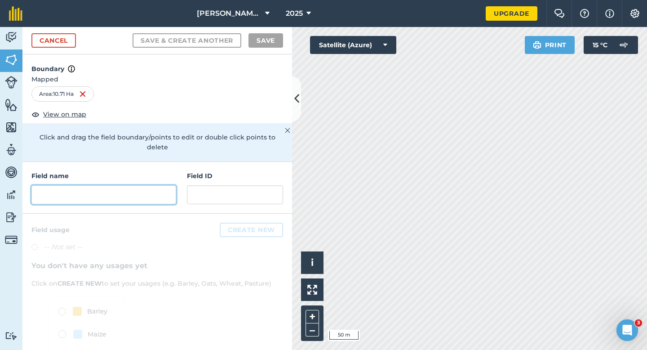
click at [168, 186] on input "text" at bounding box center [103, 194] width 145 height 19
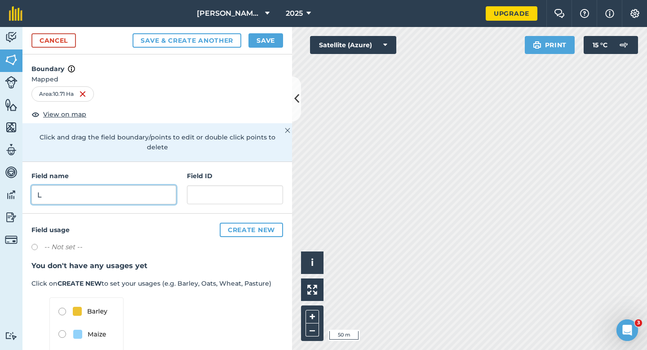
type input "L"
click at [271, 44] on button "Save" at bounding box center [265, 40] width 35 height 14
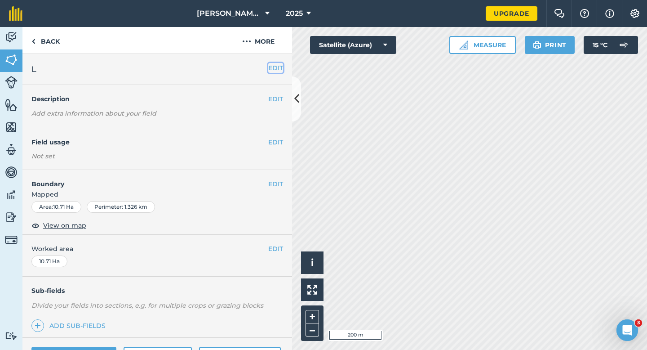
click at [274, 70] on button "EDIT" at bounding box center [275, 68] width 15 height 10
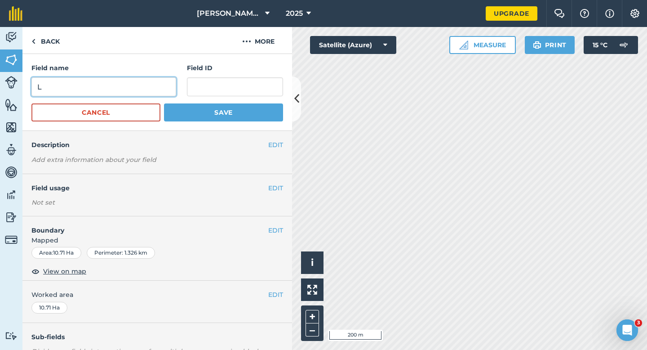
click at [141, 92] on input "L" at bounding box center [103, 86] width 145 height 19
click at [141, 92] on input "M" at bounding box center [103, 86] width 145 height 19
type input "M"
click at [164, 103] on button "Save" at bounding box center [223, 112] width 119 height 18
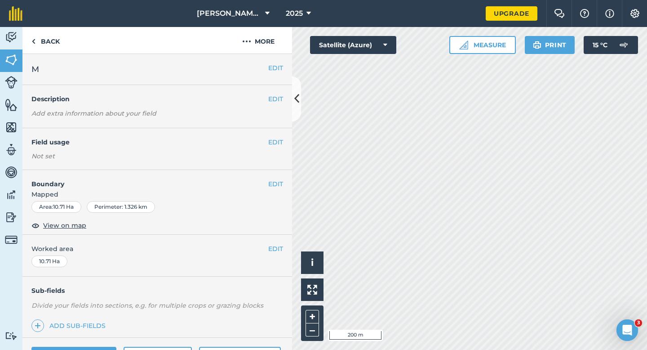
click at [284, 251] on div "EDIT Worked area 10.71 Ha" at bounding box center [157, 256] width 270 height 42
click at [280, 251] on button "EDIT" at bounding box center [275, 249] width 15 height 10
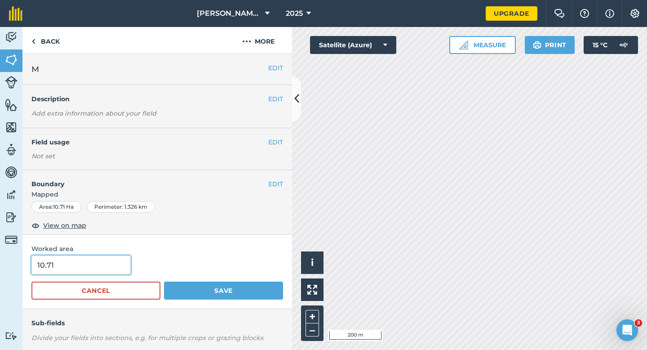
click at [117, 261] on input "10.71" at bounding box center [80, 264] width 99 height 19
type input "11"
click at [164, 281] on button "Save" at bounding box center [223, 290] width 119 height 18
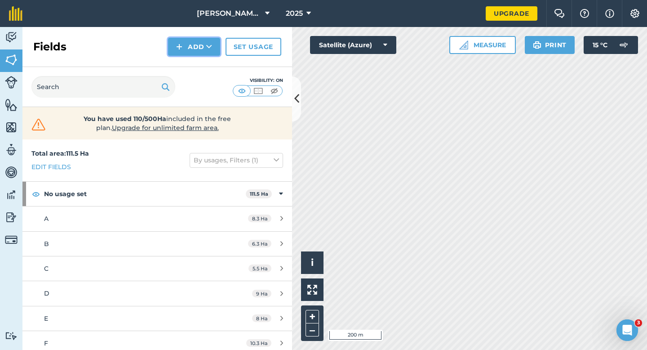
click at [206, 49] on button "Add" at bounding box center [194, 47] width 52 height 18
click at [206, 62] on link "Draw" at bounding box center [193, 67] width 49 height 20
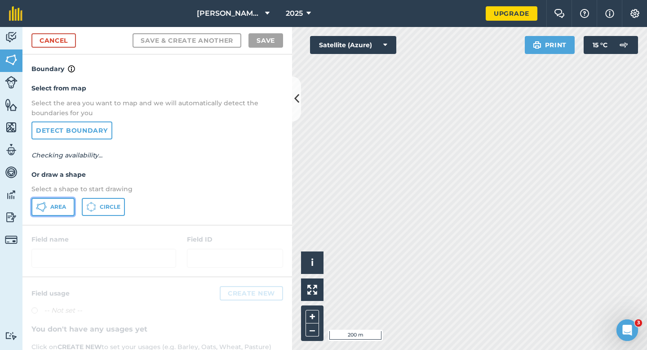
click at [47, 206] on button "Area" at bounding box center [52, 207] width 43 height 18
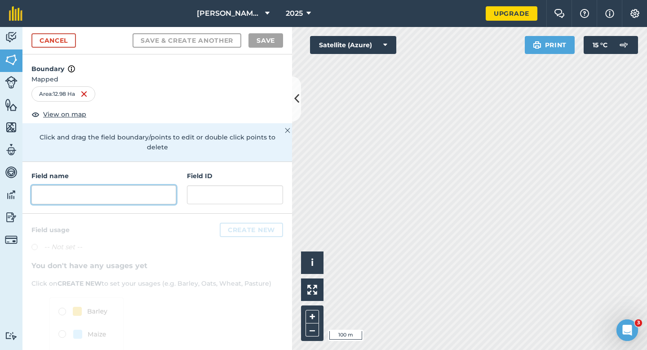
click at [160, 187] on input "text" at bounding box center [103, 194] width 145 height 19
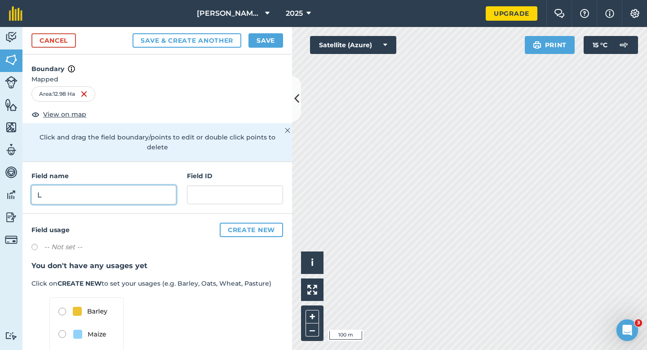
type input "L"
click at [253, 43] on button "Save" at bounding box center [265, 40] width 35 height 14
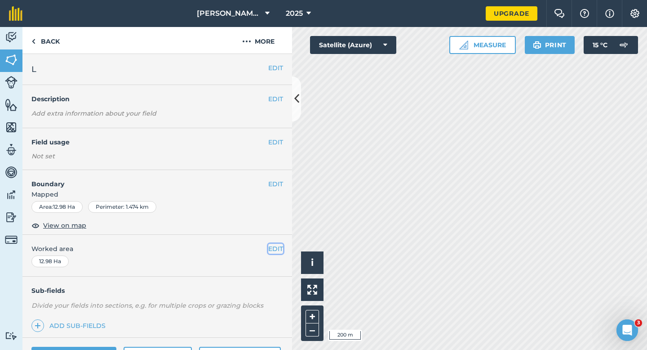
click at [279, 248] on button "EDIT" at bounding box center [275, 249] width 15 height 10
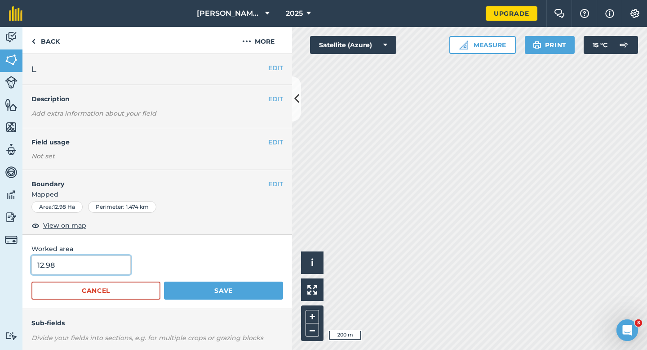
click at [107, 255] on input "12.98" at bounding box center [80, 264] width 99 height 19
type input "13"
click at [164, 281] on button "Save" at bounding box center [223, 290] width 119 height 18
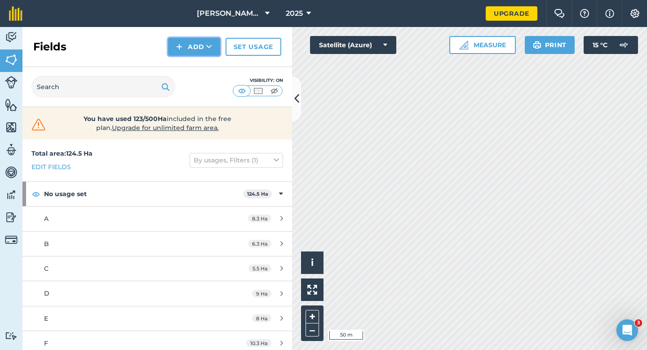
click at [211, 42] on icon at bounding box center [209, 46] width 6 height 9
click at [211, 61] on link "Draw" at bounding box center [193, 67] width 49 height 20
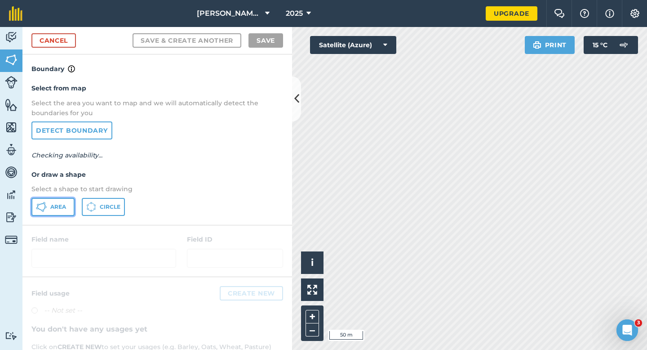
click at [59, 211] on button "Area" at bounding box center [52, 207] width 43 height 18
click at [59, 204] on span "Area" at bounding box center [58, 206] width 16 height 7
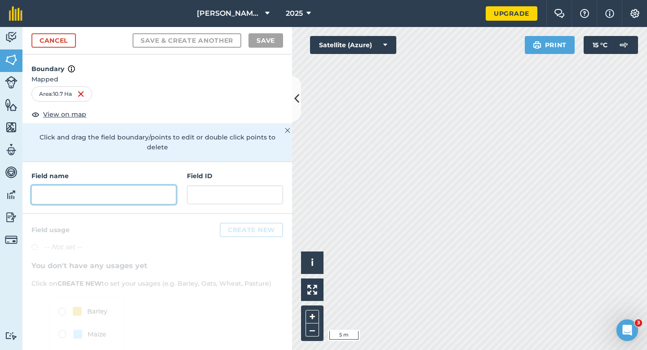
click at [164, 185] on input "text" at bounding box center [103, 194] width 145 height 19
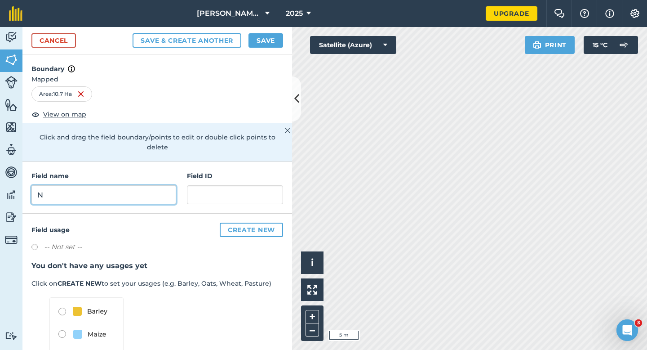
type input "N"
click at [252, 44] on button "Save" at bounding box center [265, 40] width 35 height 14
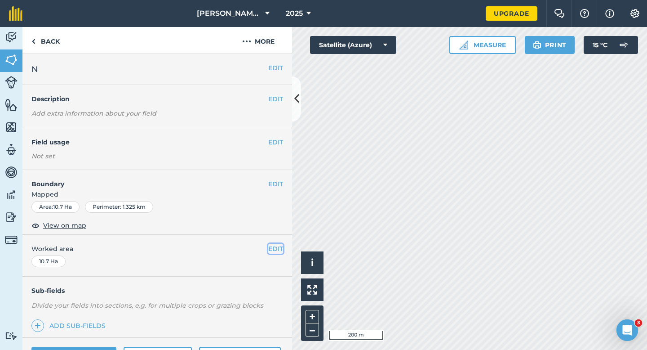
click at [273, 247] on button "EDIT" at bounding box center [275, 249] width 15 height 10
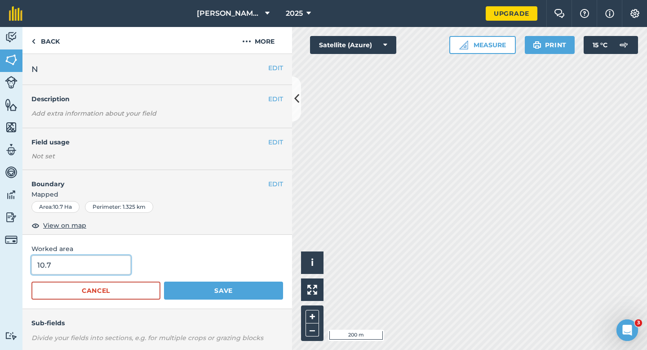
click at [98, 268] on input "10.7" at bounding box center [80, 264] width 99 height 19
type input "11"
click at [164, 281] on button "Save" at bounding box center [223, 290] width 119 height 18
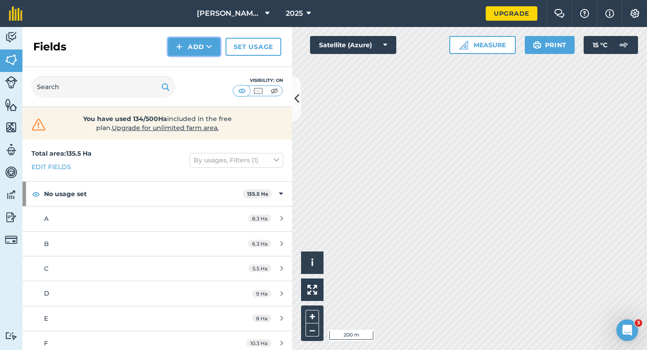
click at [176, 45] on button "Add" at bounding box center [194, 47] width 52 height 18
click at [176, 61] on link "Draw" at bounding box center [193, 67] width 49 height 20
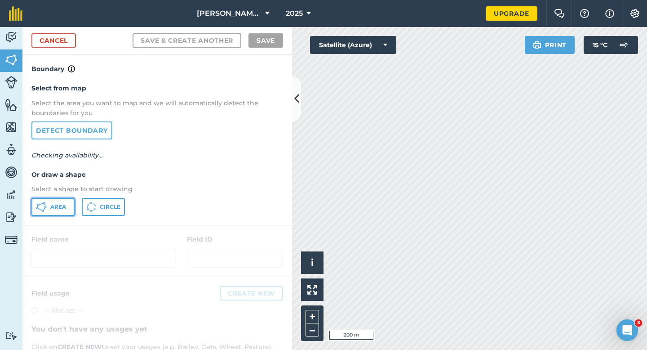
click at [62, 202] on button "Area" at bounding box center [52, 207] width 43 height 18
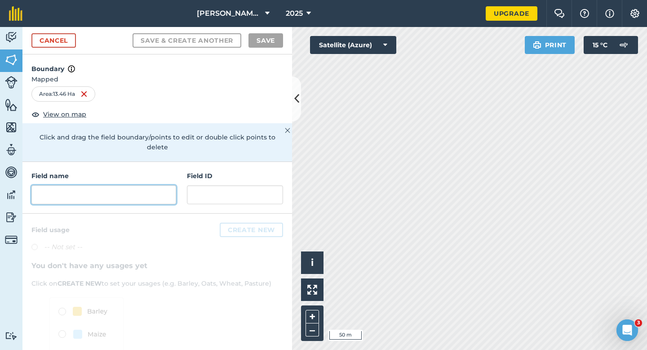
click at [136, 185] on input "text" at bounding box center [103, 194] width 145 height 19
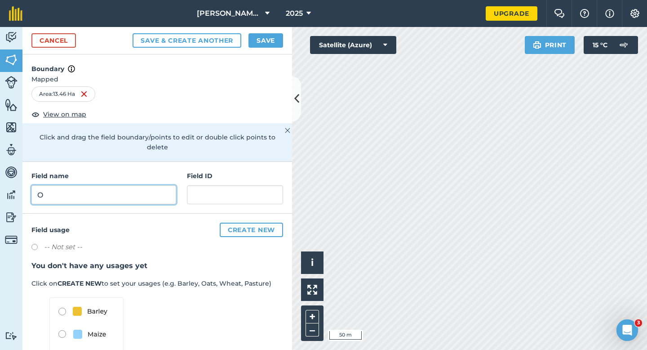
type input "O"
click at [254, 38] on button "Save" at bounding box center [265, 40] width 35 height 14
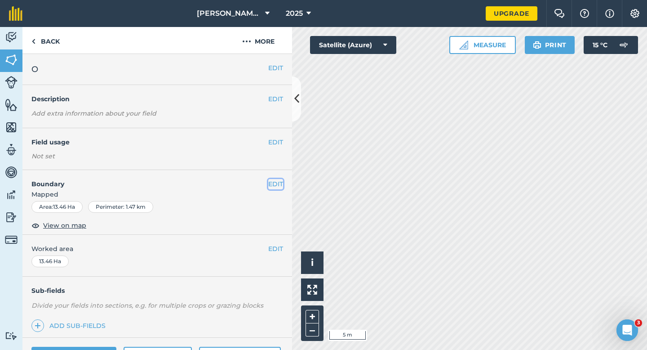
click at [278, 189] on button "EDIT" at bounding box center [275, 184] width 15 height 10
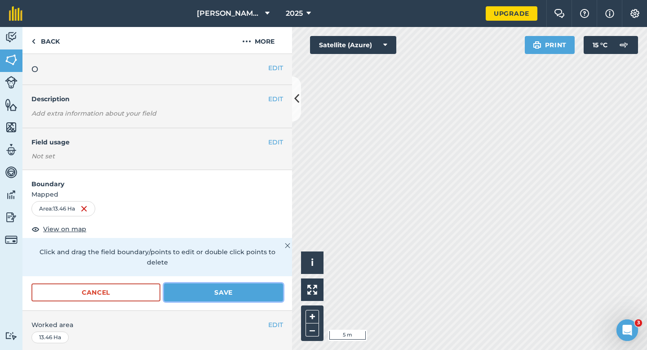
click at [269, 283] on button "Save" at bounding box center [223, 292] width 119 height 18
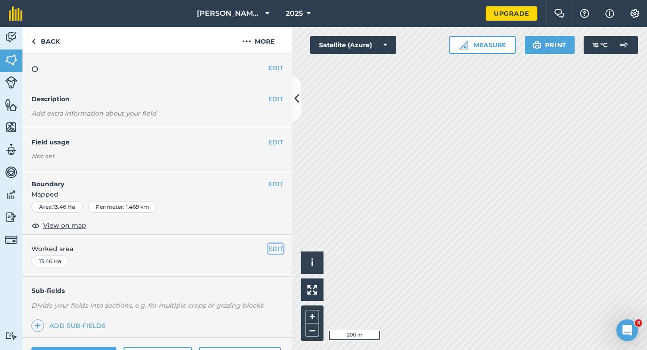
click at [277, 249] on button "EDIT" at bounding box center [275, 249] width 15 height 10
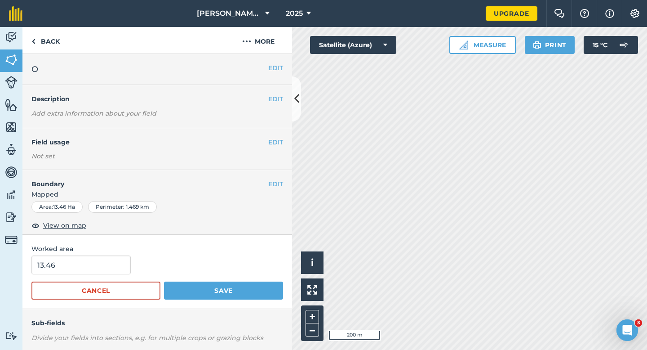
click at [128, 265] on div "13.46" at bounding box center [157, 264] width 252 height 19
click at [119, 265] on input "13.46" at bounding box center [80, 264] width 99 height 19
type input "13.5"
click at [164, 281] on button "Save" at bounding box center [223, 290] width 119 height 18
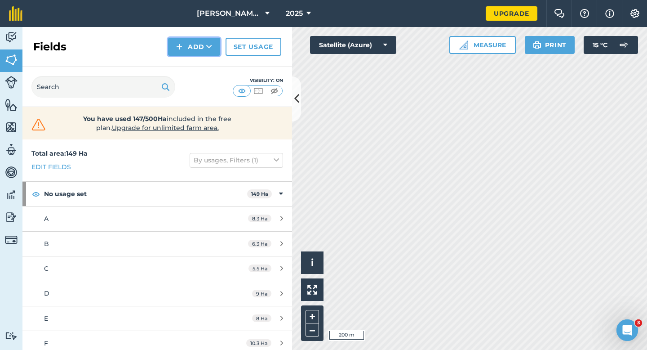
click at [185, 49] on button "Add" at bounding box center [194, 47] width 52 height 18
click at [185, 68] on link "Draw" at bounding box center [193, 67] width 49 height 20
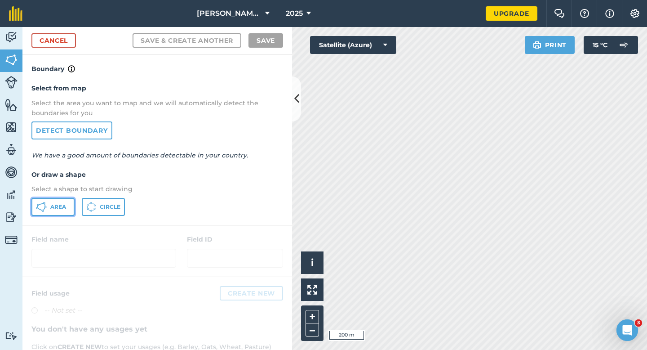
click at [52, 213] on button "Area" at bounding box center [52, 207] width 43 height 18
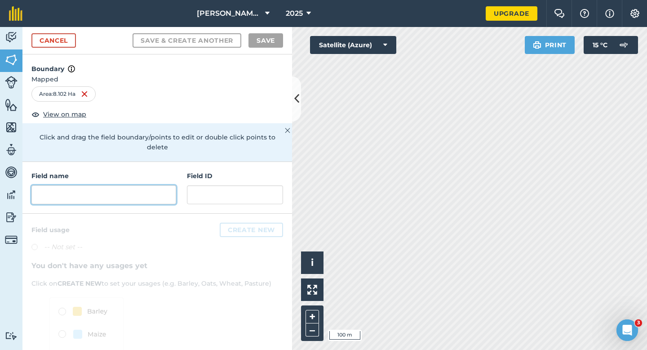
click at [157, 187] on input "text" at bounding box center [103, 194] width 145 height 19
click at [154, 187] on input "text" at bounding box center [103, 194] width 145 height 19
click at [130, 191] on input "text" at bounding box center [103, 194] width 145 height 19
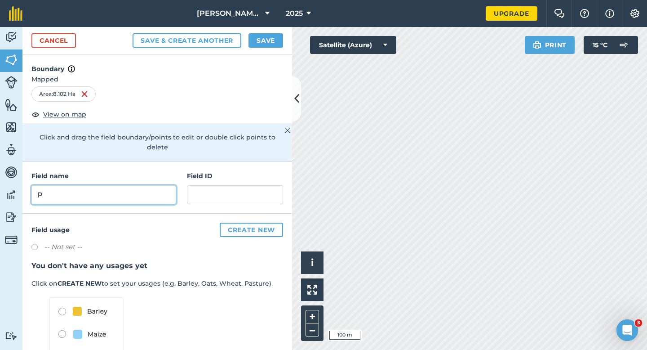
type input "P"
click at [256, 43] on button "Save" at bounding box center [265, 40] width 35 height 14
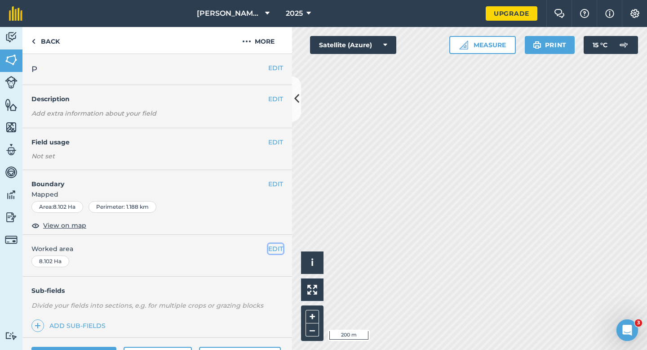
click at [273, 249] on button "EDIT" at bounding box center [275, 249] width 15 height 10
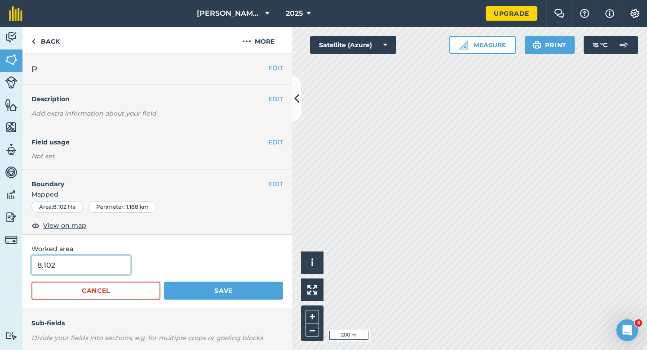
click at [121, 266] on input "8.102" at bounding box center [80, 264] width 99 height 19
type input "8"
click at [164, 281] on button "Save" at bounding box center [223, 290] width 119 height 18
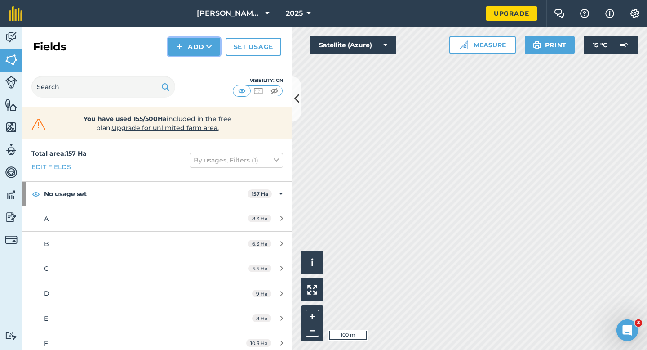
click at [199, 52] on button "Add" at bounding box center [194, 47] width 52 height 18
click at [199, 66] on link "Draw" at bounding box center [193, 67] width 49 height 20
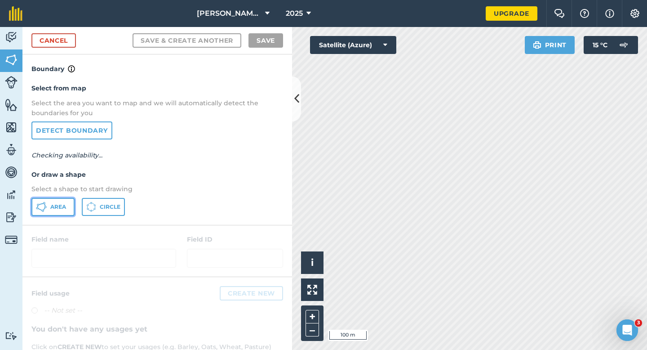
click at [73, 203] on button "Area" at bounding box center [52, 207] width 43 height 18
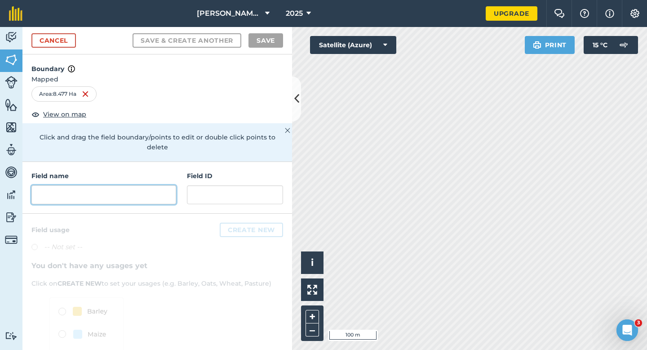
click at [134, 185] on input "text" at bounding box center [103, 194] width 145 height 19
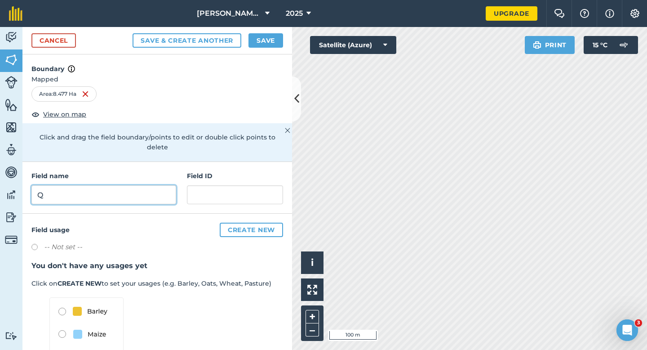
type input "Q"
click at [266, 47] on div "Cancel Save & Create Another Save" at bounding box center [157, 40] width 270 height 27
click at [276, 35] on button "Save" at bounding box center [265, 40] width 35 height 14
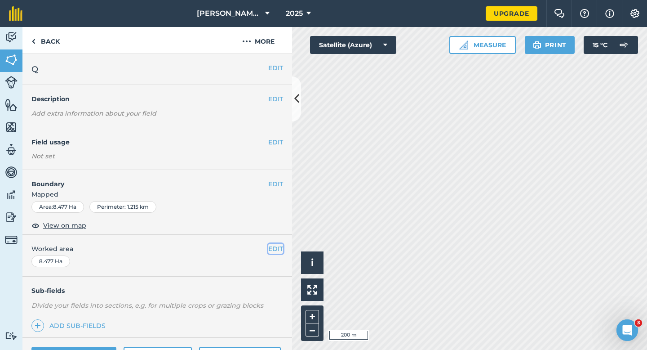
click at [278, 246] on button "EDIT" at bounding box center [275, 249] width 15 height 10
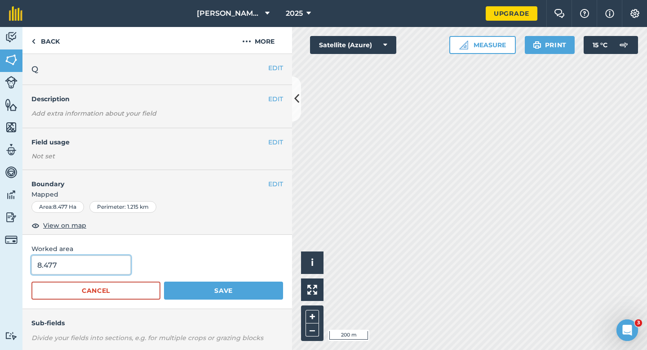
click at [122, 266] on input "8.477" at bounding box center [80, 264] width 99 height 19
type input "8.5"
click at [164, 281] on button "Save" at bounding box center [223, 290] width 119 height 18
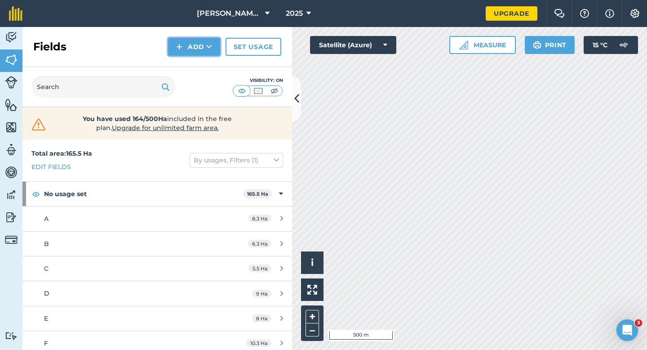
click at [201, 47] on button "Add" at bounding box center [194, 47] width 52 height 18
click at [201, 66] on link "Draw" at bounding box center [193, 67] width 49 height 20
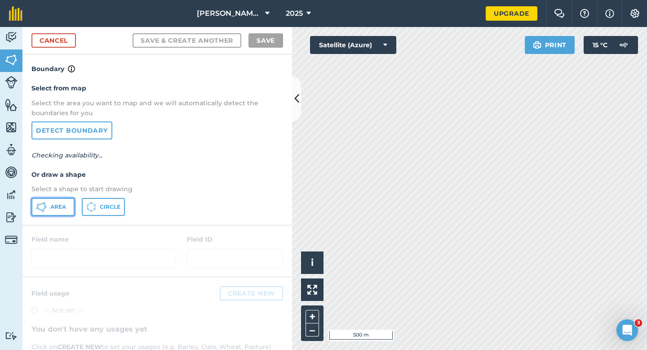
click at [64, 211] on button "Area" at bounding box center [52, 207] width 43 height 18
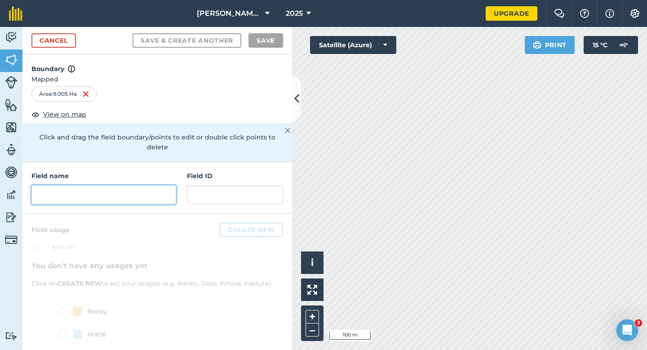
click at [154, 187] on input "text" at bounding box center [103, 194] width 145 height 19
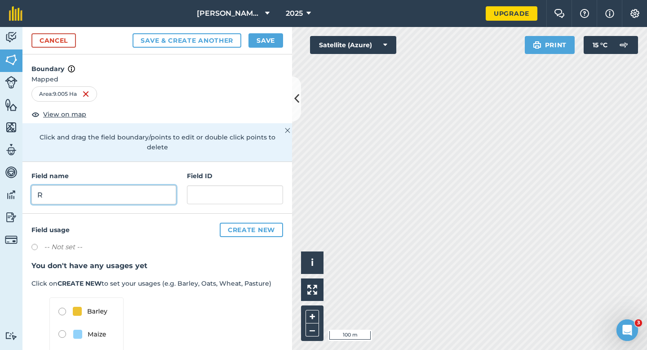
type input "R"
click at [264, 46] on button "Save" at bounding box center [265, 40] width 35 height 14
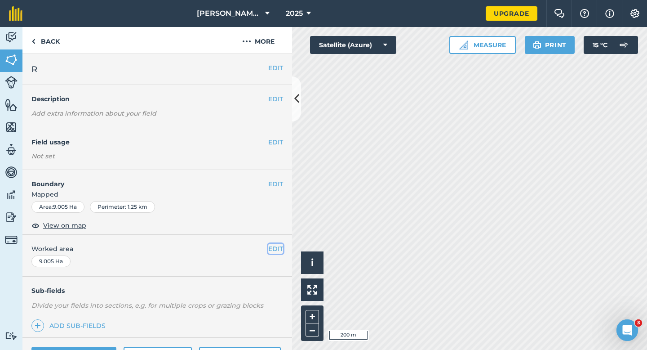
click at [275, 244] on button "EDIT" at bounding box center [275, 249] width 15 height 10
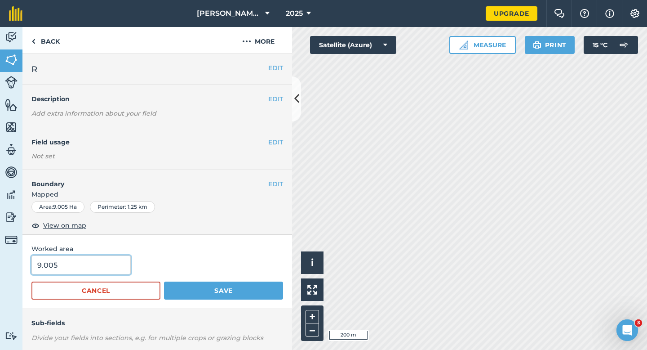
click at [97, 264] on input "9.005" at bounding box center [80, 264] width 99 height 19
type input "9"
click at [164, 281] on button "Save" at bounding box center [223, 290] width 119 height 18
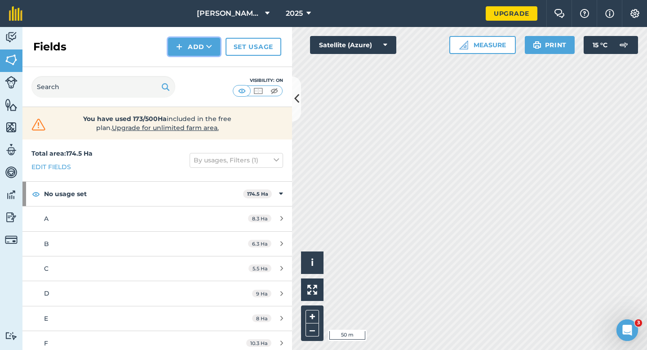
click at [189, 41] on button "Add" at bounding box center [194, 47] width 52 height 18
click at [189, 66] on link "Draw" at bounding box center [193, 67] width 49 height 20
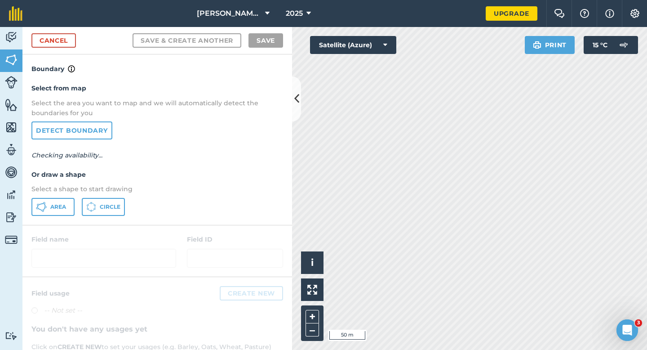
click at [50, 218] on div "Select from map Select the area you want to map and we will automatically detec…" at bounding box center [157, 149] width 270 height 150
click at [57, 211] on button "Area" at bounding box center [52, 207] width 43 height 18
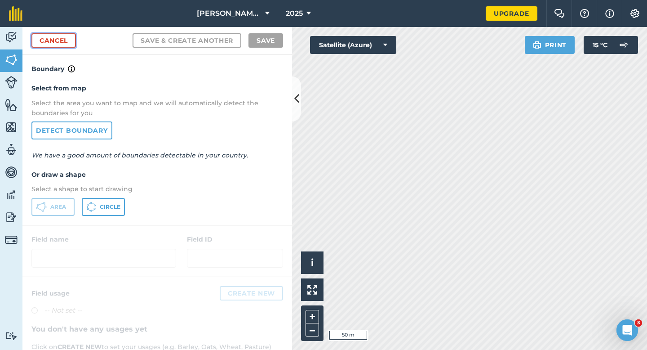
click at [70, 39] on link "Cancel" at bounding box center [53, 40] width 44 height 14
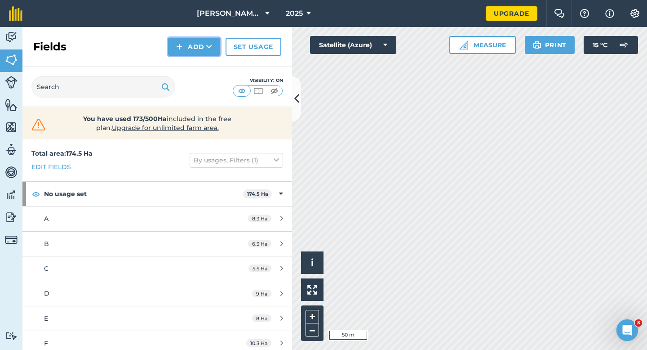
click at [195, 47] on button "Add" at bounding box center [194, 47] width 52 height 18
click at [195, 62] on link "Draw" at bounding box center [193, 67] width 49 height 20
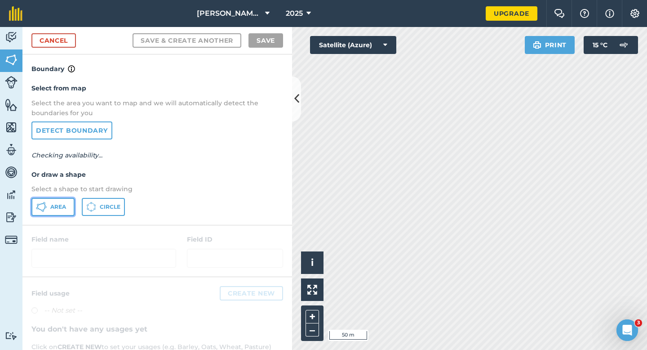
click at [61, 206] on span "Area" at bounding box center [58, 206] width 16 height 7
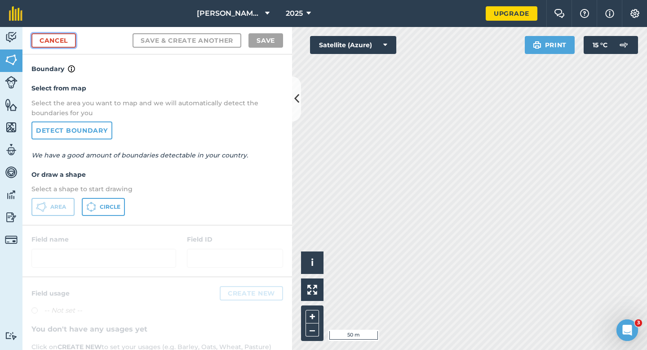
click at [66, 44] on link "Cancel" at bounding box center [53, 40] width 44 height 14
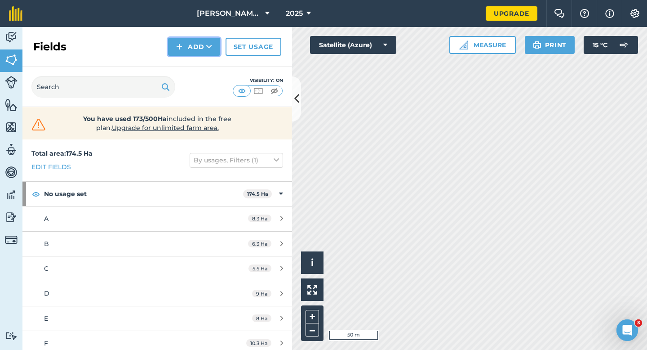
click at [201, 44] on button "Add" at bounding box center [194, 47] width 52 height 18
click at [201, 71] on link "Draw" at bounding box center [193, 67] width 49 height 20
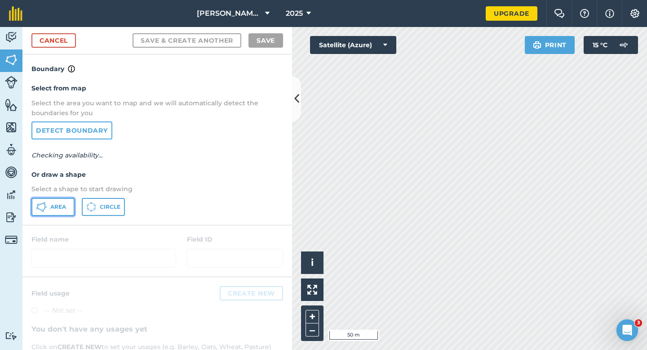
click at [35, 212] on button "Area" at bounding box center [52, 207] width 43 height 18
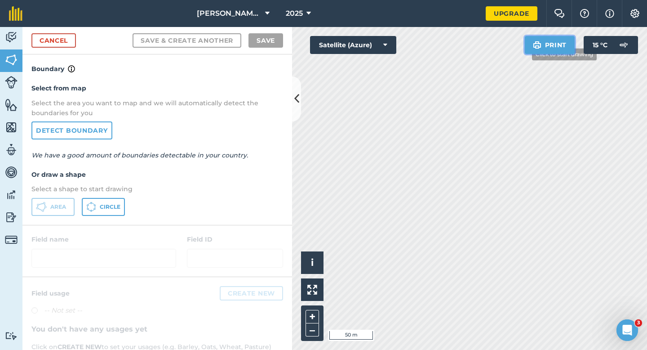
click at [550, 89] on div "Click to start drawing i © 2025 TomTom, Microsoft 50 m + – Satellite (Azure) Pr…" at bounding box center [469, 188] width 355 height 323
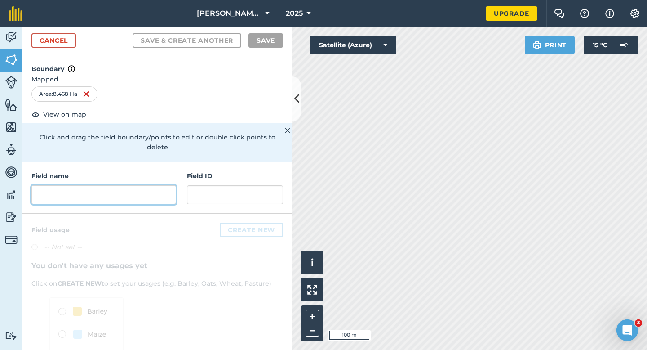
click at [162, 187] on input "text" at bounding box center [103, 194] width 145 height 19
type input "T"
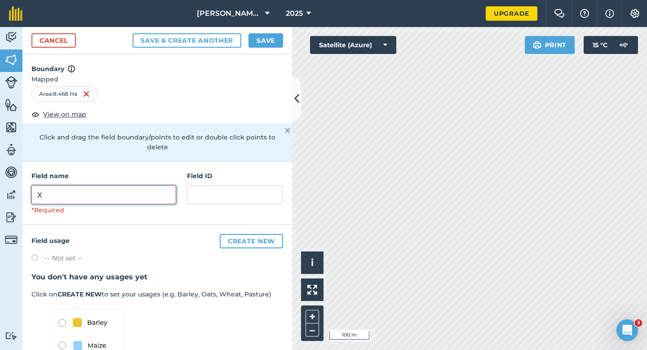
type input "X"
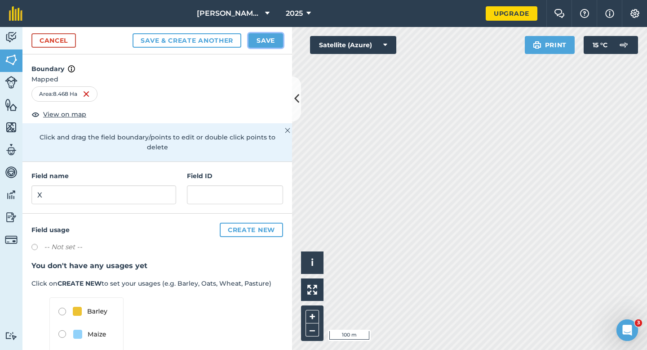
click at [265, 40] on button "Save" at bounding box center [265, 40] width 35 height 14
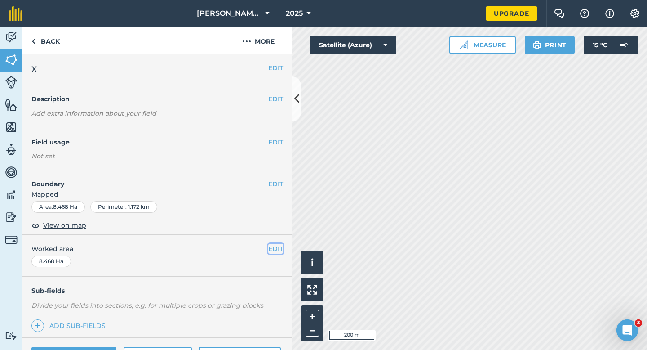
click at [274, 249] on button "EDIT" at bounding box center [275, 249] width 15 height 10
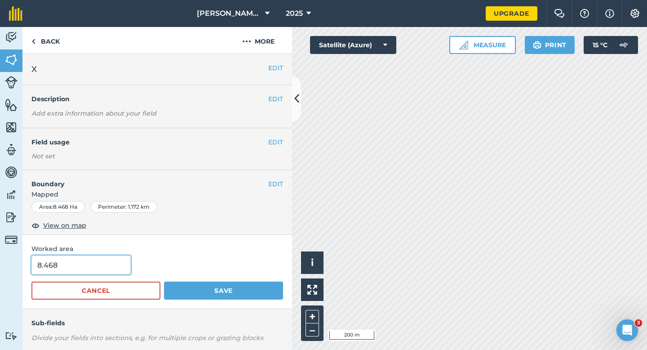
click at [111, 271] on input "8.468" at bounding box center [80, 264] width 99 height 19
type input "8.5"
click at [164, 281] on button "Save" at bounding box center [223, 290] width 119 height 18
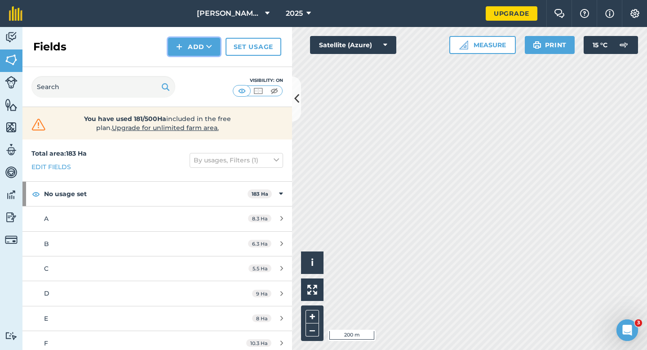
click at [188, 50] on button "Add" at bounding box center [194, 47] width 52 height 18
click at [192, 73] on link "Draw" at bounding box center [193, 67] width 49 height 20
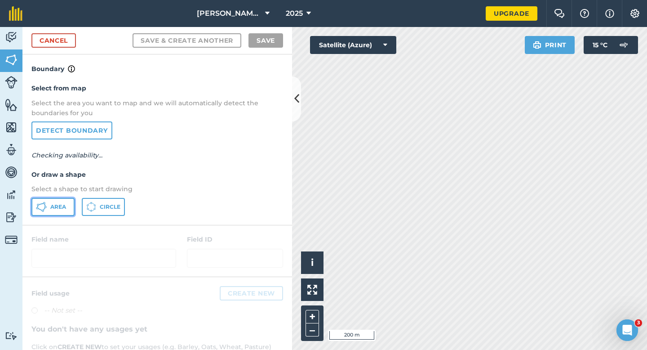
click at [55, 210] on span "Area" at bounding box center [58, 206] width 16 height 7
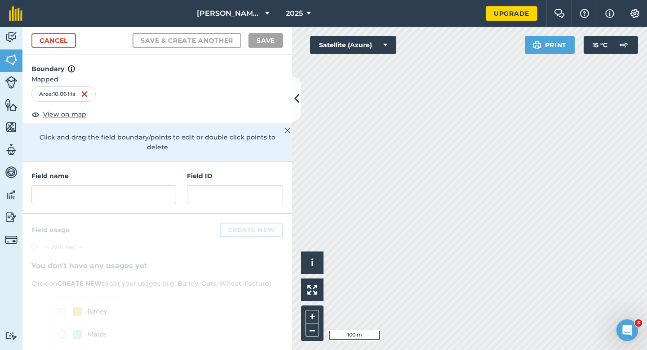
click at [175, 194] on div at bounding box center [103, 194] width 145 height 19
click at [168, 190] on input "text" at bounding box center [103, 194] width 145 height 19
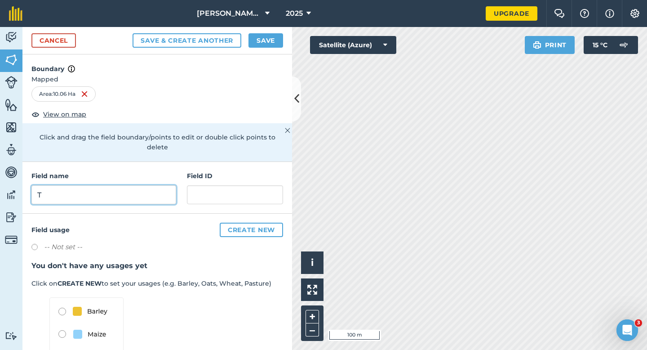
type input "T"
click at [268, 41] on button "Save" at bounding box center [265, 40] width 35 height 14
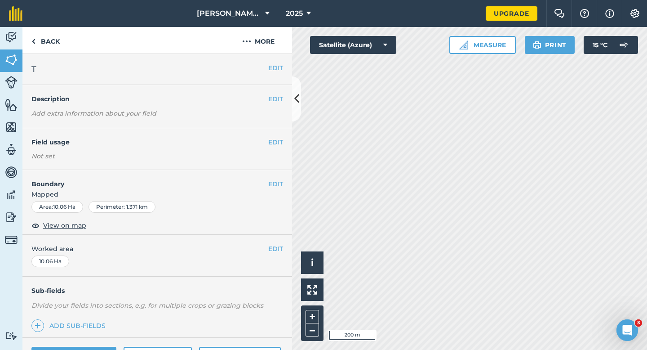
click at [275, 239] on div "EDIT Worked area 10.06 Ha" at bounding box center [157, 256] width 270 height 42
click at [272, 242] on div "EDIT Worked area 10.06 Ha" at bounding box center [157, 256] width 270 height 42
click at [266, 248] on span "Worked area" at bounding box center [157, 249] width 252 height 10
click at [274, 253] on button "EDIT" at bounding box center [275, 249] width 15 height 10
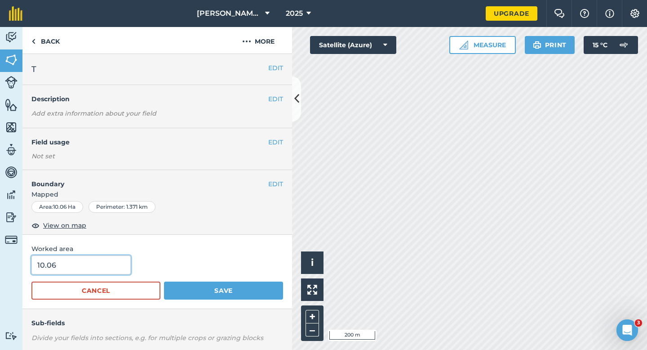
click at [96, 259] on input "10.06" at bounding box center [80, 264] width 99 height 19
type input "10"
click at [164, 281] on button "Save" at bounding box center [223, 290] width 119 height 18
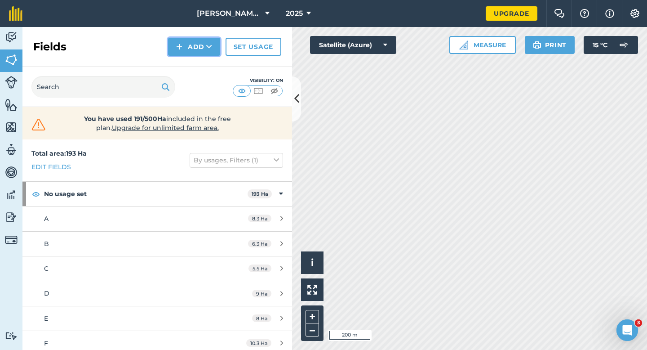
click at [195, 39] on button "Add" at bounding box center [194, 47] width 52 height 18
click at [195, 58] on link "Draw" at bounding box center [193, 67] width 49 height 20
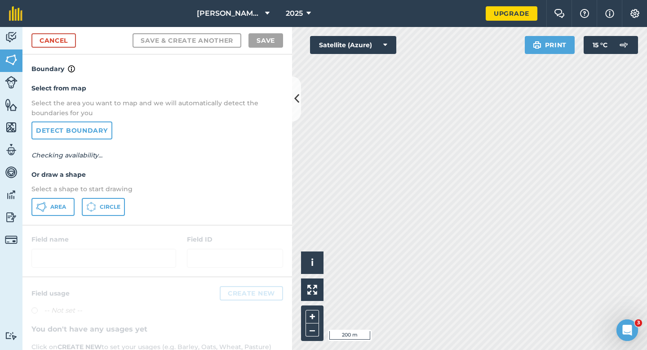
click at [57, 191] on p "Select a shape to start drawing" at bounding box center [157, 189] width 252 height 10
click at [57, 200] on button "Area" at bounding box center [52, 207] width 43 height 18
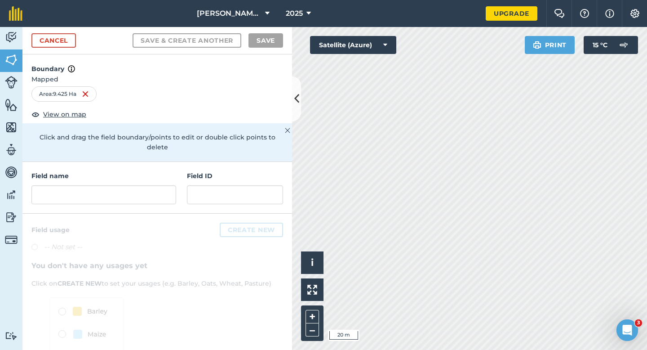
click at [369, 22] on div "[PERSON_NAME] & Sons Farming 2025 Upgrade Farm Chat Help Info Settings Map prin…" at bounding box center [323, 175] width 647 height 350
click at [167, 185] on input "text" at bounding box center [103, 194] width 145 height 19
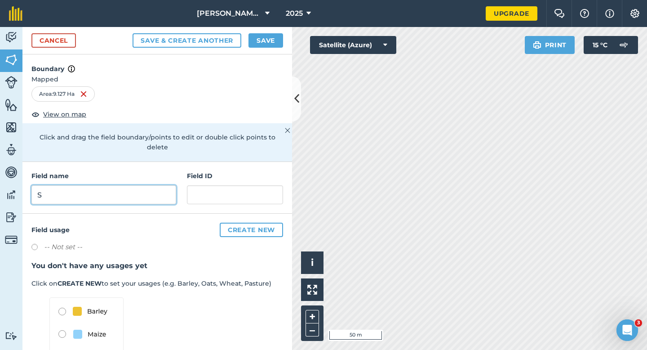
type input "S"
click at [262, 44] on button "Save" at bounding box center [265, 40] width 35 height 14
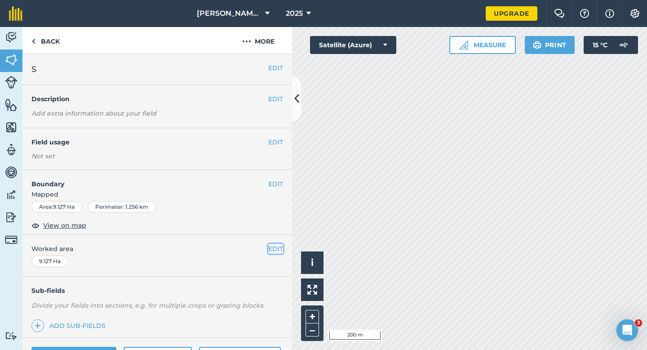
click at [273, 248] on button "EDIT" at bounding box center [275, 249] width 15 height 10
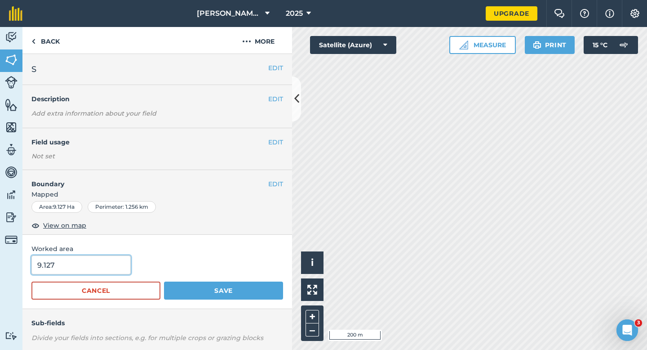
click at [80, 266] on input "9.127" at bounding box center [80, 264] width 99 height 19
type input "9"
click at [164, 281] on button "Save" at bounding box center [223, 290] width 119 height 18
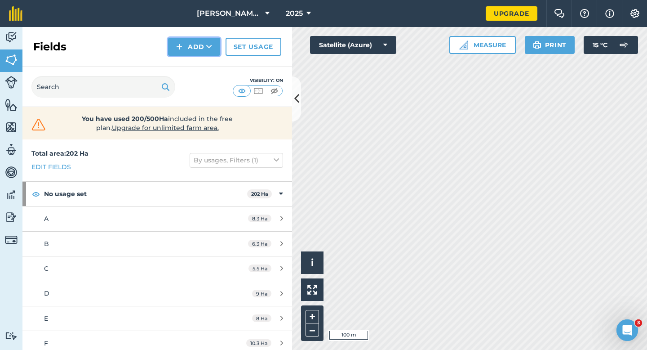
click at [194, 55] on button "Add" at bounding box center [194, 47] width 52 height 18
click at [195, 65] on link "Draw" at bounding box center [193, 67] width 49 height 20
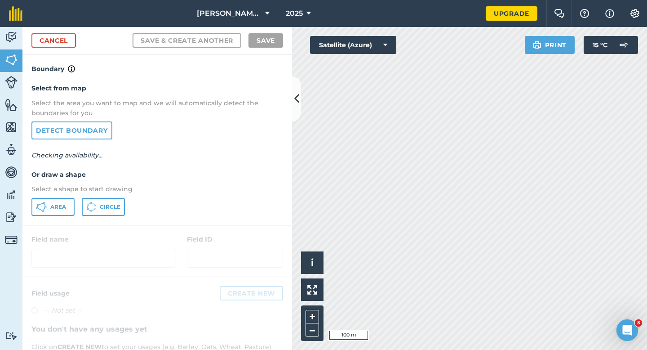
click at [69, 195] on div "Select from map Select the area you want to map and we will automatically detec…" at bounding box center [157, 149] width 270 height 150
click at [68, 199] on button "Area" at bounding box center [52, 207] width 43 height 18
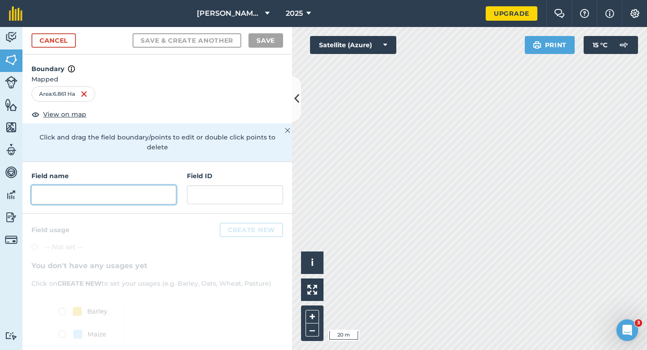
click at [139, 185] on input "text" at bounding box center [103, 194] width 145 height 19
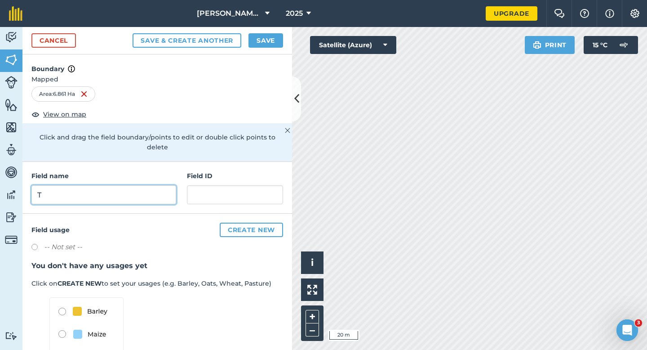
type input "T"
click at [259, 35] on button "Save" at bounding box center [265, 40] width 35 height 14
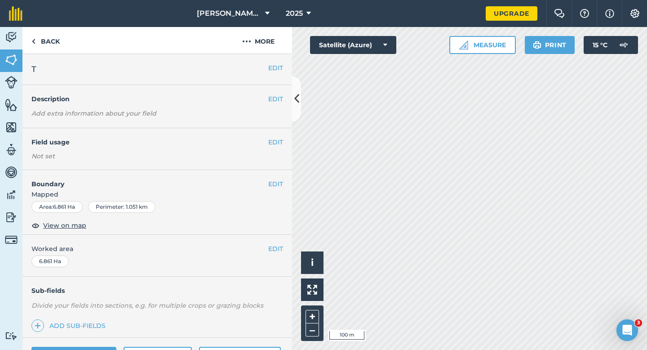
click at [274, 253] on button "EDIT" at bounding box center [275, 249] width 15 height 10
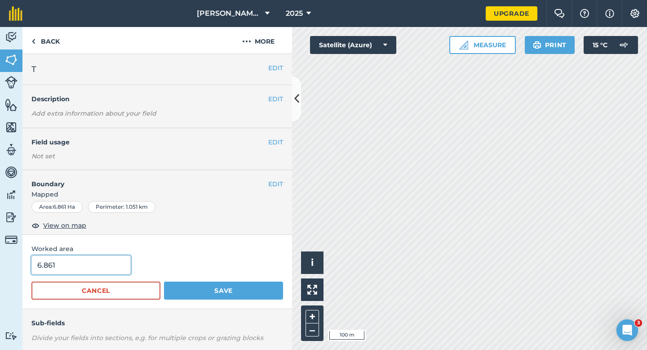
click at [81, 267] on input "6.861" at bounding box center [80, 264] width 99 height 19
type input "7"
click at [164, 281] on button "Save" at bounding box center [223, 290] width 119 height 18
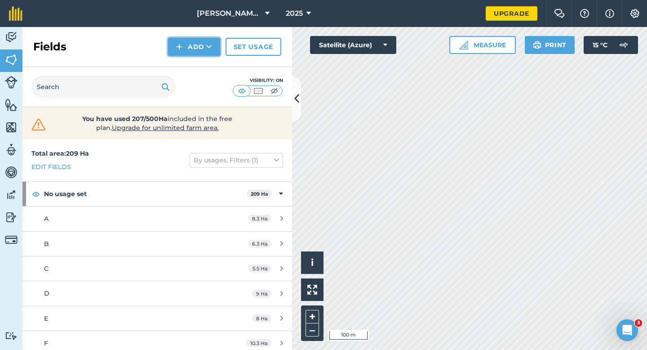
click at [194, 48] on button "Add" at bounding box center [194, 47] width 52 height 18
click at [194, 66] on link "Draw" at bounding box center [193, 67] width 49 height 20
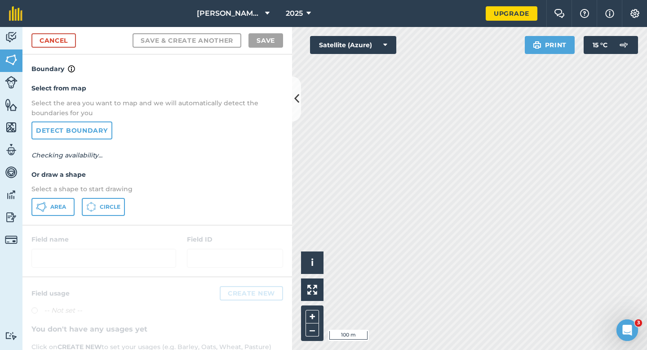
click at [75, 208] on div "Area Circle" at bounding box center [157, 207] width 252 height 18
click at [67, 207] on button "Area" at bounding box center [52, 207] width 43 height 18
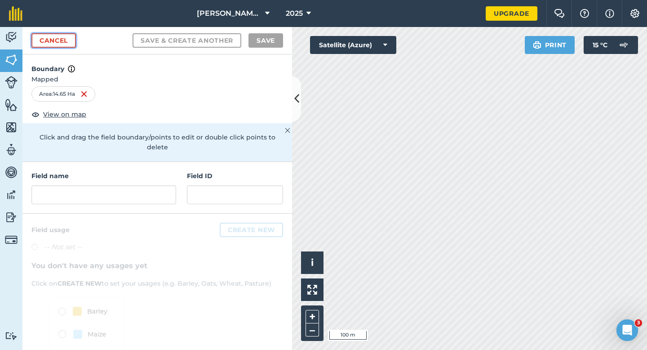
click at [45, 42] on link "Cancel" at bounding box center [53, 40] width 44 height 14
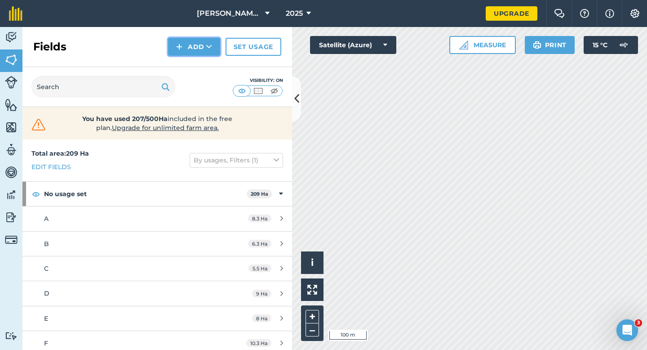
click at [204, 52] on button "Add" at bounding box center [194, 47] width 52 height 18
click at [204, 58] on link "Draw" at bounding box center [193, 67] width 49 height 20
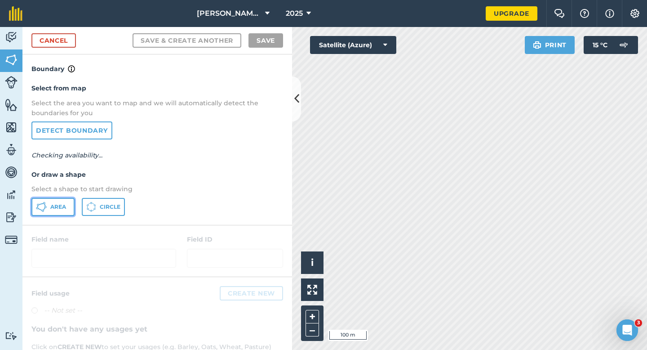
click at [56, 202] on button "Area" at bounding box center [52, 207] width 43 height 18
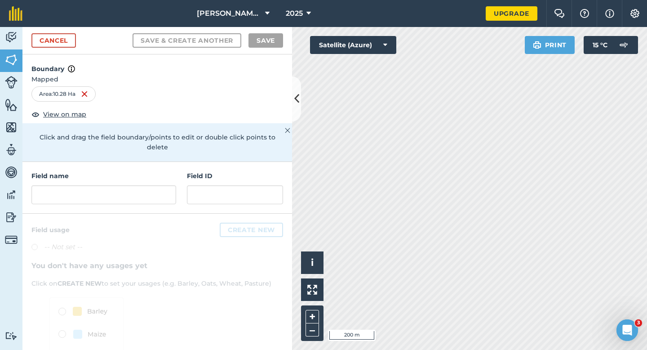
click at [140, 194] on div "Field name Field ID" at bounding box center [157, 188] width 270 height 52
click at [141, 192] on input "text" at bounding box center [103, 194] width 145 height 19
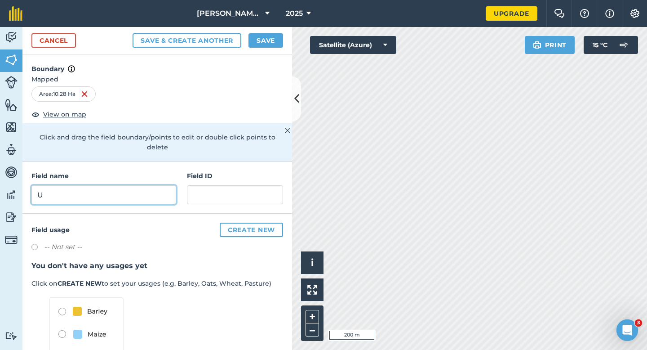
type input "U"
click at [270, 41] on button "Save" at bounding box center [265, 40] width 35 height 14
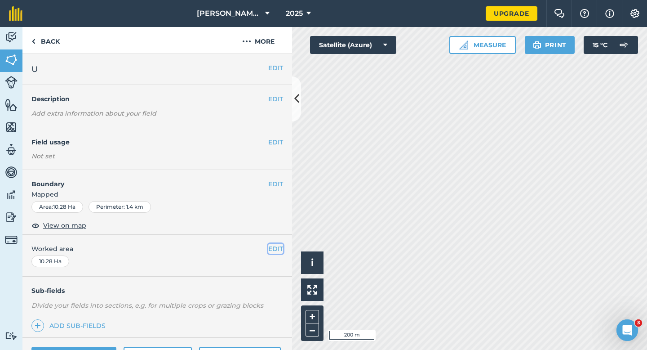
click at [275, 253] on button "EDIT" at bounding box center [275, 249] width 15 height 10
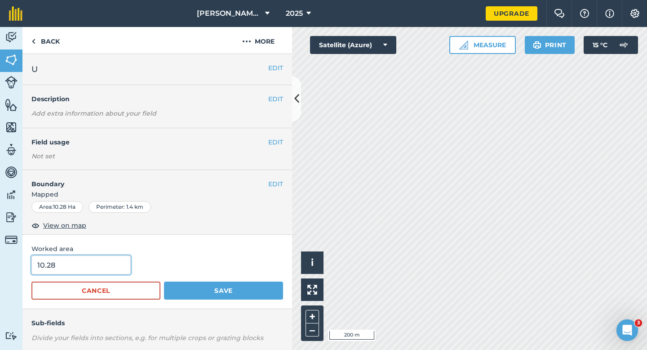
click at [107, 263] on input "10.28" at bounding box center [80, 264] width 99 height 19
type input "10.3"
click at [164, 281] on button "Save" at bounding box center [223, 290] width 119 height 18
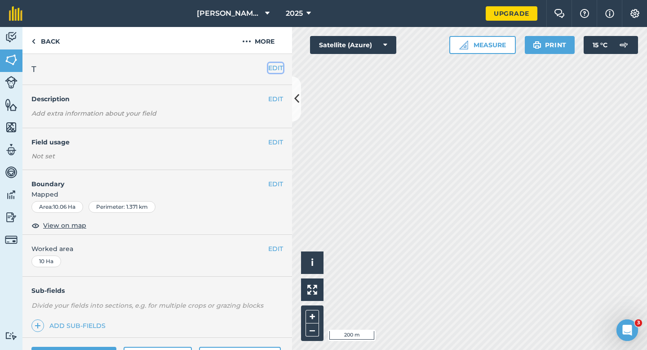
click at [276, 64] on button "EDIT" at bounding box center [275, 68] width 15 height 10
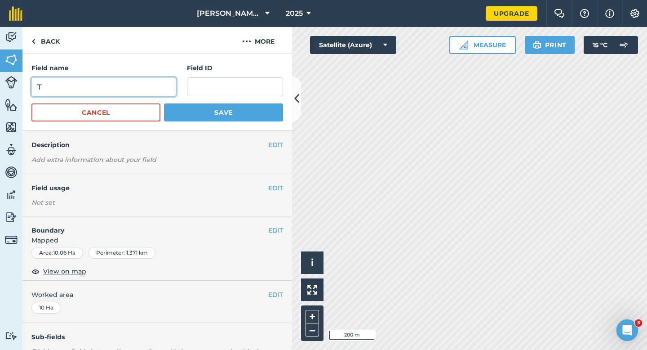
click at [128, 94] on input "T" at bounding box center [103, 86] width 145 height 19
type input "V"
click at [183, 128] on div "Field name V Field ID Cancel Save" at bounding box center [157, 92] width 270 height 77
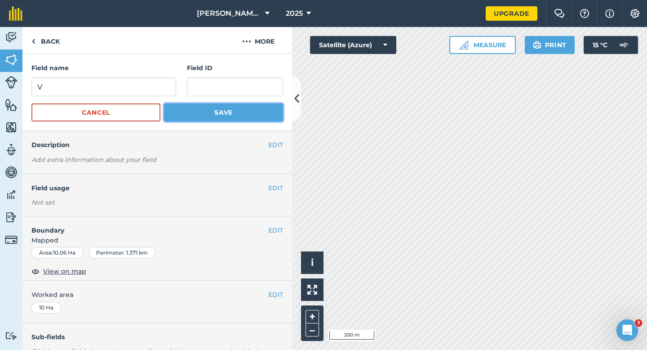
click at [191, 119] on button "Save" at bounding box center [223, 112] width 119 height 18
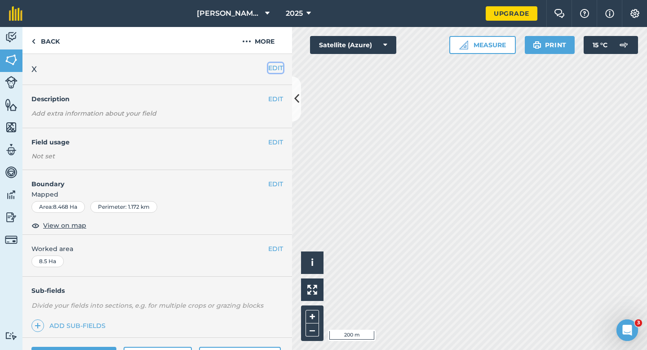
click at [275, 69] on button "EDIT" at bounding box center [275, 68] width 15 height 10
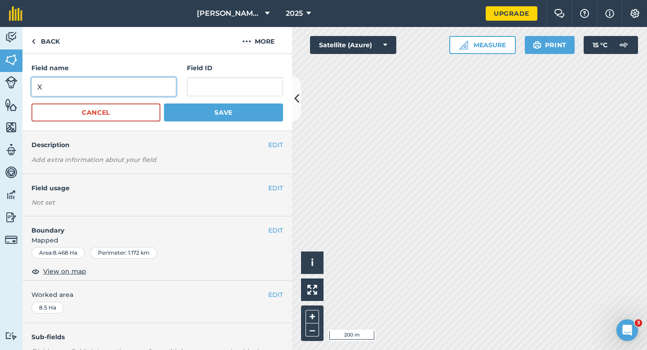
click at [138, 80] on input "X" at bounding box center [103, 86] width 145 height 19
type input "W"
click at [164, 103] on button "Save" at bounding box center [223, 112] width 119 height 18
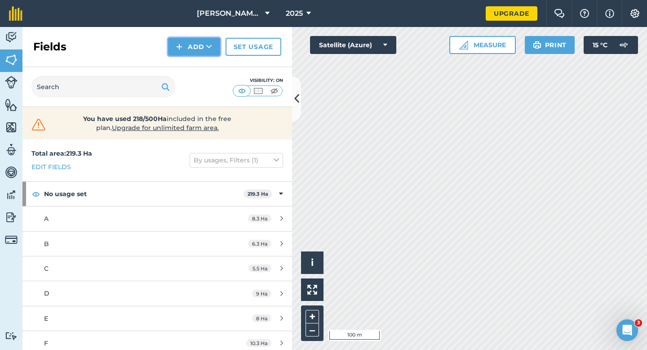
click at [201, 51] on button "Add" at bounding box center [194, 47] width 52 height 18
click at [201, 67] on link "Draw" at bounding box center [193, 67] width 49 height 20
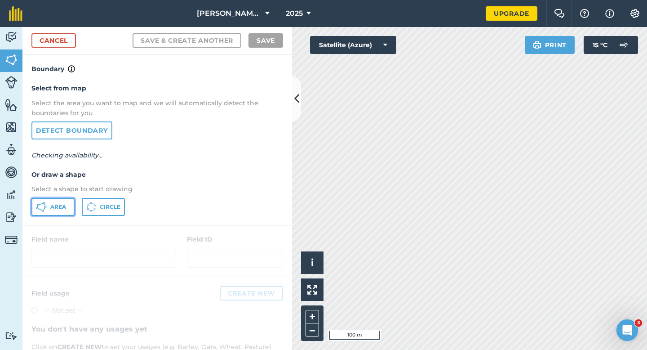
click at [55, 205] on span "Area" at bounding box center [58, 206] width 16 height 7
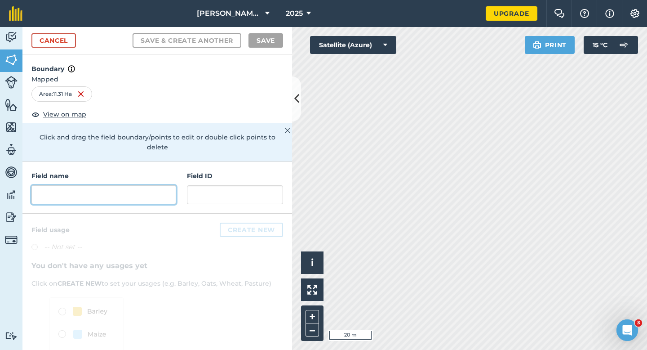
click at [157, 185] on input "text" at bounding box center [103, 194] width 145 height 19
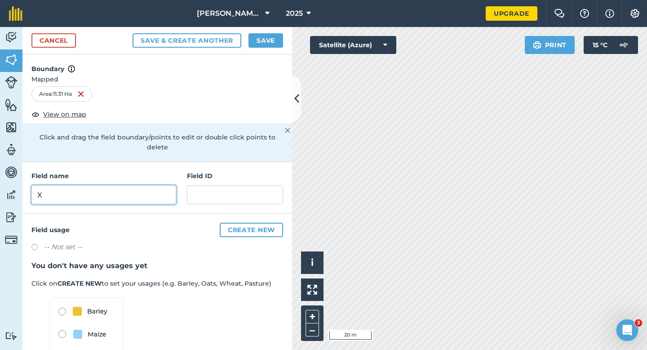
type input "X"
click at [267, 46] on button "Save" at bounding box center [265, 40] width 35 height 14
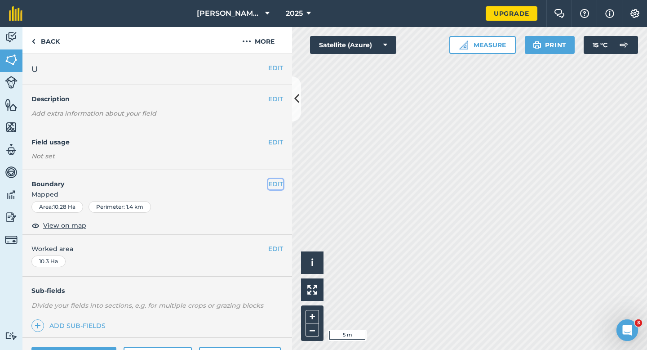
click at [277, 182] on button "EDIT" at bounding box center [275, 184] width 15 height 10
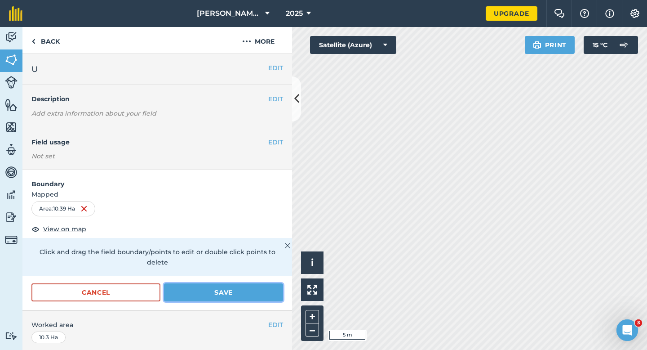
click at [275, 283] on button "Save" at bounding box center [223, 292] width 119 height 18
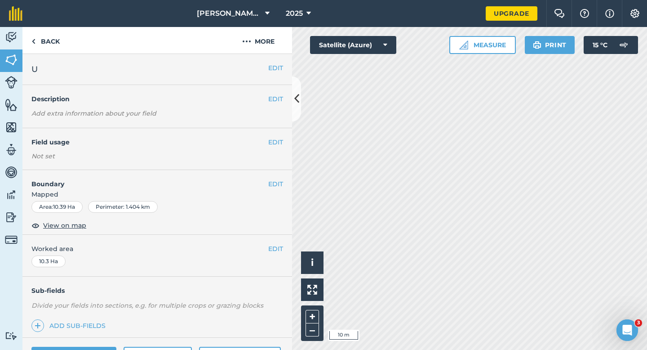
click at [270, 178] on div "EDIT Boundary Mapped Area : 10.39 Ha Perimeter : 1.404 km View on map" at bounding box center [157, 202] width 270 height 65
click at [274, 183] on button "EDIT" at bounding box center [275, 184] width 15 height 10
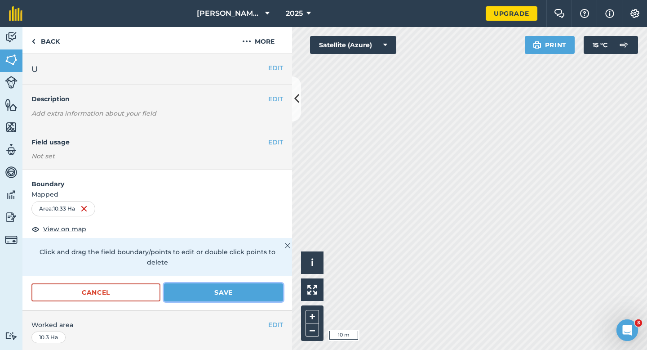
click at [234, 283] on button "Save" at bounding box center [223, 292] width 119 height 18
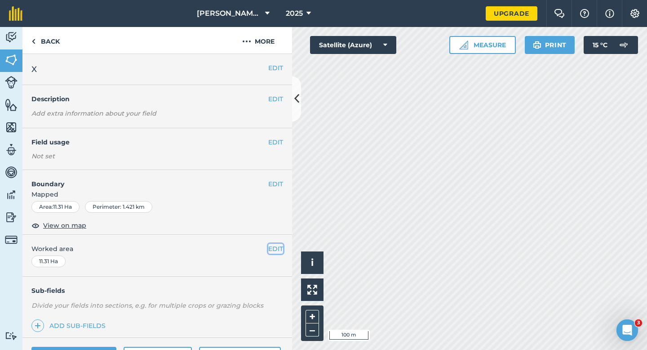
click at [275, 245] on button "EDIT" at bounding box center [275, 249] width 15 height 10
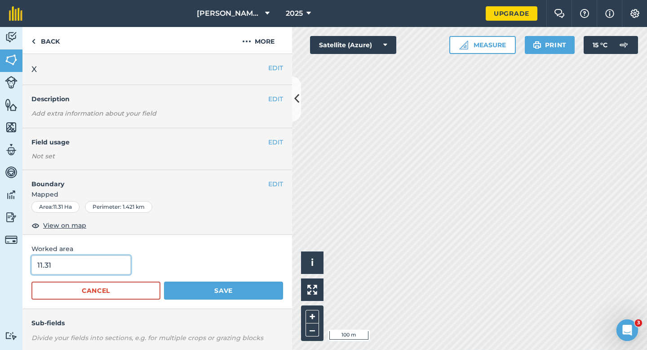
click at [92, 258] on input "11.31" at bounding box center [80, 264] width 99 height 19
click at [114, 263] on input "11.31" at bounding box center [80, 264] width 99 height 19
type input "11.3"
click at [164, 281] on button "Save" at bounding box center [223, 290] width 119 height 18
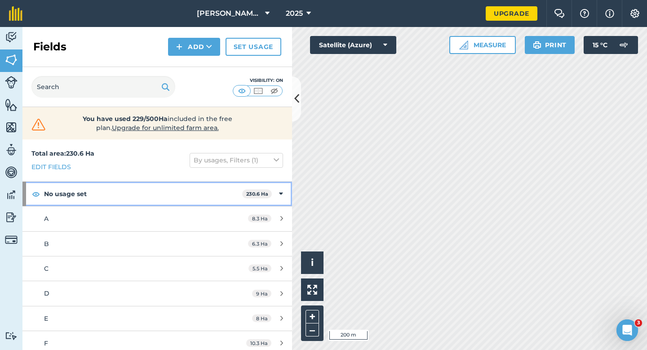
click at [224, 190] on strong "No usage set" at bounding box center [143, 194] width 198 height 24
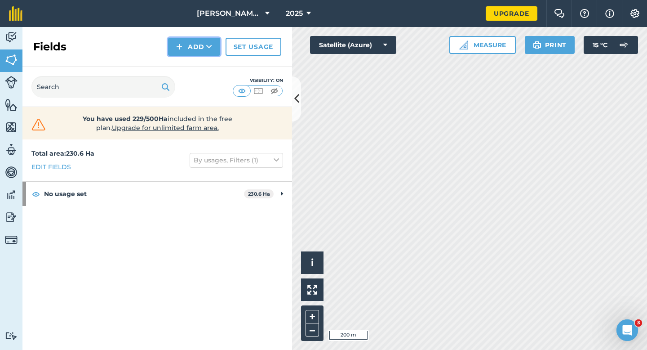
click at [192, 50] on button "Add" at bounding box center [194, 47] width 52 height 18
click at [192, 68] on link "Draw" at bounding box center [193, 67] width 49 height 20
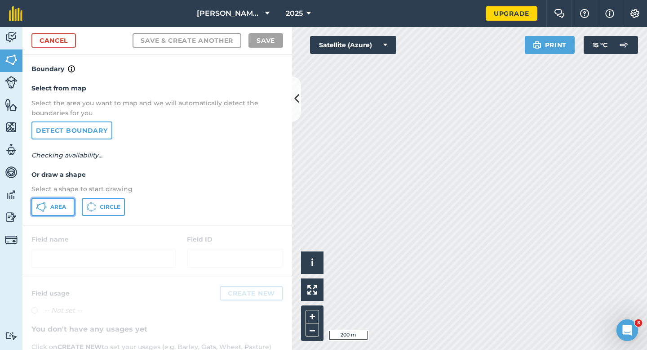
click at [58, 209] on span "Area" at bounding box center [58, 206] width 16 height 7
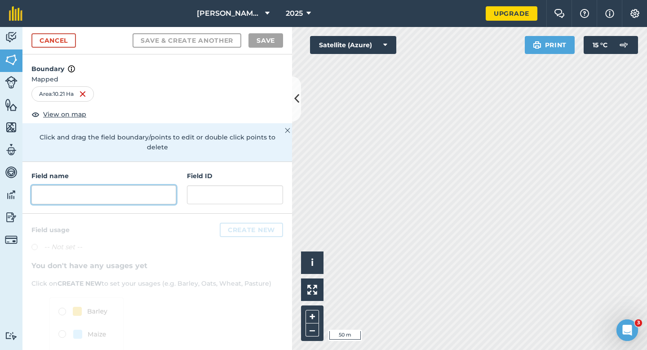
click at [145, 185] on input "text" at bounding box center [103, 194] width 145 height 19
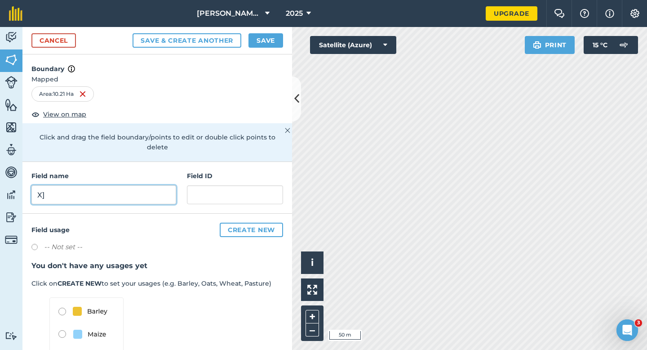
type input "X"
type input "Y"
click at [259, 44] on button "Save" at bounding box center [265, 40] width 35 height 14
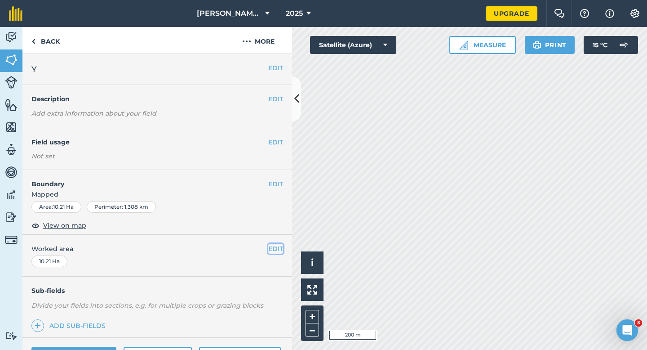
click at [271, 246] on button "EDIT" at bounding box center [275, 249] width 15 height 10
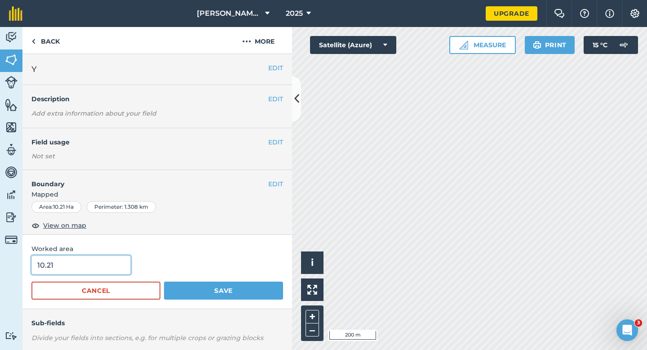
click at [104, 259] on input "10.21" at bounding box center [80, 264] width 99 height 19
type input "10"
click at [164, 281] on button "Save" at bounding box center [223, 290] width 119 height 18
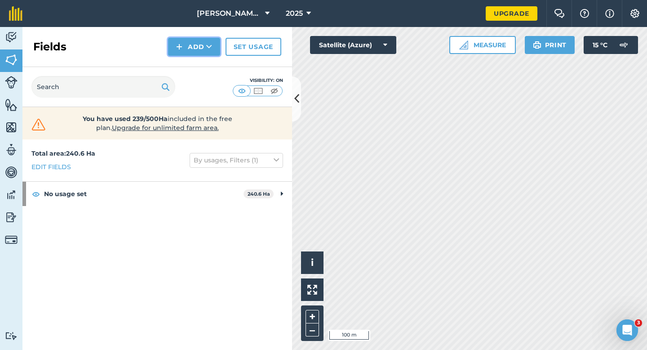
click at [195, 44] on button "Add" at bounding box center [194, 47] width 52 height 18
click at [195, 66] on link "Draw" at bounding box center [193, 67] width 49 height 20
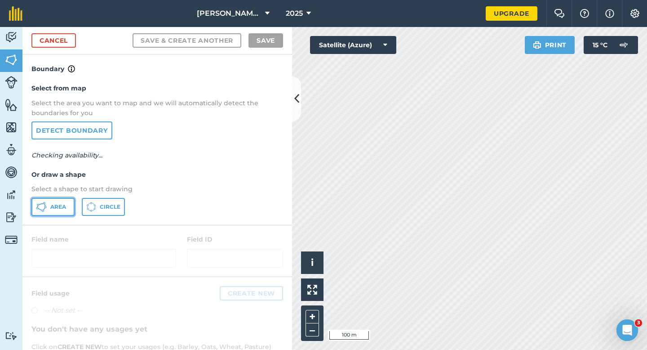
click at [52, 202] on button "Area" at bounding box center [52, 207] width 43 height 18
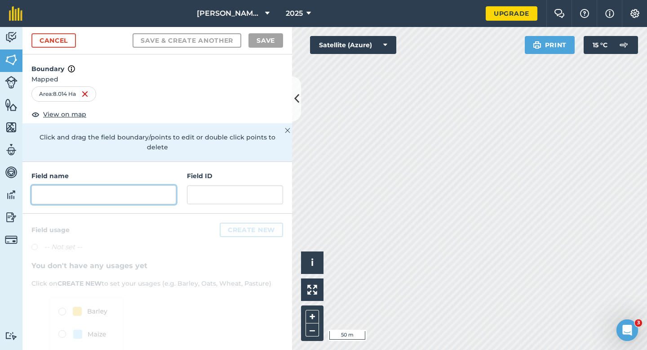
click at [129, 185] on input "text" at bounding box center [103, 194] width 145 height 19
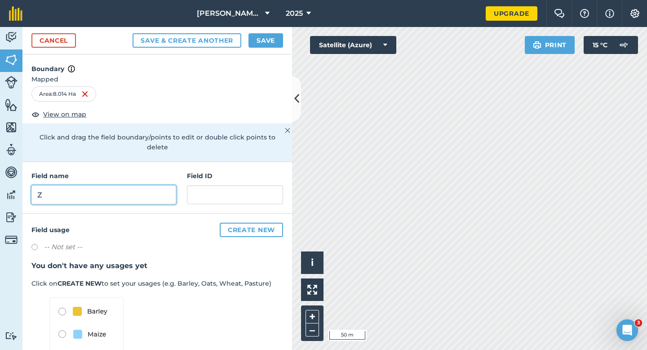
type input "Z"
click at [260, 47] on div "Cancel Save & Create Another Save" at bounding box center [157, 40] width 270 height 27
click at [269, 30] on div "Cancel Save & Create Another Save" at bounding box center [157, 40] width 270 height 27
click at [269, 33] on button "Save" at bounding box center [265, 40] width 35 height 14
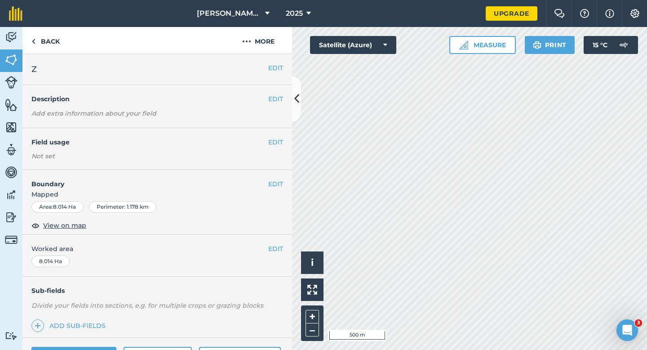
click at [284, 244] on div "EDIT Worked area 8.014 Ha" at bounding box center [157, 256] width 270 height 42
click at [281, 244] on button "EDIT" at bounding box center [275, 249] width 15 height 10
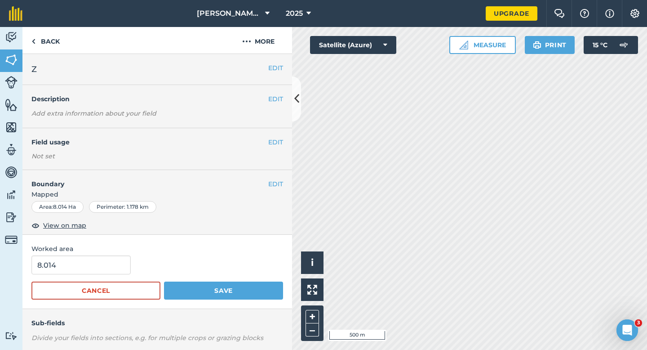
click at [128, 255] on div "8.014" at bounding box center [157, 264] width 252 height 19
click at [118, 257] on input "8.014" at bounding box center [80, 264] width 99 height 19
type input "8"
click at [164, 281] on button "Save" at bounding box center [223, 290] width 119 height 18
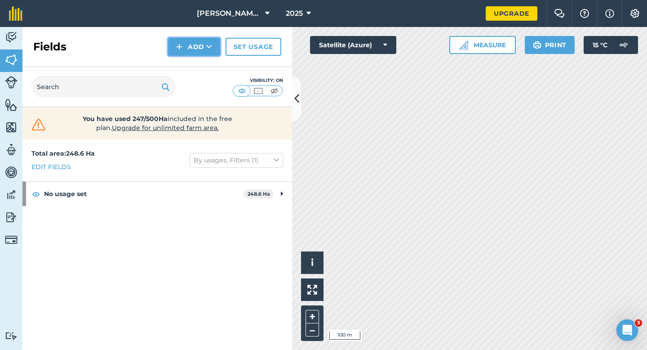
click at [183, 38] on button "Add" at bounding box center [194, 47] width 52 height 18
click at [183, 66] on link "Draw" at bounding box center [193, 67] width 49 height 20
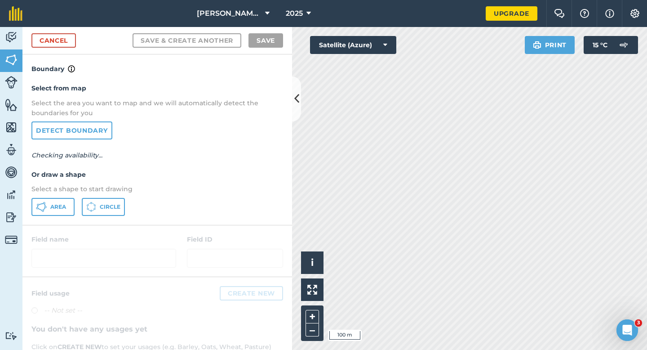
click at [69, 182] on div "Select from map Select the area you want to map and we will automatically detec…" at bounding box center [157, 149] width 270 height 150
click at [66, 192] on p "Select a shape to start drawing" at bounding box center [157, 189] width 252 height 10
click at [62, 200] on button "Area" at bounding box center [52, 207] width 43 height 18
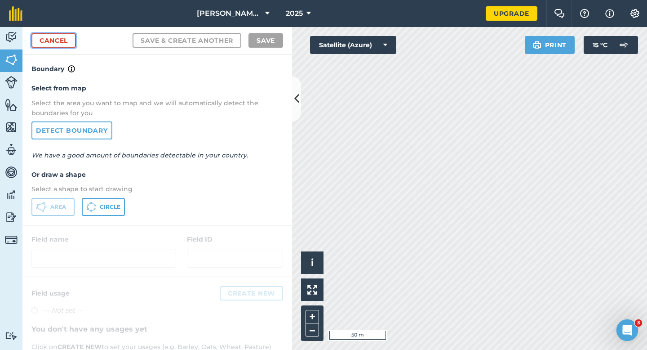
click at [44, 43] on link "Cancel" at bounding box center [53, 40] width 44 height 14
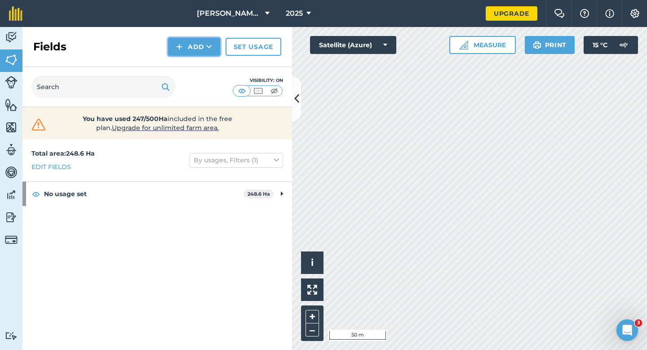
click at [205, 49] on button "Add" at bounding box center [194, 47] width 52 height 18
click at [205, 71] on link "Draw" at bounding box center [193, 67] width 49 height 20
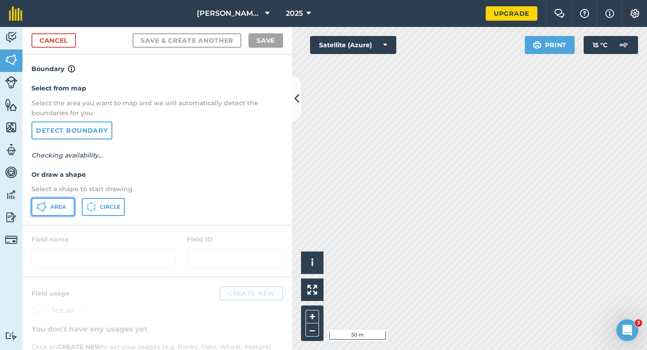
click at [42, 212] on icon at bounding box center [41, 206] width 11 height 11
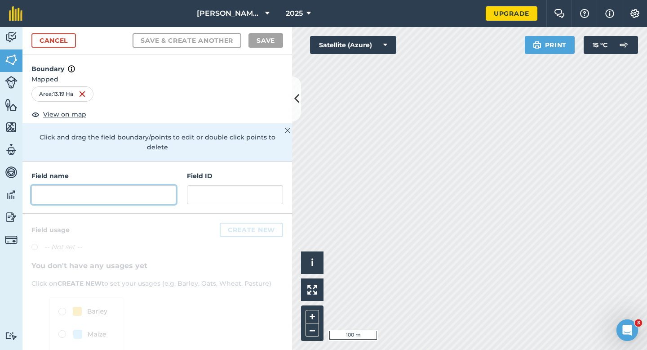
click at [141, 188] on input "text" at bounding box center [103, 194] width 145 height 19
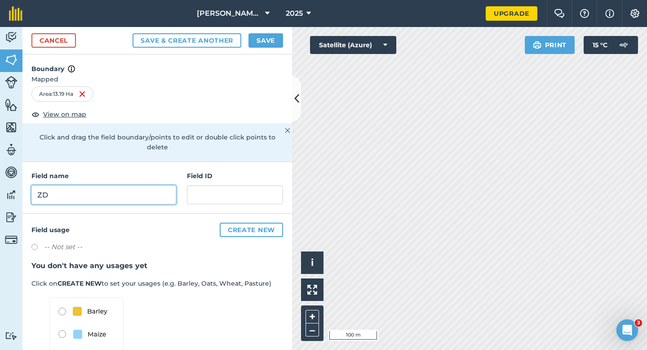
type input "ZD"
click at [264, 43] on button "Save" at bounding box center [265, 40] width 35 height 14
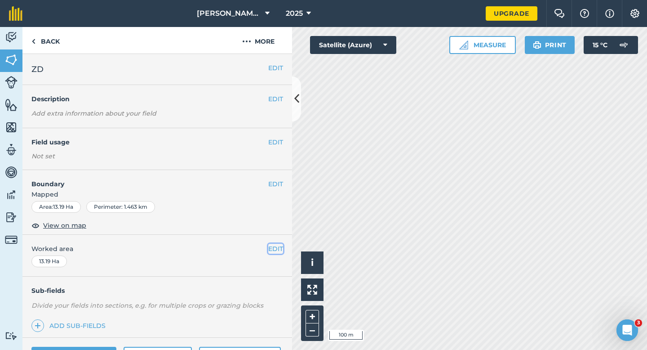
click at [275, 248] on button "EDIT" at bounding box center [275, 249] width 15 height 10
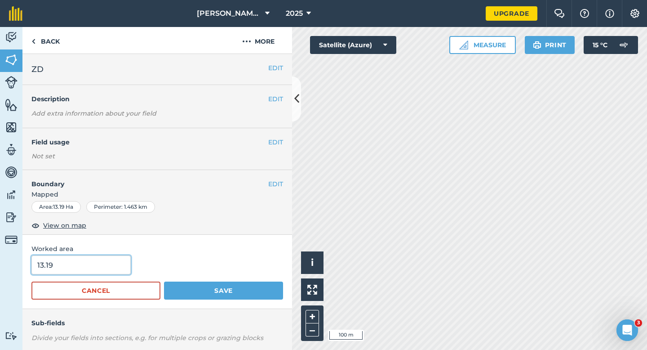
click at [84, 263] on input "13.19" at bounding box center [80, 264] width 99 height 19
type input "13"
click at [164, 281] on button "Save" at bounding box center [223, 290] width 119 height 18
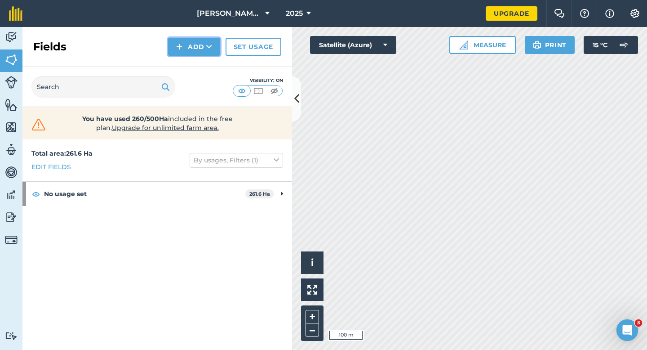
click at [172, 46] on button "Add" at bounding box center [194, 47] width 52 height 18
click at [177, 57] on link "Draw" at bounding box center [193, 67] width 49 height 20
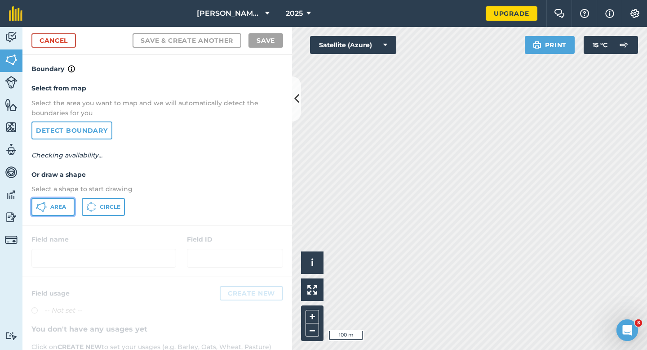
click at [45, 204] on icon at bounding box center [41, 206] width 11 height 11
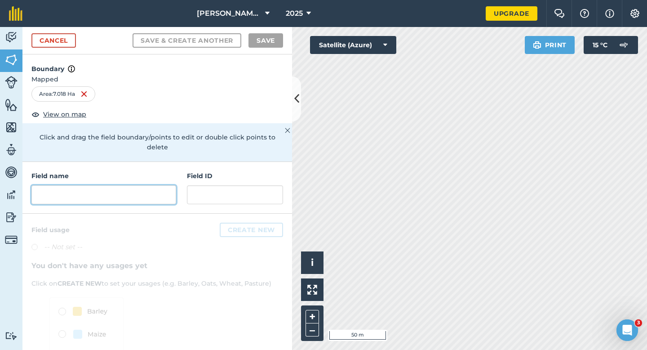
click at [167, 192] on input "text" at bounding box center [103, 194] width 145 height 19
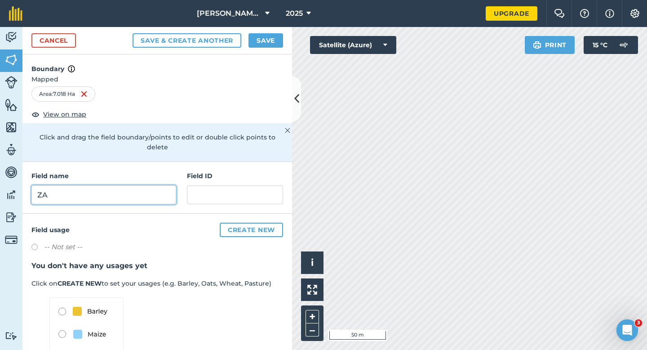
type input "ZA"
click at [267, 41] on button "Save" at bounding box center [265, 40] width 35 height 14
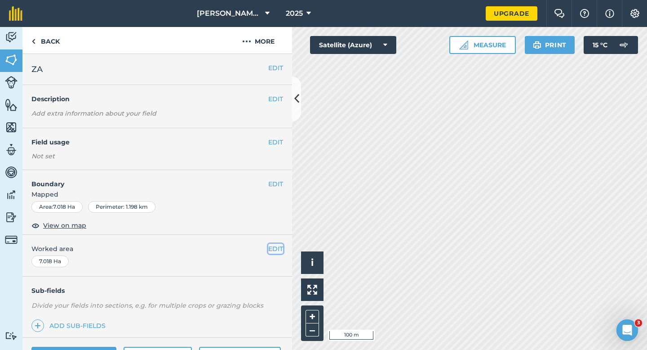
click at [274, 244] on button "EDIT" at bounding box center [275, 249] width 15 height 10
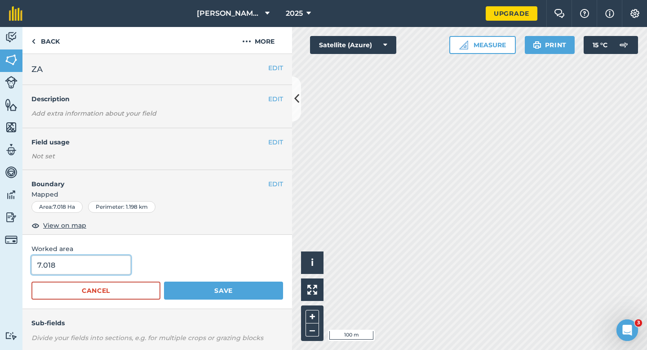
click at [102, 263] on input "7.018" at bounding box center [80, 264] width 99 height 19
type input "7"
click at [164, 281] on button "Save" at bounding box center [223, 290] width 119 height 18
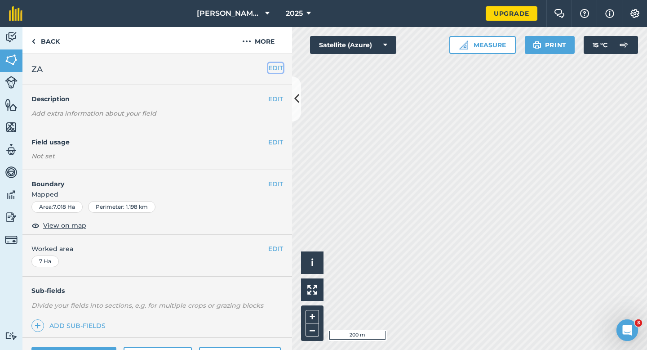
click at [273, 71] on button "EDIT" at bounding box center [275, 68] width 15 height 10
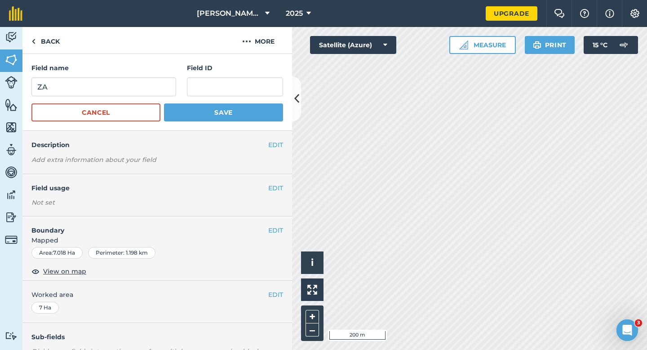
click at [121, 101] on form "Field name ZA Field ID Cancel Save" at bounding box center [157, 92] width 252 height 58
click at [121, 85] on input "ZA" at bounding box center [103, 86] width 145 height 19
type input "ZB"
click at [164, 103] on button "Save" at bounding box center [223, 112] width 119 height 18
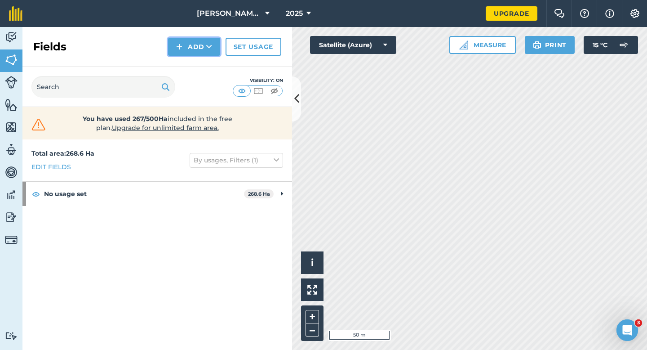
click at [216, 52] on button "Add" at bounding box center [194, 47] width 52 height 18
click at [216, 61] on link "Draw" at bounding box center [193, 67] width 49 height 20
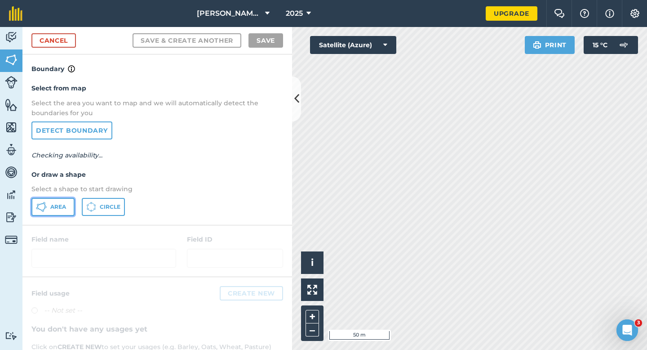
click at [66, 203] on button "Area" at bounding box center [52, 207] width 43 height 18
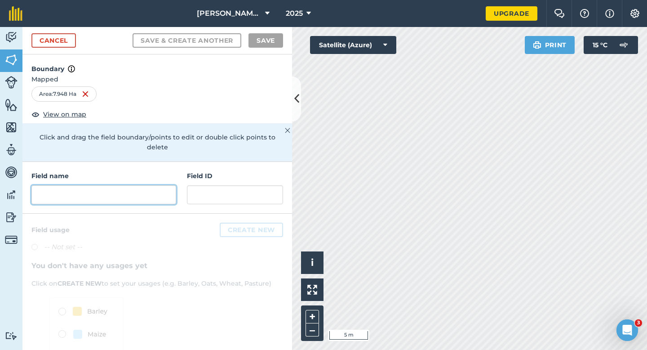
click at [152, 185] on input "text" at bounding box center [103, 194] width 145 height 19
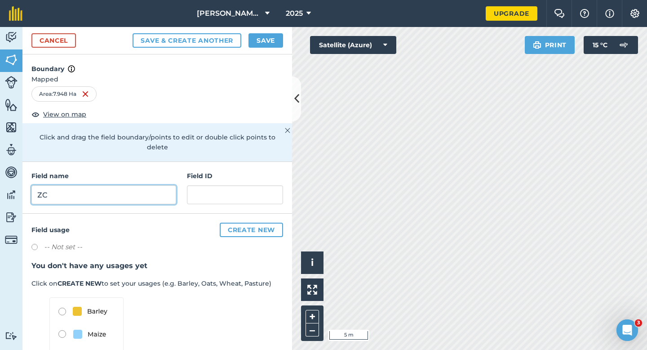
type input "ZC"
click at [270, 45] on button "Save" at bounding box center [265, 40] width 35 height 14
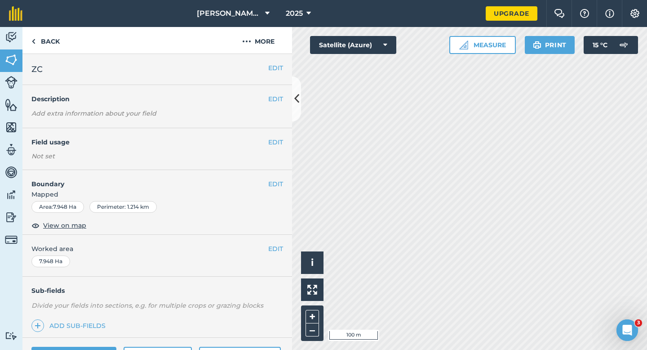
click at [265, 246] on span "Worked area" at bounding box center [157, 249] width 252 height 10
click at [270, 246] on button "EDIT" at bounding box center [275, 249] width 15 height 10
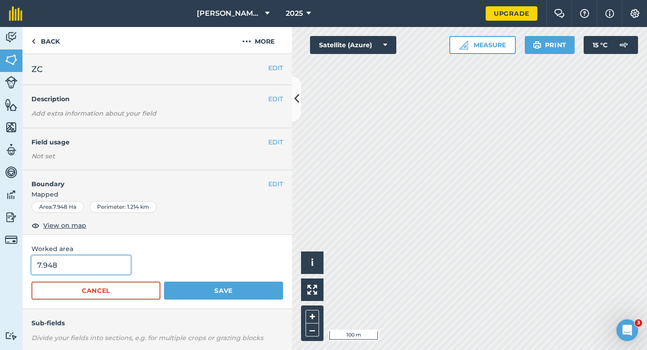
click at [98, 264] on input "7.948" at bounding box center [80, 264] width 99 height 19
type input "8"
click at [164, 281] on button "Save" at bounding box center [223, 290] width 119 height 18
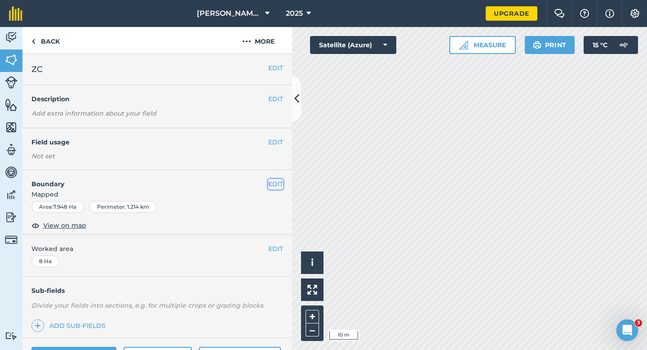
click at [274, 178] on div "EDIT Boundary Mapped Area : 7.948 Ha Perimeter : 1.214 km View on map" at bounding box center [157, 202] width 270 height 65
click at [272, 176] on div "EDIT Boundary Mapped Area : 7.948 Ha Perimeter : 1.214 km View on map" at bounding box center [157, 202] width 270 height 65
click at [272, 181] on button "EDIT" at bounding box center [275, 184] width 15 height 10
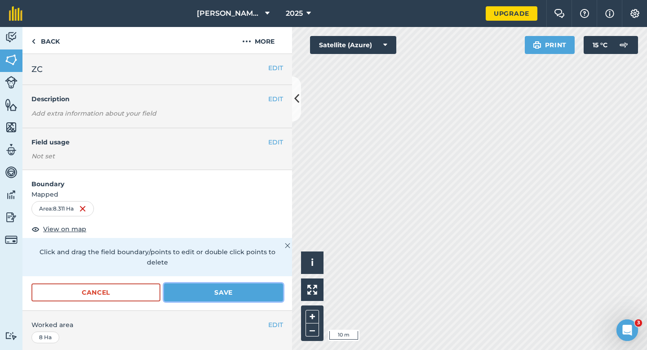
click at [230, 283] on button "Save" at bounding box center [223, 292] width 119 height 18
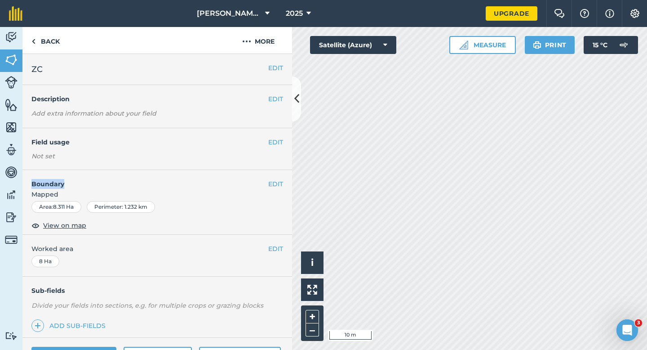
click at [283, 186] on div "EDIT Boundary Mapped Area : 8.311 Ha Perimeter : 1.232 km View on map" at bounding box center [157, 202] width 270 height 65
click at [281, 186] on button "EDIT" at bounding box center [275, 184] width 15 height 10
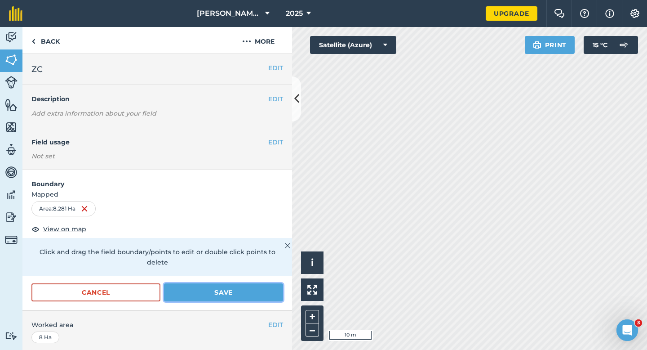
click at [268, 283] on button "Save" at bounding box center [223, 292] width 119 height 18
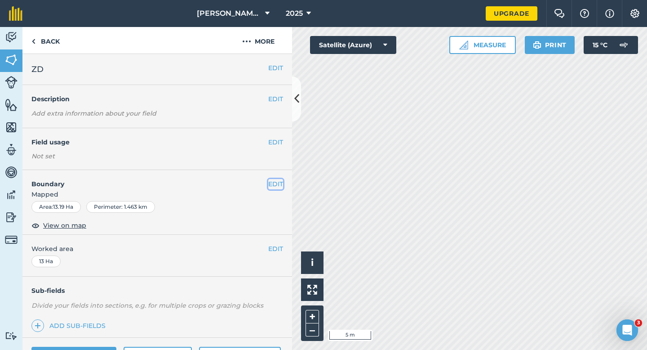
click at [274, 181] on button "EDIT" at bounding box center [275, 184] width 15 height 10
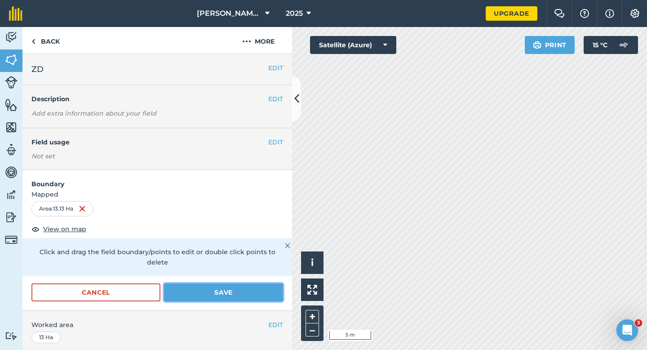
click at [262, 284] on button "Save" at bounding box center [223, 292] width 119 height 18
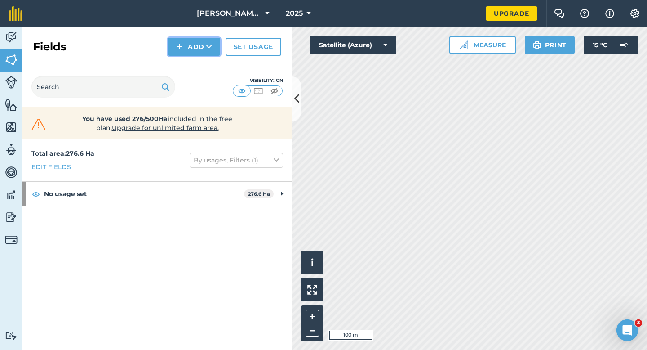
click at [179, 44] on img at bounding box center [179, 46] width 6 height 11
click at [187, 77] on link "Import" at bounding box center [193, 87] width 49 height 20
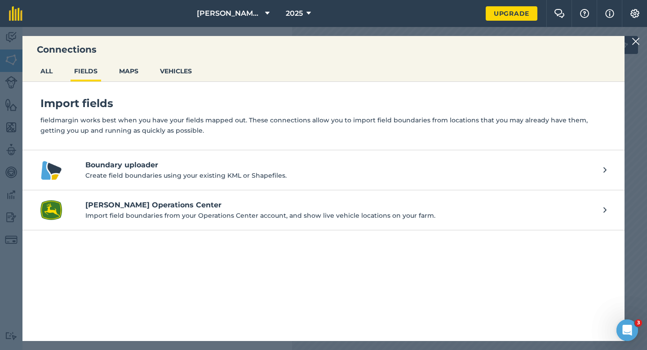
click at [630, 36] on div "Connections ALL FIELDS MAPS VEHICLES Import fields fieldmargin works best when …" at bounding box center [323, 188] width 647 height 323
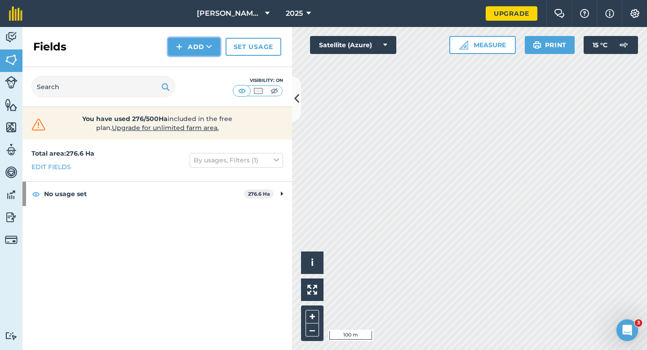
click at [208, 52] on button "Add" at bounding box center [194, 47] width 52 height 18
click at [206, 62] on link "Draw" at bounding box center [193, 67] width 49 height 20
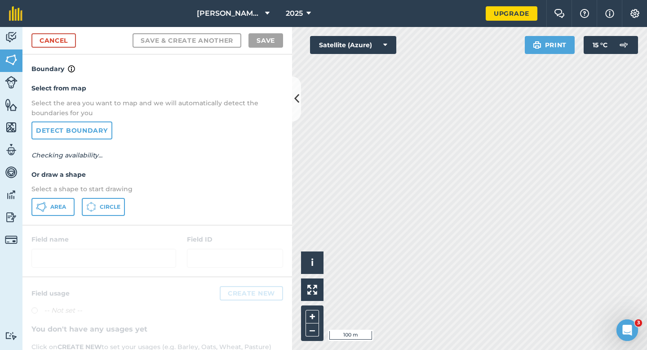
click at [46, 196] on div "Select from map Select the area you want to map and we will automatically detec…" at bounding box center [157, 149] width 270 height 150
click at [46, 199] on button "Area" at bounding box center [52, 207] width 43 height 18
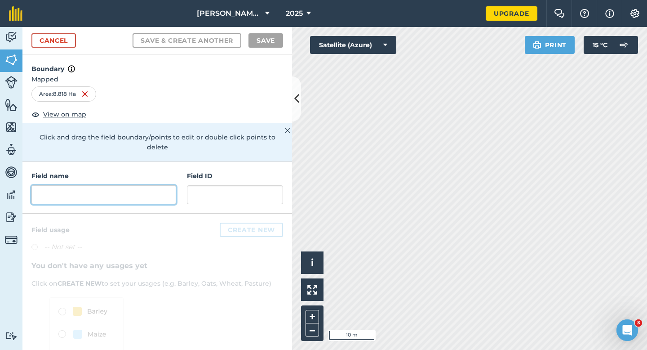
click at [156, 193] on input "text" at bounding box center [103, 194] width 145 height 19
click at [156, 191] on input "text" at bounding box center [103, 194] width 145 height 19
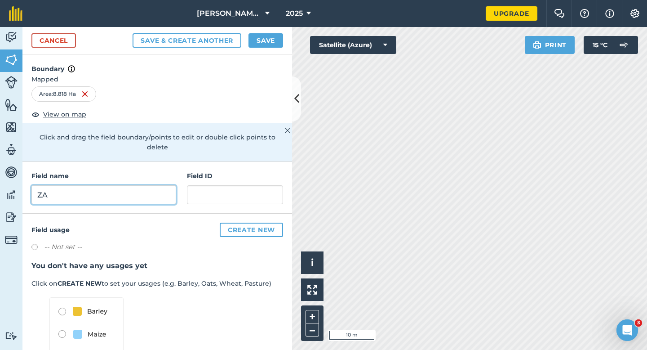
type input "ZA"
click at [276, 40] on button "Save" at bounding box center [265, 40] width 35 height 14
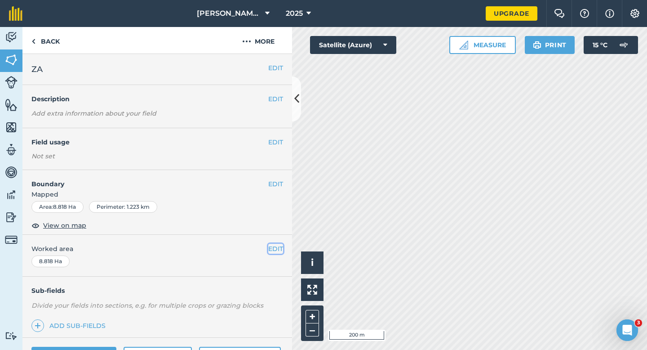
click at [270, 252] on button "EDIT" at bounding box center [275, 249] width 15 height 10
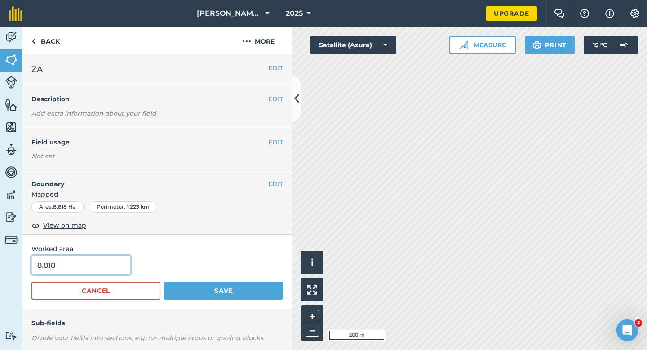
click at [109, 274] on input "8.818" at bounding box center [80, 264] width 99 height 19
type input "9"
click at [164, 281] on button "Save" at bounding box center [223, 290] width 119 height 18
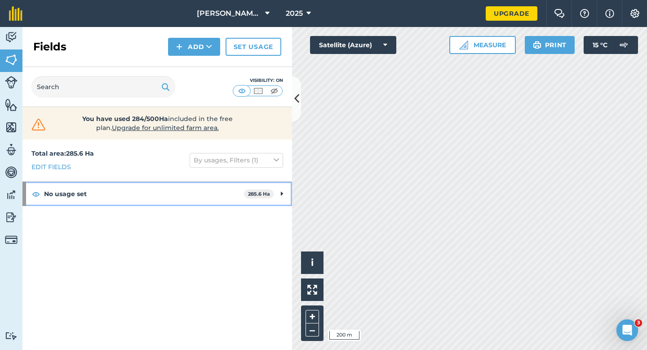
click at [279, 199] on div "No usage set 285.6 Ha" at bounding box center [157, 194] width 270 height 24
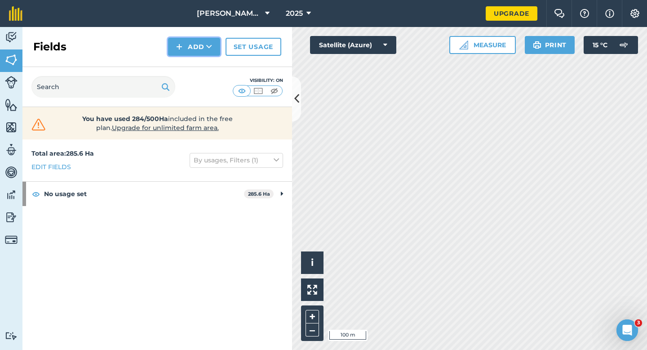
click at [182, 47] on img at bounding box center [179, 46] width 6 height 11
click at [182, 62] on link "Draw" at bounding box center [193, 67] width 49 height 20
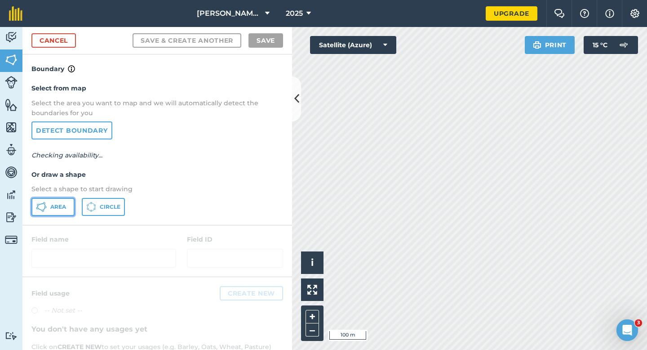
click at [51, 207] on span "Area" at bounding box center [58, 206] width 16 height 7
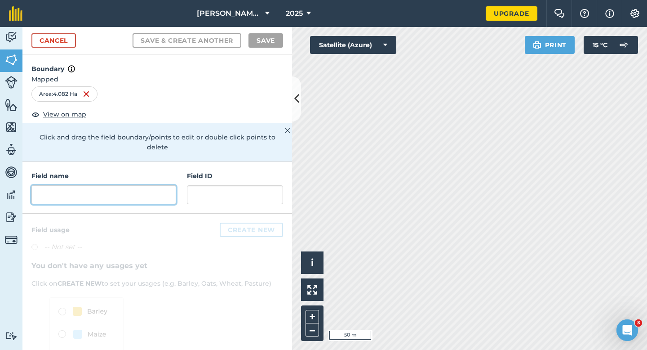
click at [147, 185] on input "text" at bounding box center [103, 194] width 145 height 19
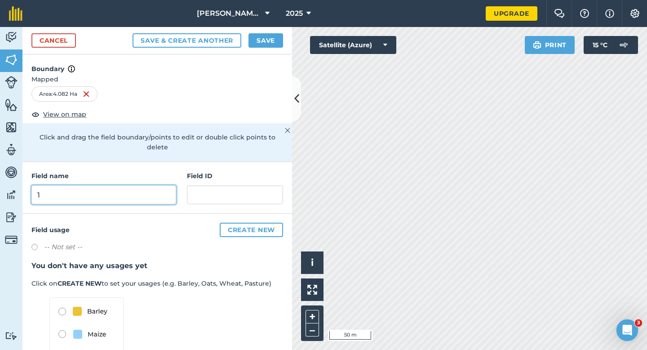
type input "1"
click at [273, 48] on div "Cancel Save & Create Another Save" at bounding box center [157, 40] width 270 height 27
click at [272, 42] on button "Save" at bounding box center [265, 40] width 35 height 14
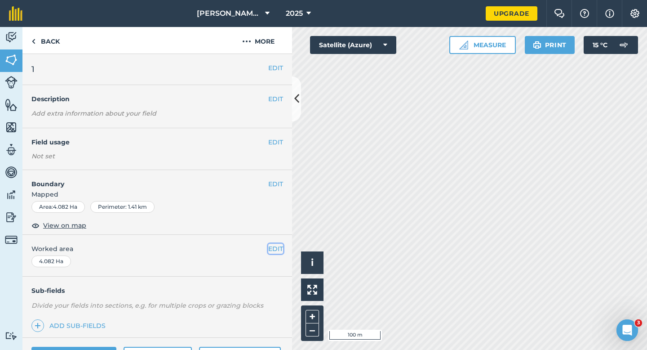
click at [270, 250] on button "EDIT" at bounding box center [275, 249] width 15 height 10
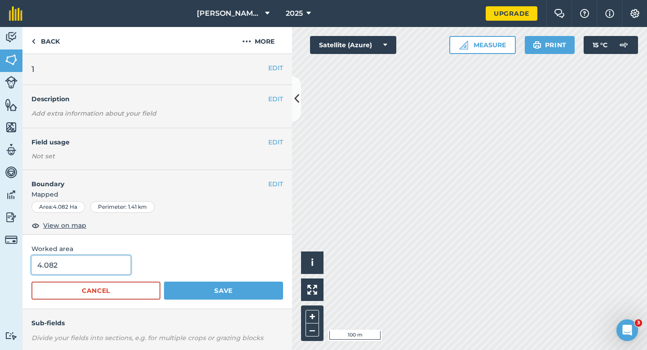
click at [59, 273] on input "4.082" at bounding box center [80, 264] width 99 height 19
type input "4"
click at [164, 281] on button "Save" at bounding box center [223, 290] width 119 height 18
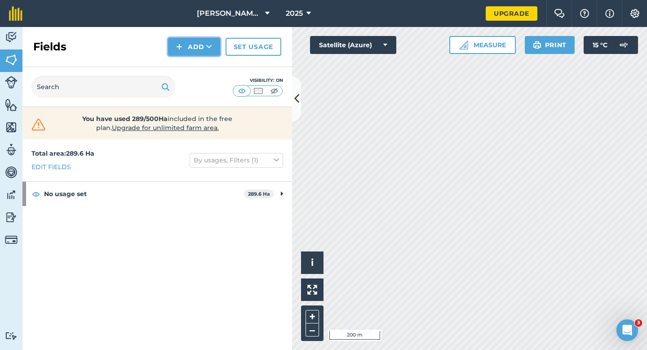
click at [196, 49] on button "Add" at bounding box center [194, 47] width 52 height 18
click at [196, 58] on link "Draw" at bounding box center [193, 67] width 49 height 20
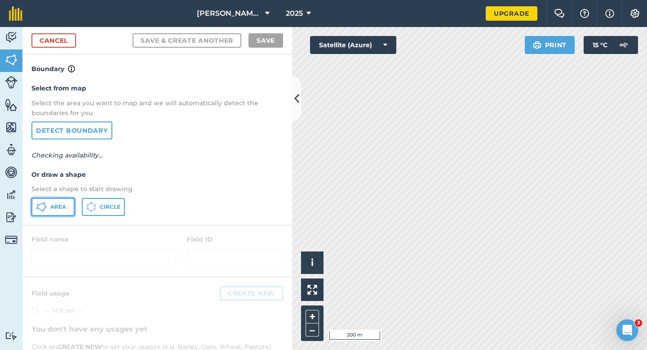
click at [54, 209] on span "Area" at bounding box center [58, 206] width 16 height 7
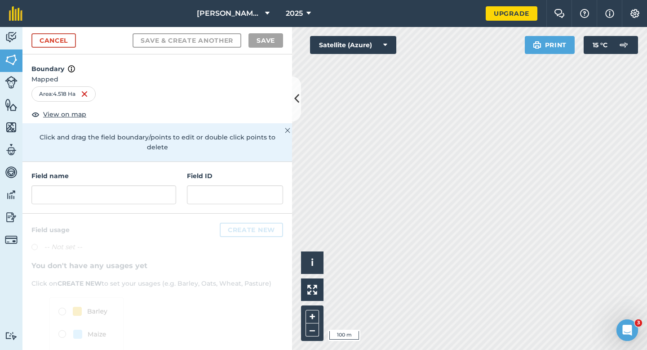
click at [169, 174] on div "Field name" at bounding box center [103, 187] width 145 height 33
click at [162, 185] on input "text" at bounding box center [103, 194] width 145 height 19
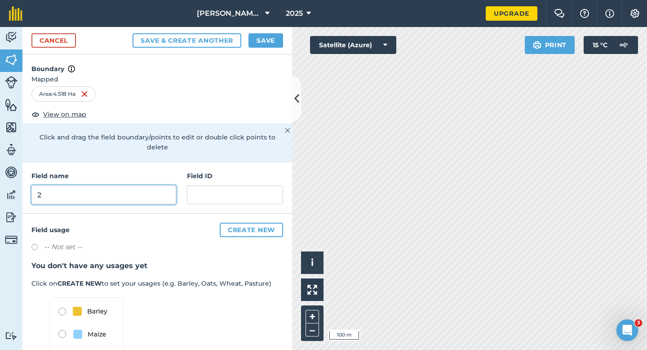
type input "2"
click at [265, 34] on button "Save" at bounding box center [265, 40] width 35 height 14
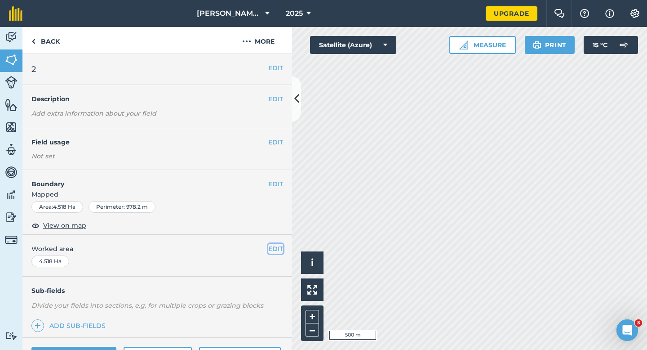
click at [279, 245] on button "EDIT" at bounding box center [275, 249] width 15 height 10
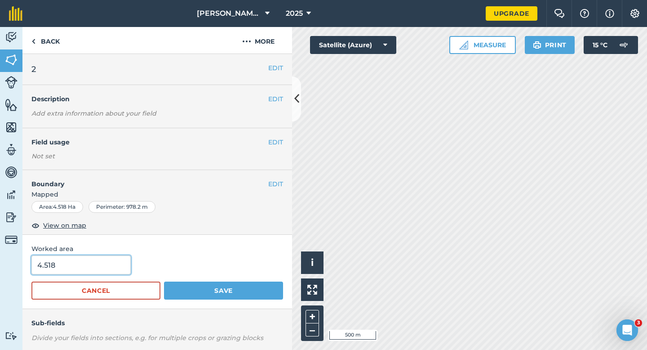
click at [83, 270] on input "4.518" at bounding box center [80, 264] width 99 height 19
type input "4"
click at [164, 281] on button "Save" at bounding box center [223, 290] width 119 height 18
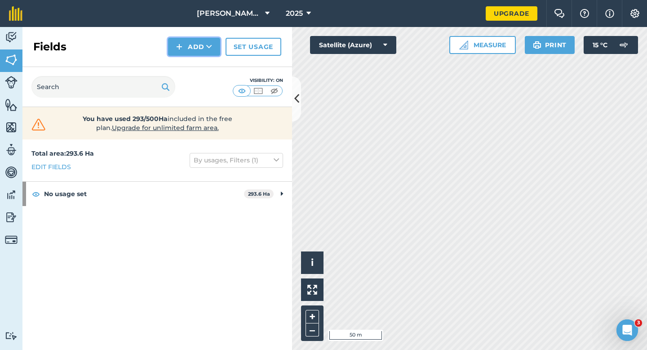
click at [192, 51] on button "Add" at bounding box center [194, 47] width 52 height 18
click at [192, 66] on link "Draw" at bounding box center [193, 67] width 49 height 20
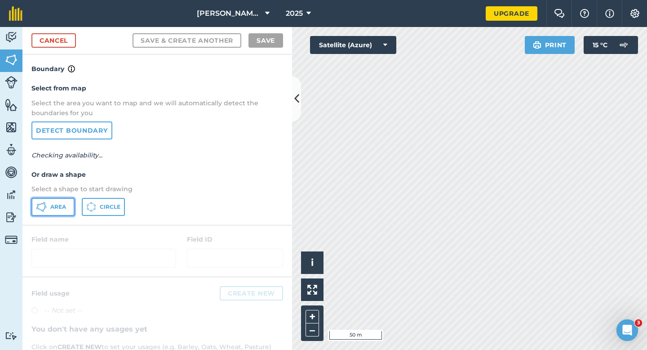
click at [64, 207] on span "Area" at bounding box center [58, 206] width 16 height 7
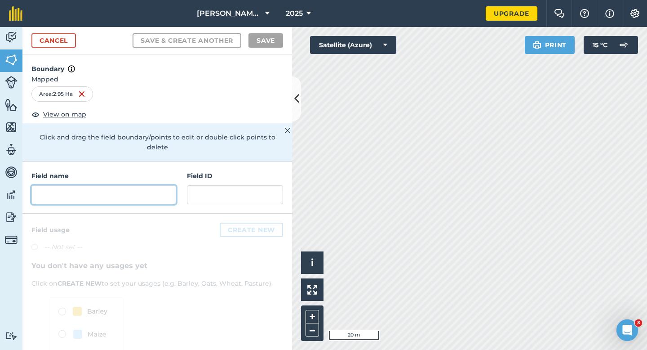
click at [146, 187] on input "text" at bounding box center [103, 194] width 145 height 19
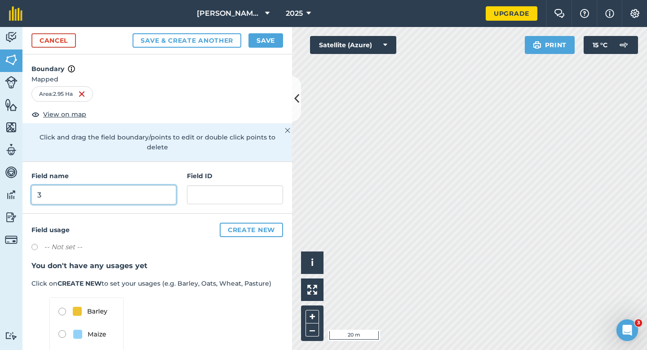
type input "3"
click at [257, 37] on button "Save" at bounding box center [265, 40] width 35 height 14
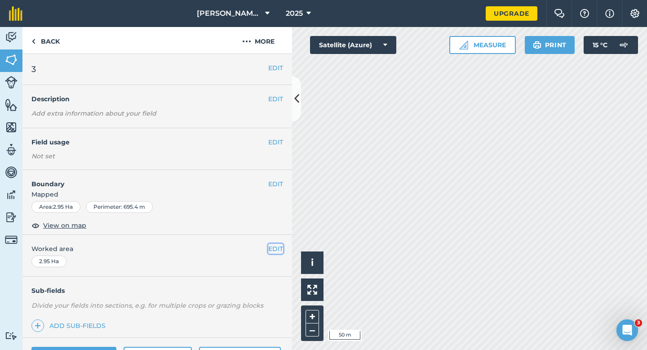
click at [273, 248] on button "EDIT" at bounding box center [275, 249] width 15 height 10
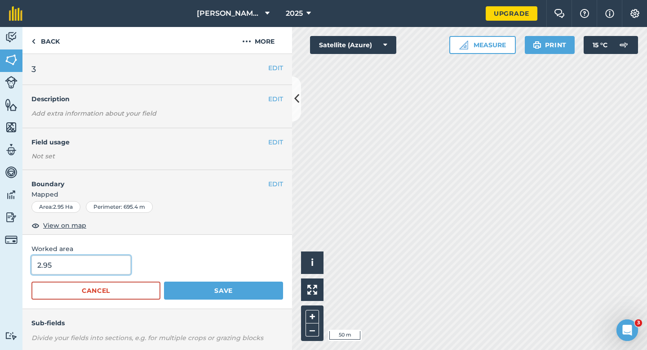
click at [94, 270] on input "2.95" at bounding box center [80, 264] width 99 height 19
type input "3"
click at [164, 281] on button "Save" at bounding box center [223, 290] width 119 height 18
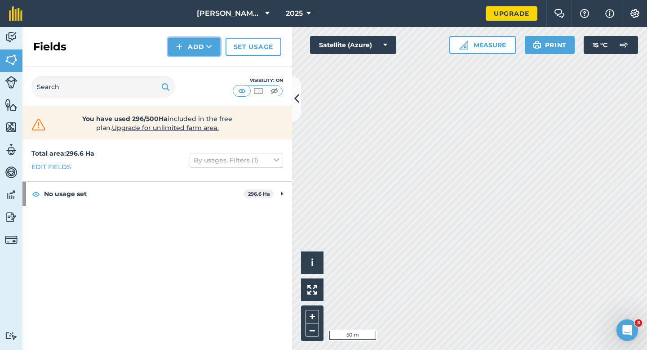
click at [177, 49] on img at bounding box center [179, 46] width 6 height 11
click at [178, 64] on link "Draw" at bounding box center [193, 67] width 49 height 20
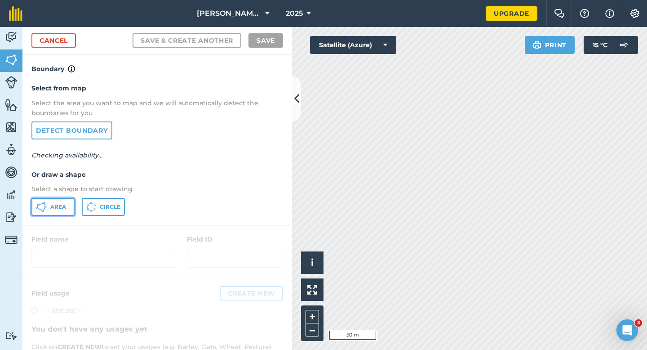
click at [62, 204] on span "Area" at bounding box center [58, 206] width 16 height 7
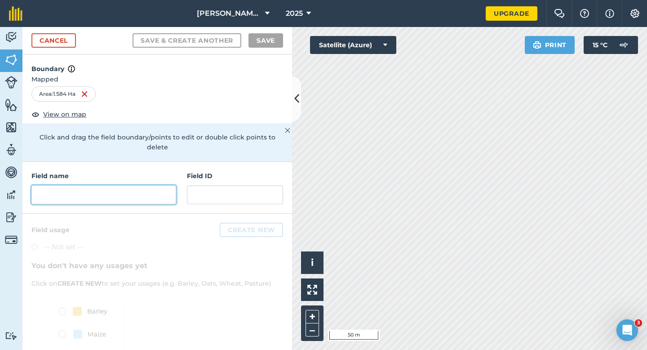
click at [123, 185] on input "text" at bounding box center [103, 194] width 145 height 19
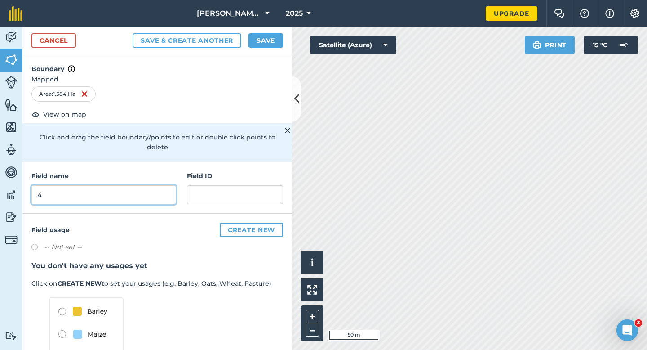
type input "4"
click at [275, 35] on button "Save" at bounding box center [265, 40] width 35 height 14
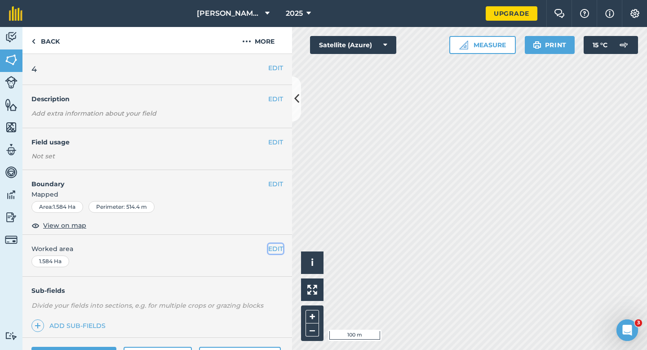
click at [275, 246] on button "EDIT" at bounding box center [275, 249] width 15 height 10
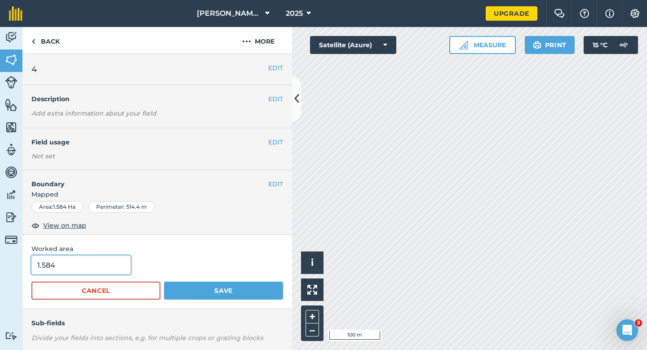
type input "2"
click at [115, 270] on input "2" at bounding box center [80, 264] width 99 height 19
click at [164, 281] on button "Save" at bounding box center [223, 290] width 119 height 18
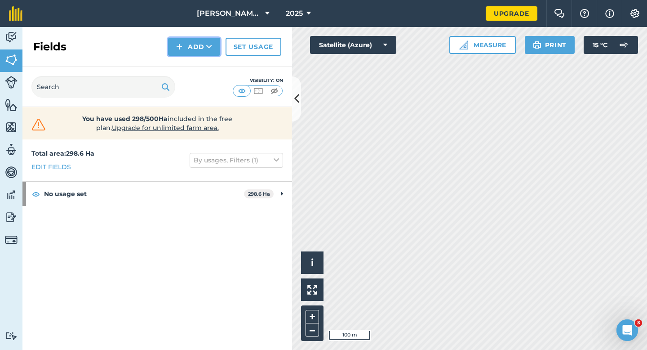
click at [202, 47] on button "Add" at bounding box center [194, 47] width 52 height 18
click at [202, 59] on link "Draw" at bounding box center [193, 67] width 49 height 20
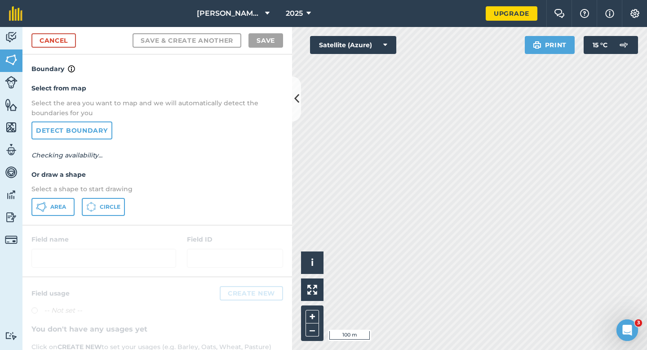
click at [57, 220] on div "Select from map Select the area you want to map and we will automatically detec…" at bounding box center [157, 149] width 270 height 150
click at [57, 209] on span "Area" at bounding box center [58, 206] width 16 height 7
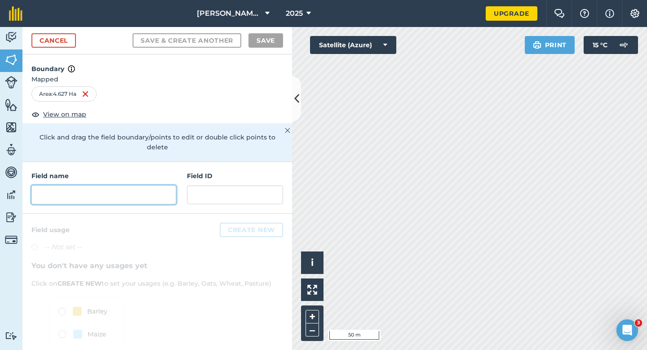
click at [133, 185] on input "text" at bounding box center [103, 194] width 145 height 19
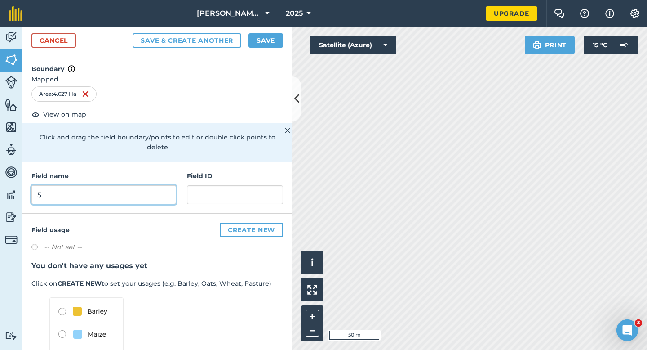
type input "5"
click at [260, 42] on button "Save" at bounding box center [265, 40] width 35 height 14
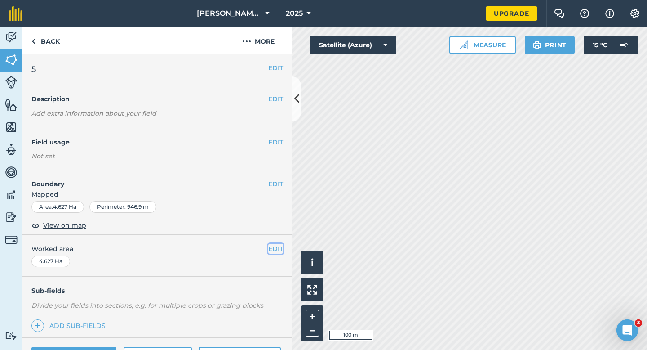
click at [275, 249] on button "EDIT" at bounding box center [275, 249] width 15 height 10
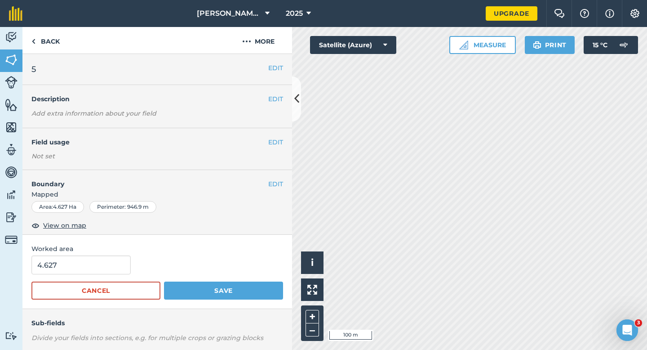
click at [131, 254] on div "Worked area 4.627 Cancel Save" at bounding box center [157, 272] width 270 height 74
type input "5"
click at [100, 267] on input "5" at bounding box center [80, 264] width 99 height 19
click at [164, 281] on button "Save" at bounding box center [223, 290] width 119 height 18
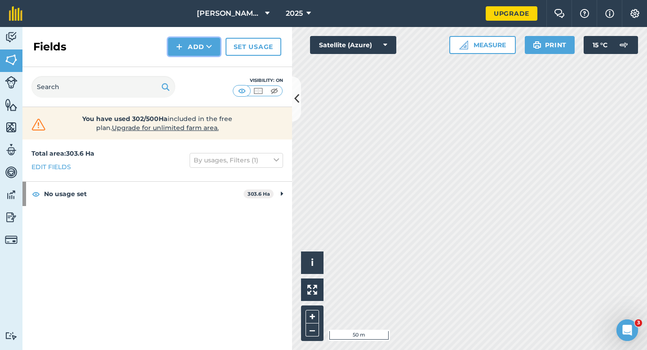
click at [187, 53] on button "Add" at bounding box center [194, 47] width 52 height 18
click at [187, 62] on link "Draw" at bounding box center [193, 67] width 49 height 20
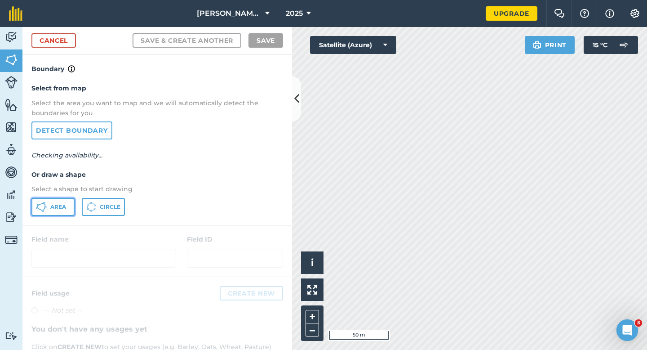
click at [50, 203] on button "Area" at bounding box center [52, 207] width 43 height 18
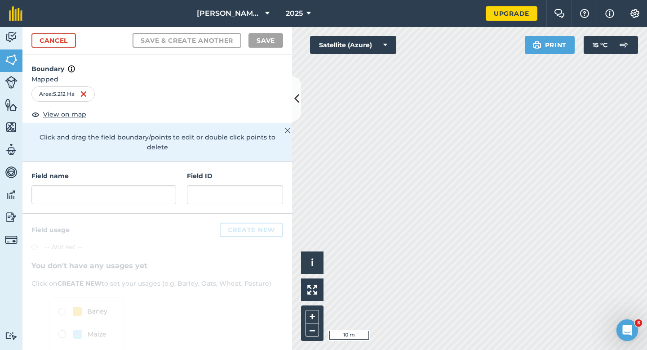
click at [111, 195] on div "Field name Field ID" at bounding box center [157, 188] width 270 height 52
click at [113, 185] on input "text" at bounding box center [103, 194] width 145 height 19
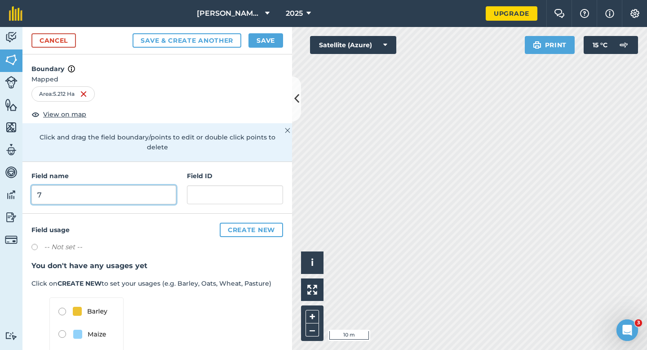
type input "7"
click at [261, 38] on button "Save" at bounding box center [265, 40] width 35 height 14
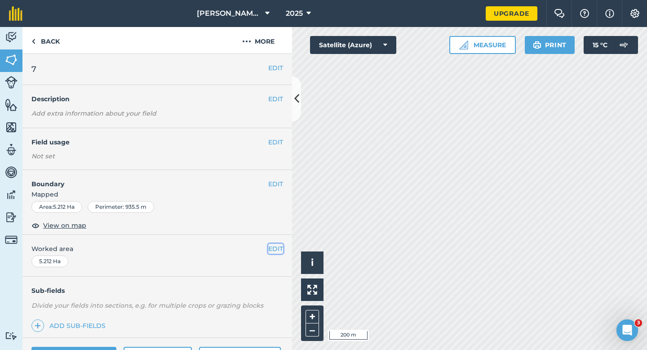
click at [272, 249] on button "EDIT" at bounding box center [275, 249] width 15 height 10
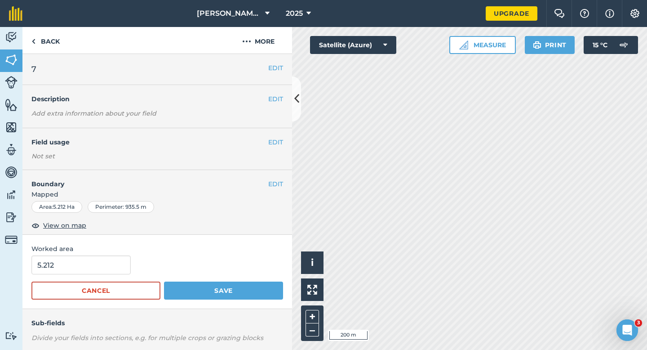
click at [116, 265] on input "5.212" at bounding box center [80, 264] width 99 height 19
type input "5"
click at [164, 281] on button "Save" at bounding box center [223, 290] width 119 height 18
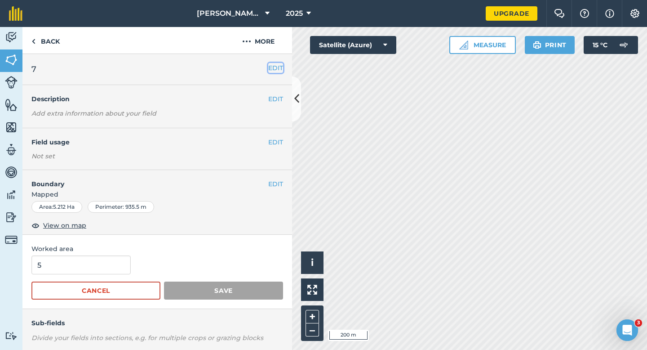
click at [275, 65] on button "EDIT" at bounding box center [275, 68] width 15 height 10
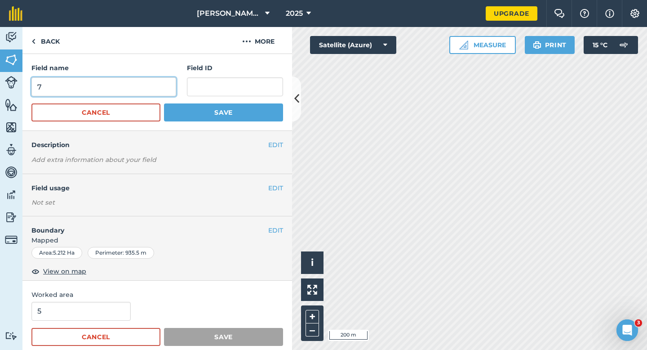
click at [147, 95] on input "7" at bounding box center [103, 86] width 145 height 19
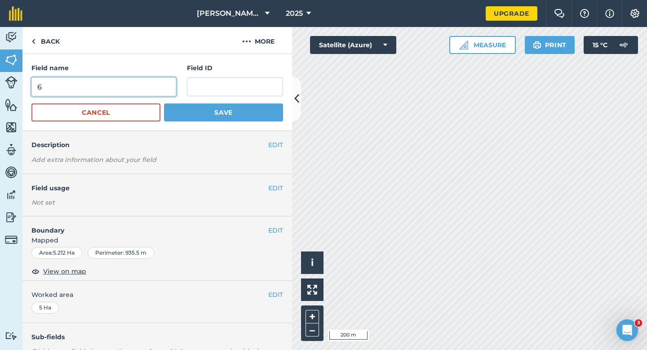
type input "6"
click at [164, 103] on button "Save" at bounding box center [223, 112] width 119 height 18
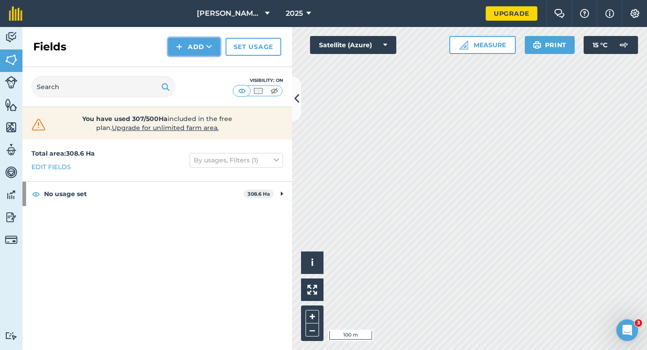
click at [197, 52] on button "Add" at bounding box center [194, 47] width 52 height 18
click at [197, 68] on link "Draw" at bounding box center [193, 67] width 49 height 20
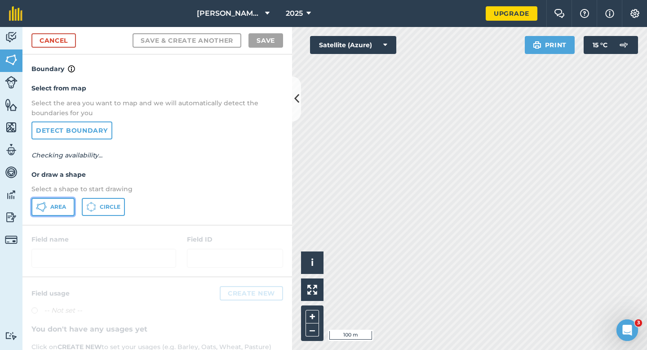
click at [51, 207] on span "Area" at bounding box center [58, 206] width 16 height 7
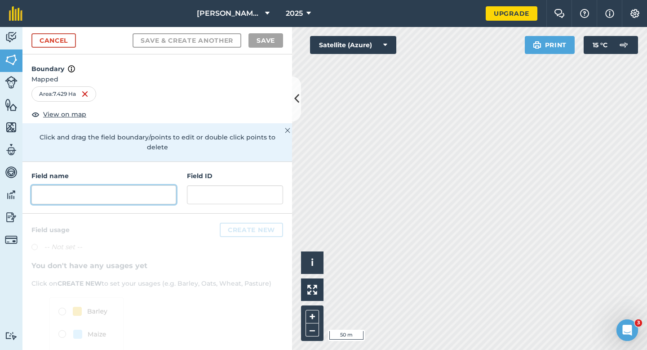
click at [152, 186] on input "text" at bounding box center [103, 194] width 145 height 19
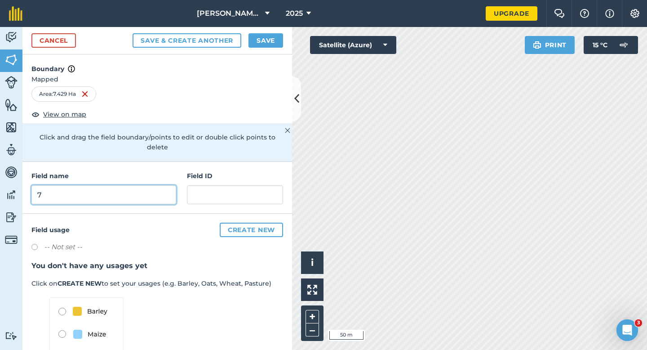
type input "7"
click at [262, 43] on button "Save" at bounding box center [265, 40] width 35 height 14
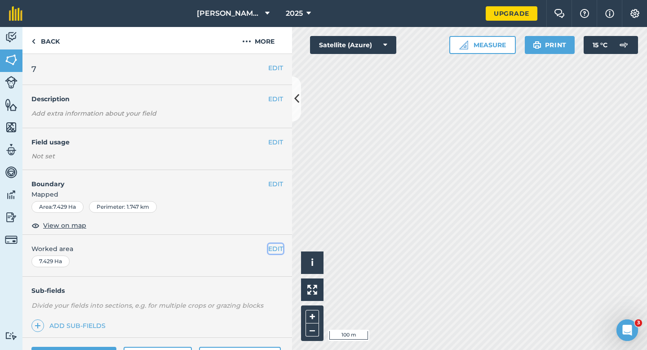
click at [276, 245] on button "EDIT" at bounding box center [275, 249] width 15 height 10
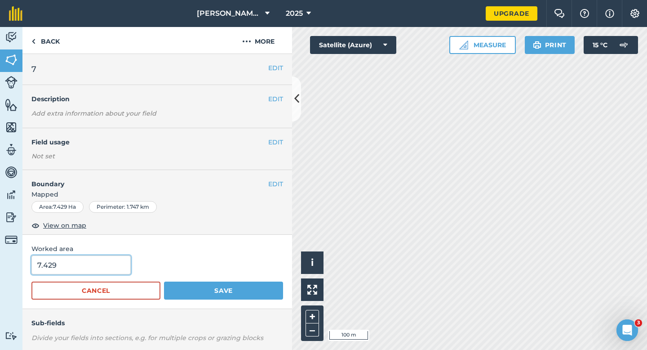
click at [110, 264] on input "7.429" at bounding box center [80, 264] width 99 height 19
type input "7.4"
click at [164, 281] on button "Save" at bounding box center [223, 290] width 119 height 18
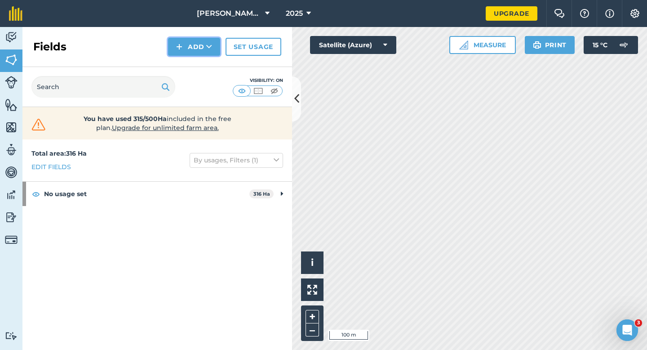
click at [190, 49] on button "Add" at bounding box center [194, 47] width 52 height 18
click at [190, 67] on link "Draw" at bounding box center [193, 67] width 49 height 20
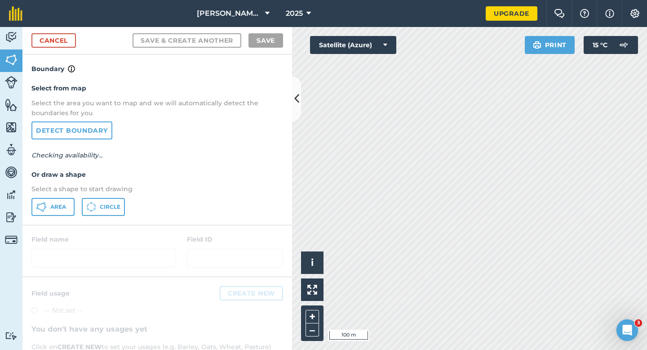
click at [59, 191] on p "Select a shape to start drawing" at bounding box center [157, 189] width 252 height 10
click at [59, 197] on div "Select from map Select the area you want to map and we will automatically detec…" at bounding box center [157, 149] width 270 height 150
click at [67, 217] on div "Select from map Select the area you want to map and we will automatically detec…" at bounding box center [157, 149] width 270 height 150
click at [66, 208] on span "Area" at bounding box center [58, 206] width 16 height 7
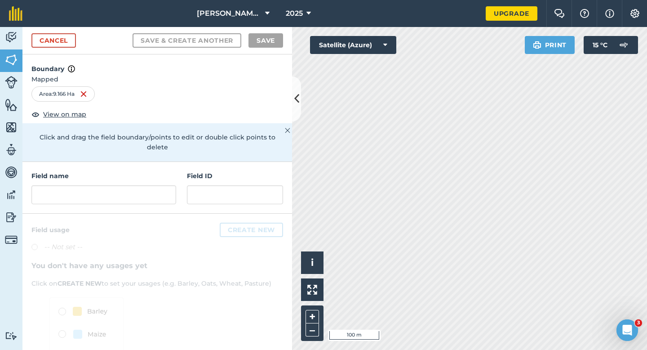
click at [112, 171] on h4 "Field name" at bounding box center [103, 176] width 145 height 10
click at [115, 185] on input "text" at bounding box center [103, 194] width 145 height 19
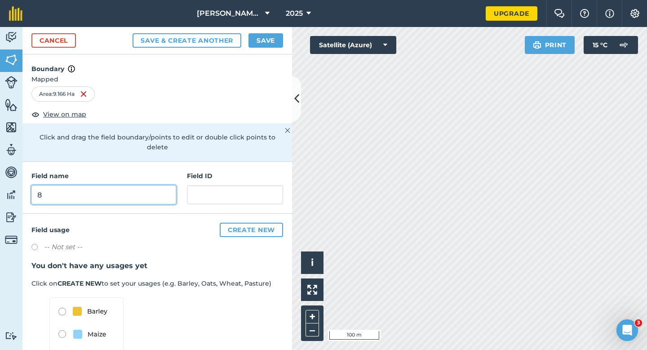
type input "8"
click at [258, 42] on button "Save" at bounding box center [265, 40] width 35 height 14
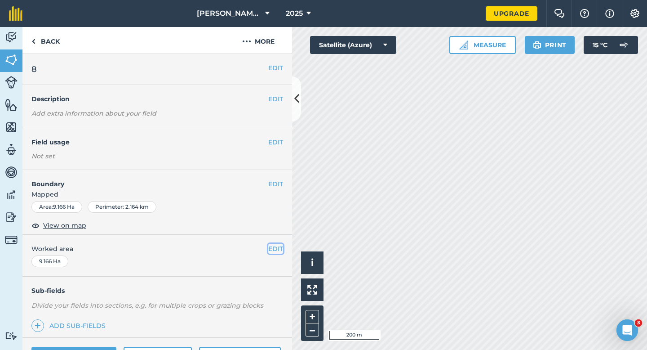
click at [279, 248] on button "EDIT" at bounding box center [275, 249] width 15 height 10
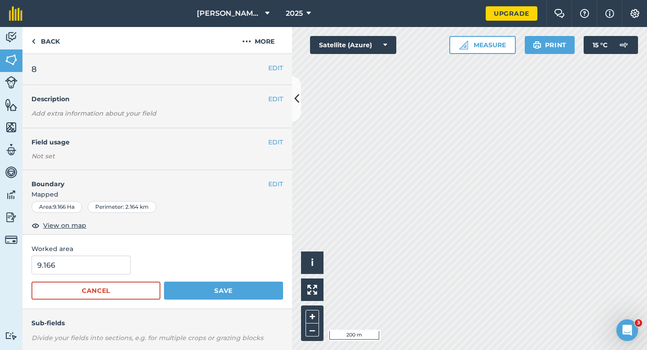
click at [98, 251] on span "Worked area" at bounding box center [157, 249] width 252 height 10
click at [98, 254] on div "Worked area 9.166 Cancel Save" at bounding box center [157, 272] width 270 height 74
click at [98, 262] on input "9.166" at bounding box center [80, 264] width 99 height 19
type input "9"
click at [164, 281] on button "Save" at bounding box center [223, 290] width 119 height 18
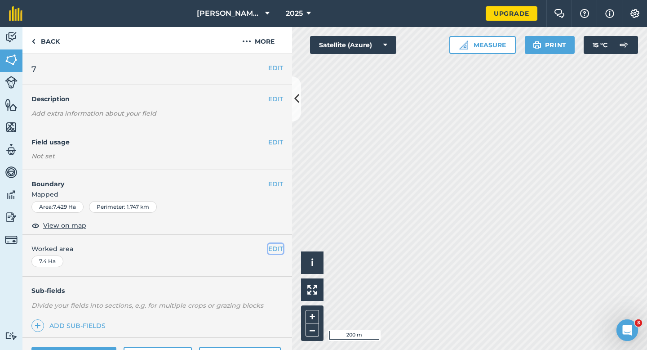
click at [272, 244] on button "EDIT" at bounding box center [275, 249] width 15 height 10
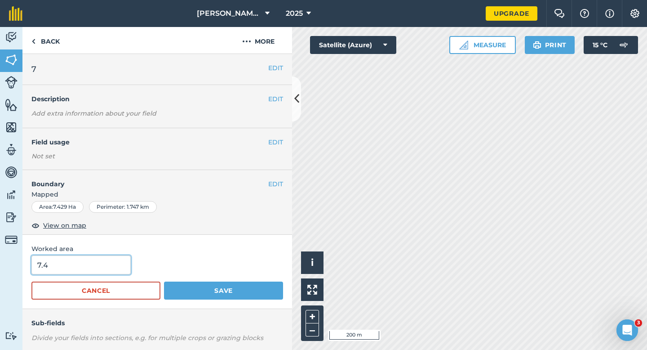
click at [101, 261] on input "7.4" at bounding box center [80, 264] width 99 height 19
type input "7"
click at [164, 281] on button "Save" at bounding box center [223, 290] width 119 height 18
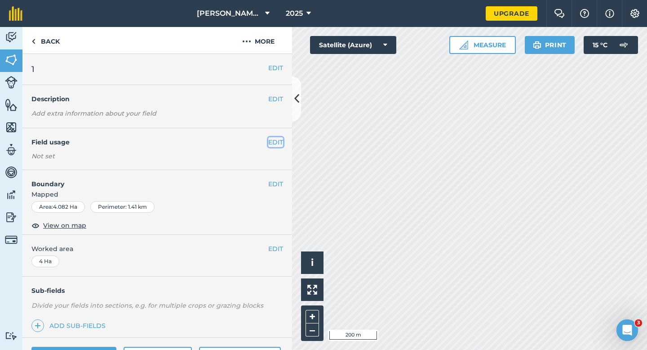
click at [274, 144] on button "EDIT" at bounding box center [275, 142] width 15 height 10
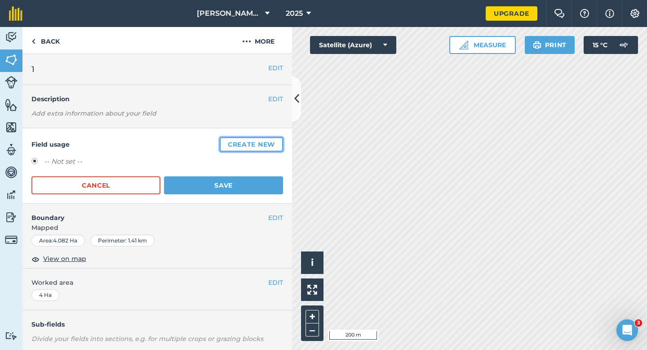
click at [274, 144] on button "Create new" at bounding box center [251, 144] width 63 height 14
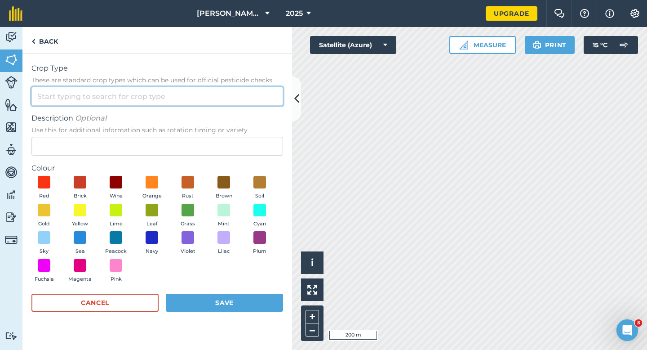
click at [243, 103] on input "Crop Type These are standard crop types which can be used for official pesticid…" at bounding box center [157, 96] width 252 height 19
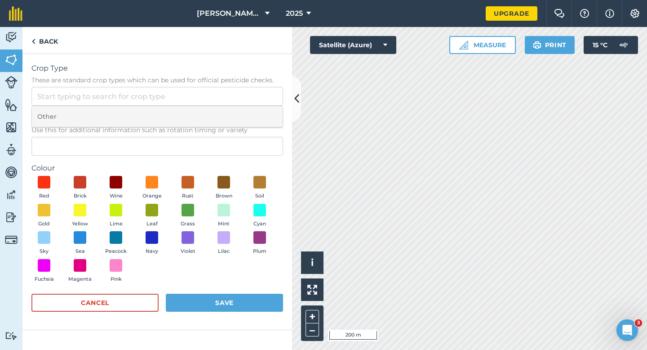
click at [243, 114] on li "Other" at bounding box center [157, 116] width 251 height 21
type input "Other"
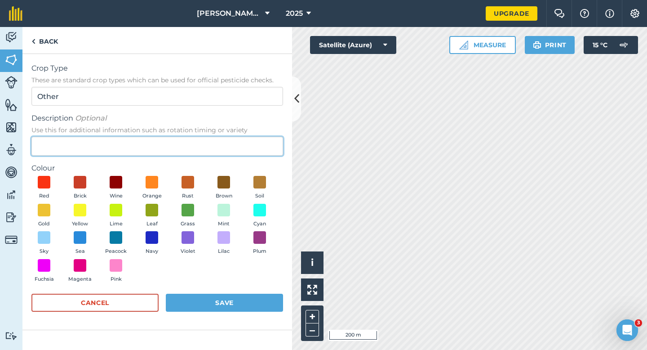
click at [243, 141] on input "Description Optional Use this for additional information such as rotation timin…" at bounding box center [157, 146] width 252 height 19
type input "Grass"
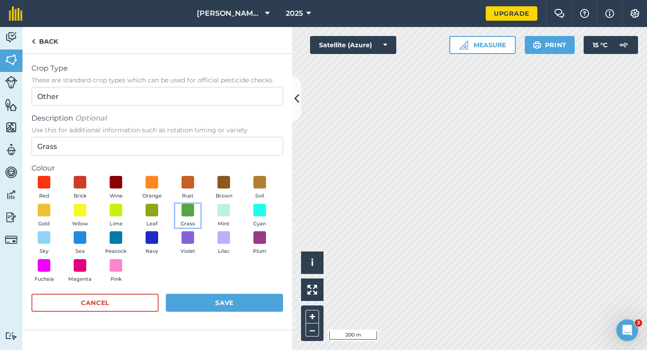
click at [199, 217] on button "Grass" at bounding box center [187, 216] width 25 height 24
click at [215, 291] on form "Crop Type These are standard crop types which can be used for official pesticid…" at bounding box center [157, 191] width 252 height 257
click at [217, 296] on button "Save" at bounding box center [224, 302] width 117 height 18
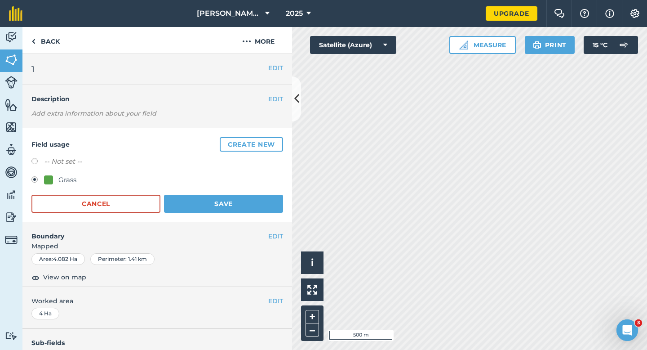
click at [244, 213] on div "Field usage Create new -- Not set -- Grass Cancel Save" at bounding box center [157, 175] width 270 height 94
click at [244, 211] on button "Save" at bounding box center [223, 204] width 119 height 18
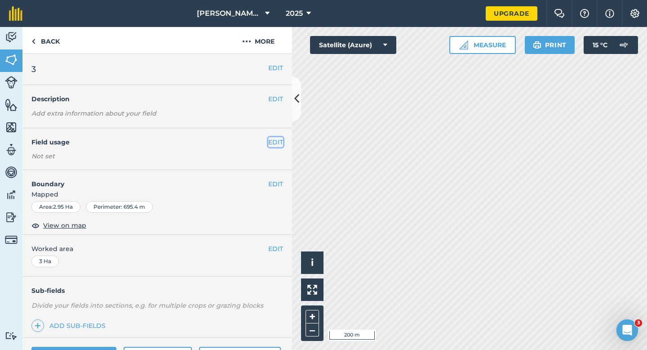
click at [270, 138] on button "EDIT" at bounding box center [275, 142] width 15 height 10
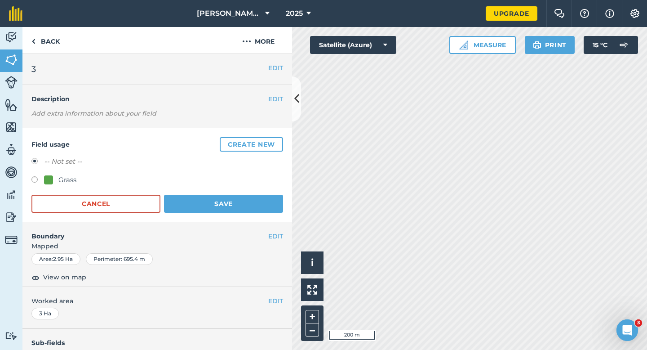
click at [94, 178] on div "Grass" at bounding box center [157, 180] width 252 height 13
click at [80, 178] on div "Grass" at bounding box center [157, 180] width 252 height 13
click at [74, 178] on div "Grass" at bounding box center [67, 179] width 18 height 11
radio input "true"
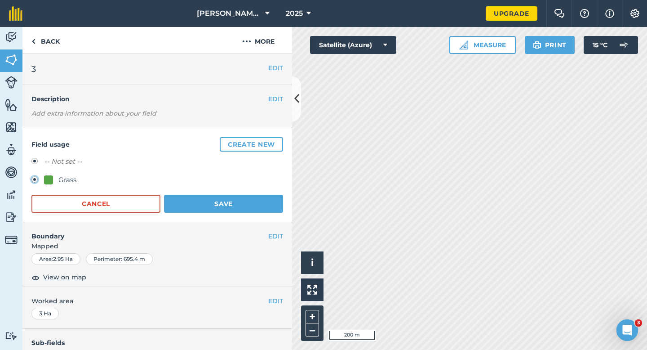
radio input "false"
click at [239, 198] on button "Save" at bounding box center [223, 204] width 119 height 18
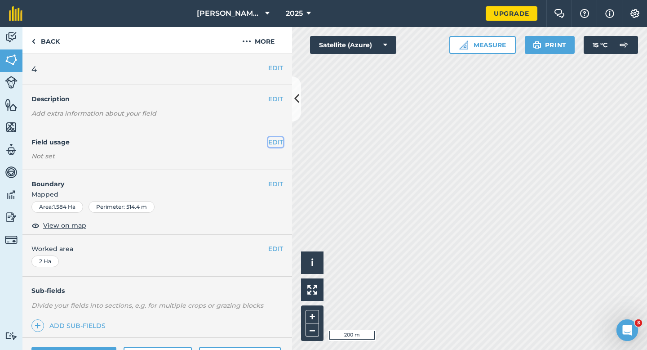
click at [276, 138] on button "EDIT" at bounding box center [275, 142] width 15 height 10
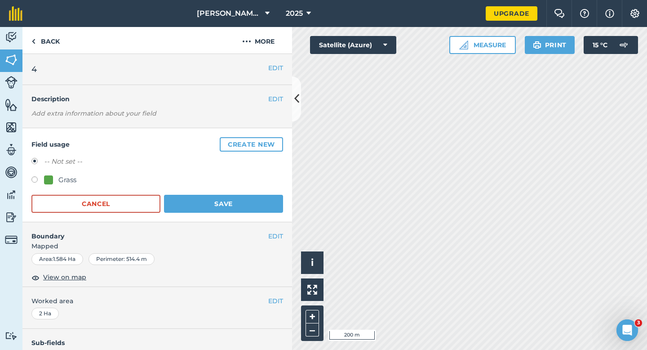
click at [42, 182] on label at bounding box center [37, 180] width 13 height 9
radio input "true"
radio input "false"
click at [173, 203] on button "Save" at bounding box center [223, 204] width 119 height 18
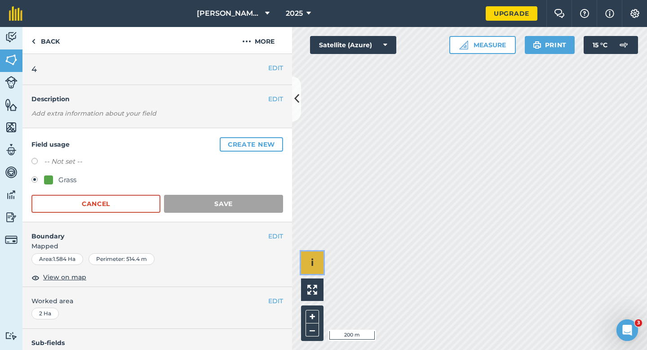
click at [316, 269] on button "i" at bounding box center [312, 262] width 22 height 22
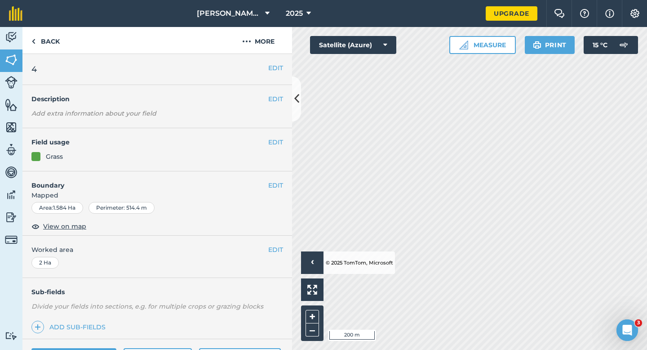
click at [324, 259] on li "© 2025 TomTom, Microsoft" at bounding box center [359, 262] width 70 height 22
click at [315, 259] on button "›" at bounding box center [312, 262] width 22 height 22
click at [275, 140] on button "EDIT" at bounding box center [275, 142] width 15 height 10
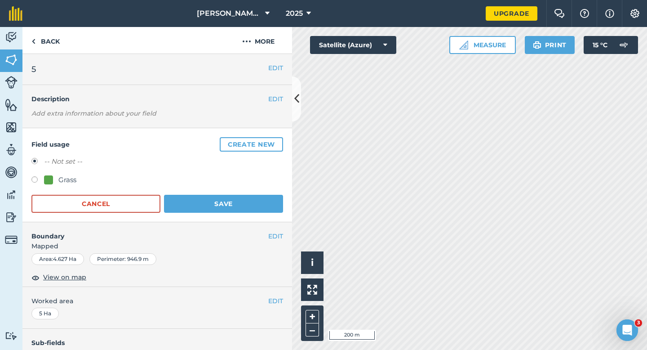
click at [52, 184] on div "Grass" at bounding box center [60, 179] width 32 height 11
radio input "true"
radio input "false"
click at [230, 196] on button "Save" at bounding box center [223, 204] width 119 height 18
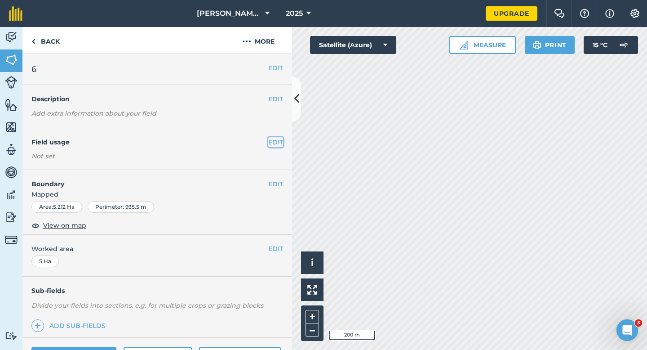
click at [280, 144] on button "EDIT" at bounding box center [275, 142] width 15 height 10
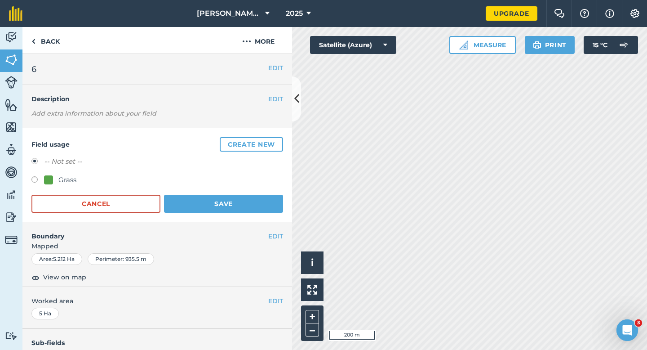
click at [59, 172] on div "-- Not set -- Grass" at bounding box center [157, 171] width 252 height 31
drag, startPoint x: 59, startPoint y: 177, endPoint x: 121, endPoint y: 185, distance: 62.0
click at [60, 177] on div "Grass" at bounding box center [67, 179] width 18 height 11
radio input "true"
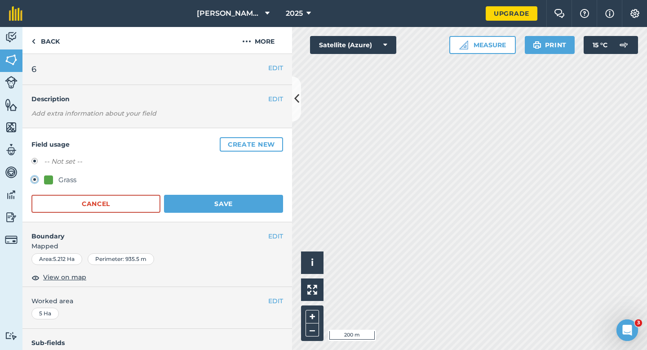
radio input "false"
click at [214, 209] on button "Save" at bounding box center [223, 204] width 119 height 18
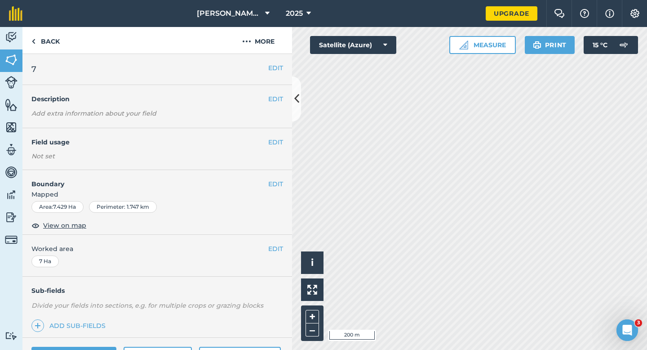
click at [272, 131] on div "EDIT Field usage Not set" at bounding box center [157, 149] width 270 height 42
click at [272, 137] on button "EDIT" at bounding box center [275, 142] width 15 height 10
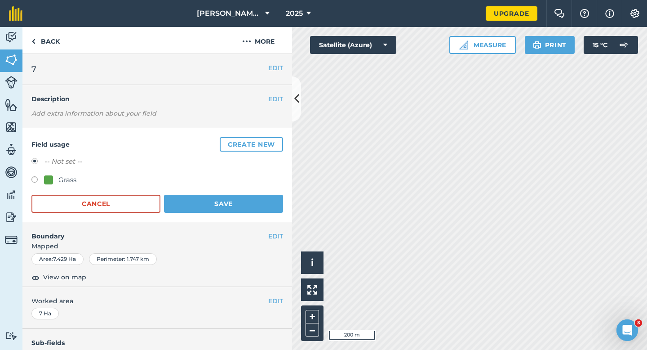
click at [71, 181] on div "Grass" at bounding box center [67, 179] width 18 height 11
radio input "true"
radio input "false"
click at [271, 140] on button "Create new" at bounding box center [251, 144] width 63 height 14
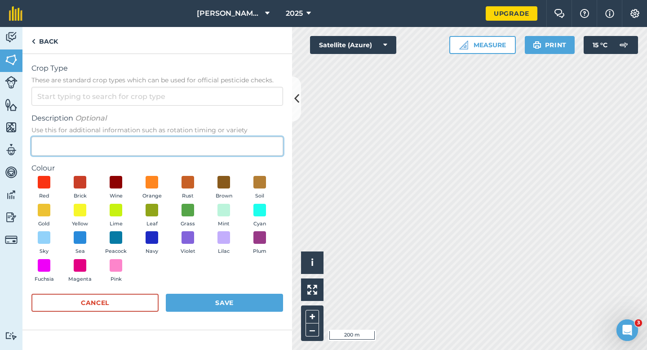
click at [271, 140] on input "Description Optional Use this for additional information such as rotation timin…" at bounding box center [157, 146] width 252 height 19
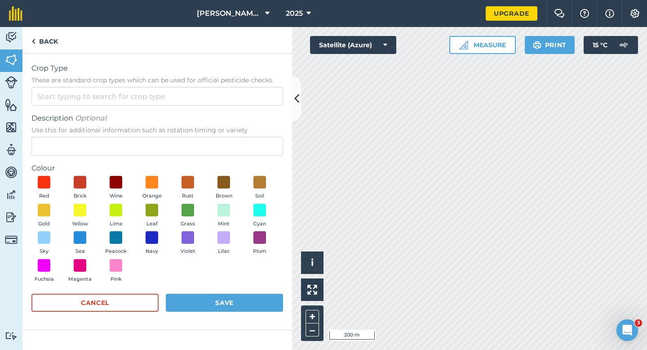
click at [258, 106] on form "Crop Type These are standard crop types which can be used for official pesticid…" at bounding box center [157, 191] width 252 height 257
click at [258, 103] on input "Crop Type These are standard crop types which can be used for official pesticid…" at bounding box center [157, 96] width 252 height 19
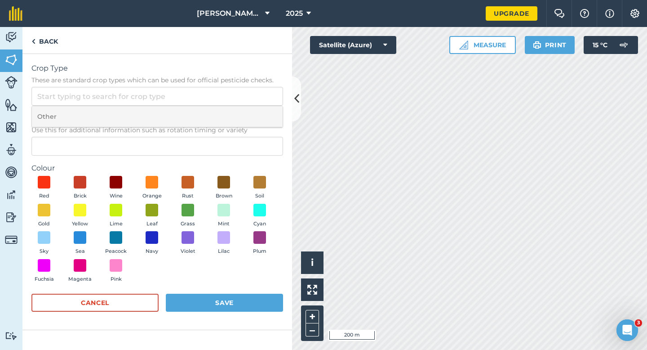
click at [258, 110] on li "Other" at bounding box center [157, 116] width 251 height 21
type input "Other"
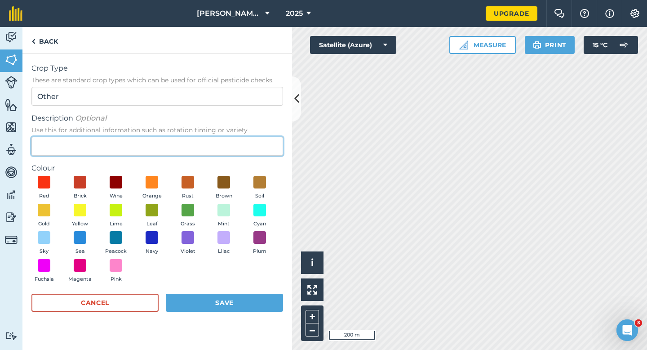
click at [258, 139] on input "Description Optional Use this for additional information such as rotation timin…" at bounding box center [157, 146] width 252 height 19
type input "Lucerne"
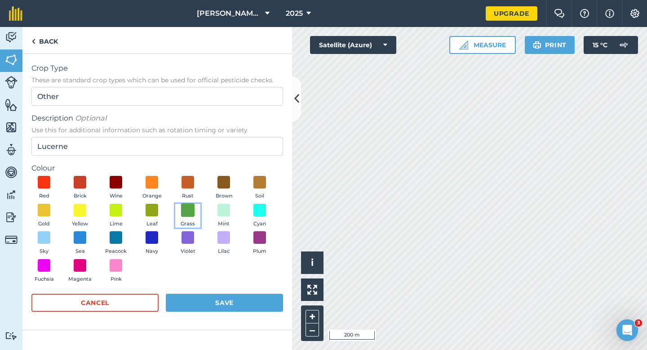
click at [190, 213] on span at bounding box center [188, 210] width 14 height 14
click at [223, 306] on button "Save" at bounding box center [224, 302] width 117 height 18
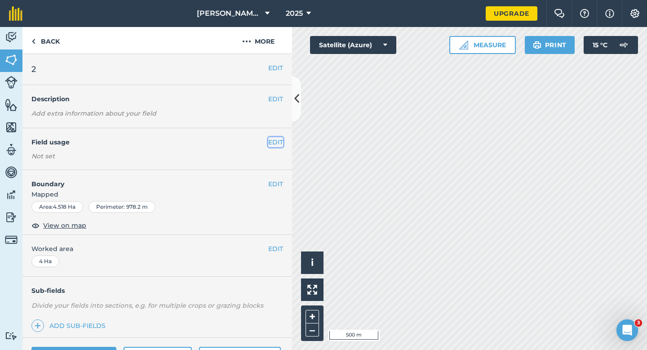
click at [276, 145] on button "EDIT" at bounding box center [275, 142] width 15 height 10
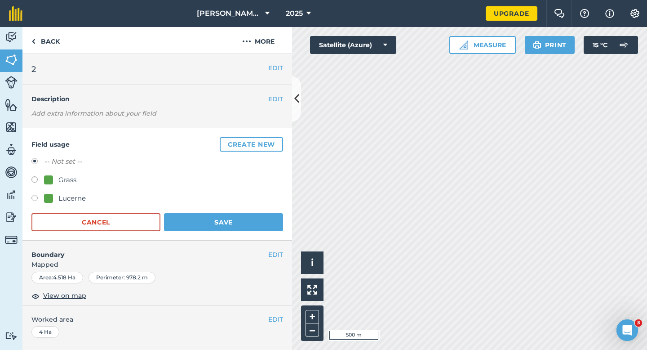
click at [66, 178] on div "Grass" at bounding box center [67, 179] width 18 height 11
radio input "true"
radio input "false"
click at [186, 217] on button "Save" at bounding box center [223, 222] width 119 height 18
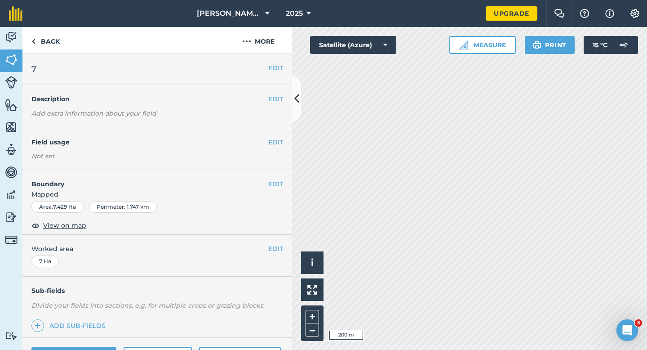
click at [274, 134] on div "EDIT Field usage Not set" at bounding box center [157, 149] width 270 height 42
click at [274, 142] on button "EDIT" at bounding box center [275, 142] width 15 height 10
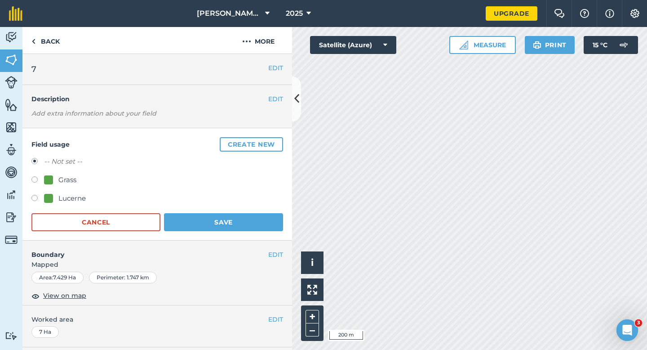
click at [48, 200] on div at bounding box center [48, 198] width 9 height 9
radio input "true"
radio input "false"
click at [216, 213] on form "-- Not set -- Grass Lucerne Cancel Save" at bounding box center [157, 193] width 252 height 75
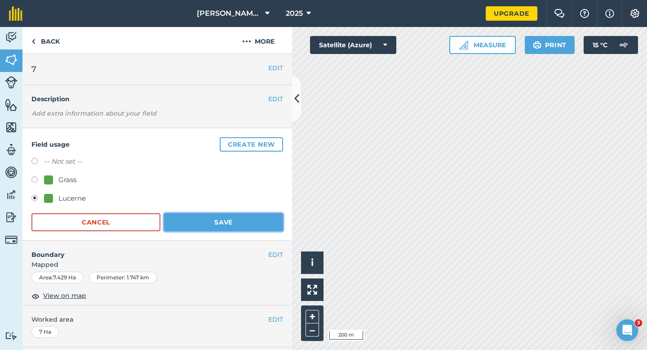
click at [188, 217] on button "Save" at bounding box center [223, 222] width 119 height 18
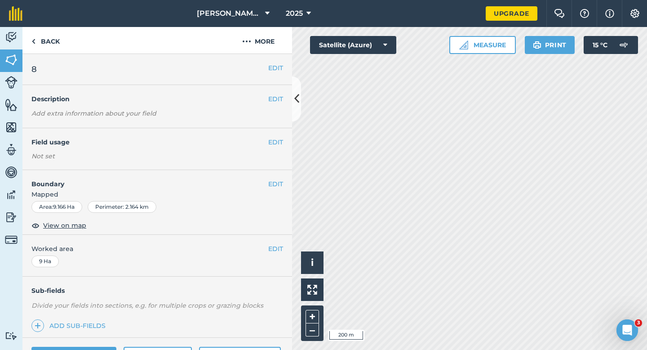
click at [273, 148] on div "EDIT Field usage Not set" at bounding box center [157, 149] width 270 height 42
click at [273, 145] on button "EDIT" at bounding box center [275, 142] width 15 height 10
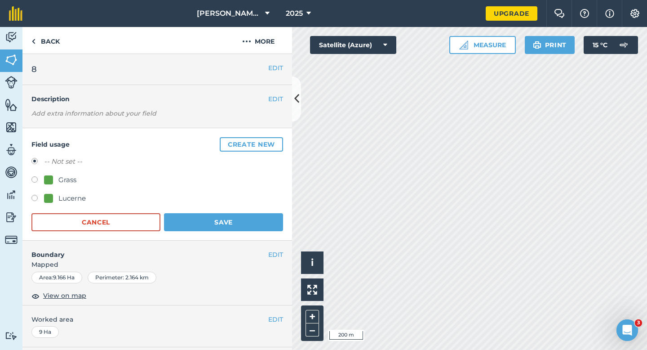
click at [45, 212] on form "-- Not set -- Grass Lucerne Cancel Save" at bounding box center [157, 193] width 252 height 75
click at [47, 208] on form "-- Not set -- Grass Lucerne Cancel Save" at bounding box center [157, 193] width 252 height 75
click at [53, 198] on div "Lucerne" at bounding box center [65, 198] width 42 height 11
radio input "true"
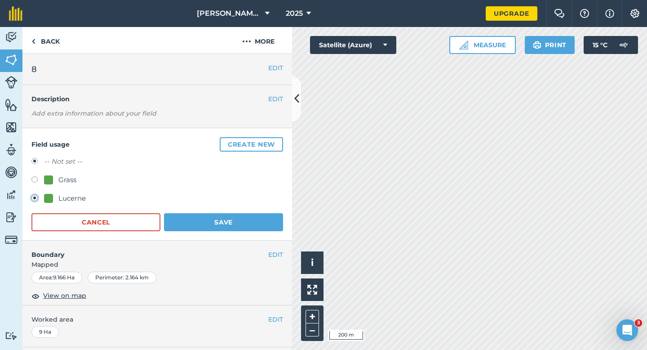
radio input "false"
click at [224, 218] on button "Save" at bounding box center [223, 222] width 119 height 18
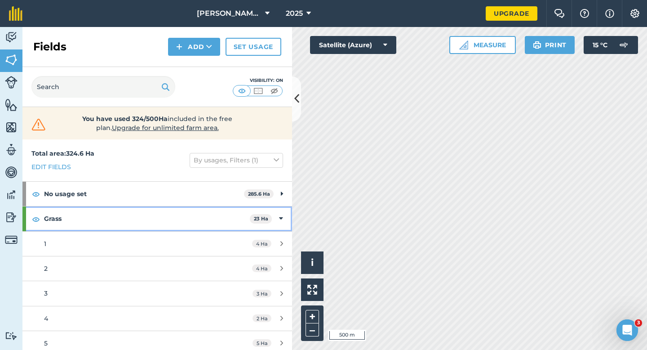
click at [282, 208] on div "Grass 23 Ha" at bounding box center [157, 218] width 270 height 24
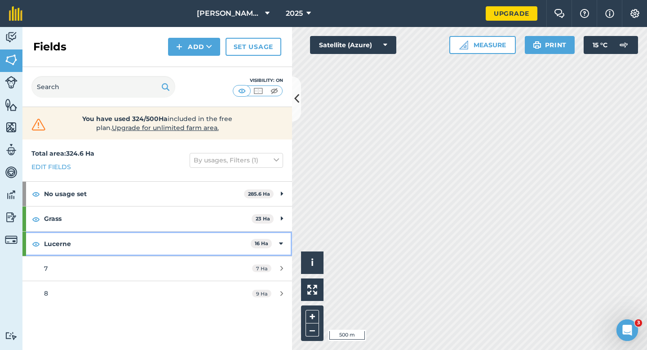
click at [283, 234] on div "Lucerne 16 Ha" at bounding box center [157, 243] width 270 height 24
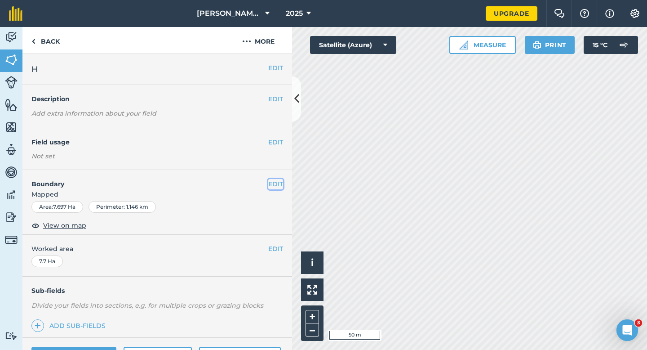
click at [271, 185] on button "EDIT" at bounding box center [275, 184] width 15 height 10
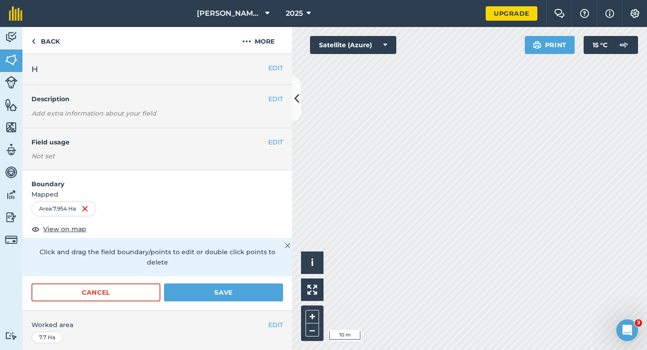
click at [225, 270] on form "Boundary Mapped Area : 7.954 Ha View on map Click and drag the field boundary/p…" at bounding box center [157, 240] width 270 height 140
click at [225, 283] on button "Save" at bounding box center [223, 292] width 119 height 18
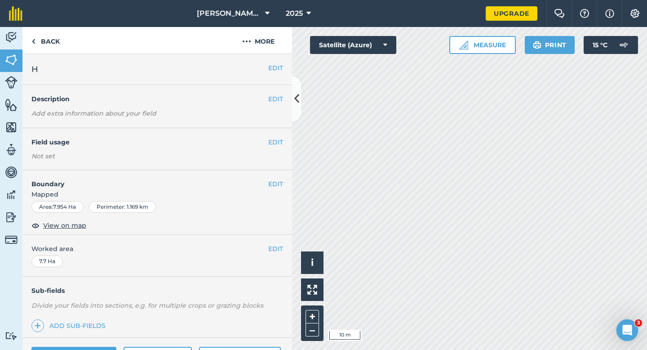
click at [273, 233] on div "EDIT Boundary Mapped Area : 7.954 Ha Perimeter : 1.169 km View on map" at bounding box center [157, 202] width 270 height 65
click at [273, 245] on button "EDIT" at bounding box center [275, 249] width 15 height 10
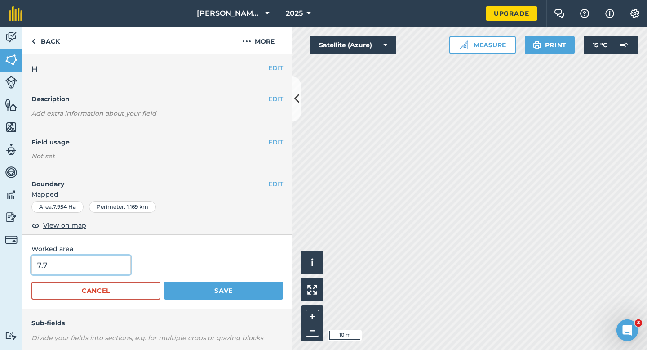
click at [54, 264] on input "7.7" at bounding box center [80, 264] width 99 height 19
type input "8"
click at [164, 281] on button "Save" at bounding box center [223, 290] width 119 height 18
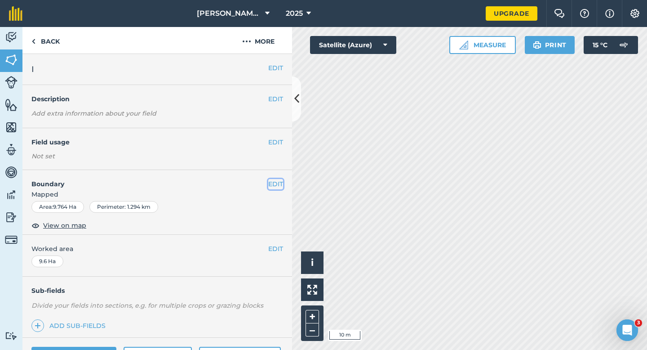
click at [270, 183] on button "EDIT" at bounding box center [275, 184] width 15 height 10
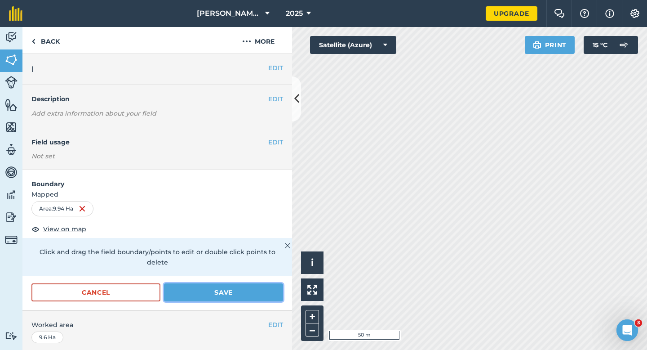
click at [244, 285] on button "Save" at bounding box center [223, 292] width 119 height 18
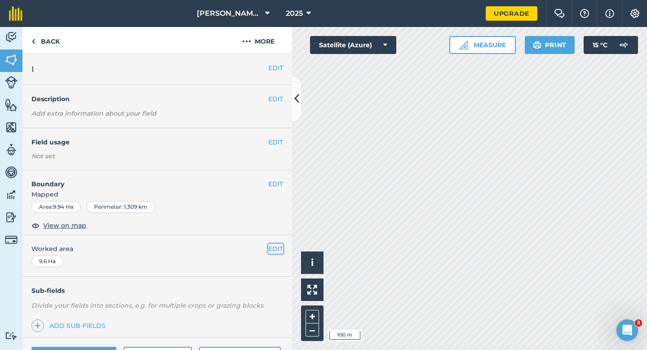
click at [279, 244] on button "EDIT" at bounding box center [275, 249] width 15 height 10
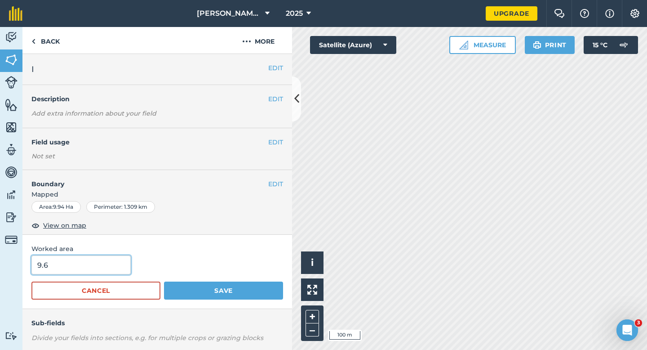
click at [111, 264] on input "9.6" at bounding box center [80, 264] width 99 height 19
type input "10"
click at [164, 281] on button "Save" at bounding box center [223, 290] width 119 height 18
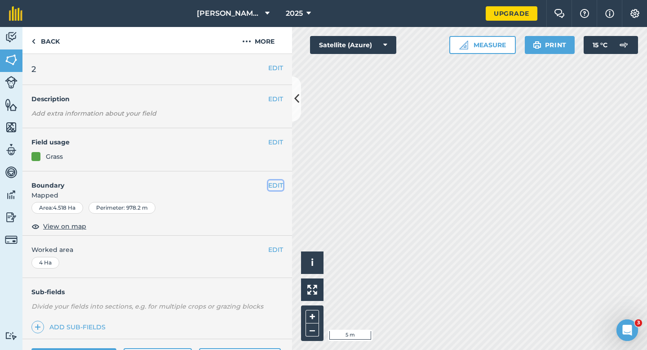
click at [270, 182] on button "EDIT" at bounding box center [275, 185] width 15 height 10
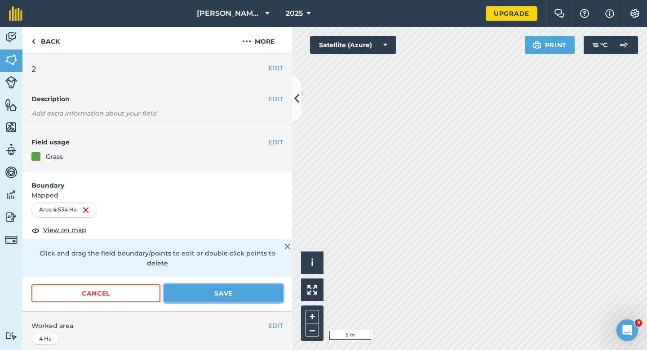
click at [251, 289] on button "Save" at bounding box center [223, 293] width 119 height 18
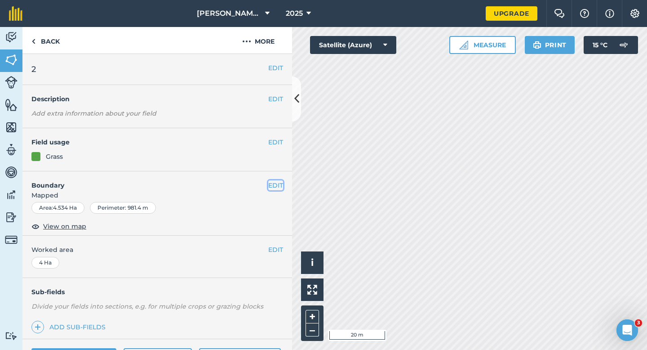
click at [275, 184] on button "EDIT" at bounding box center [275, 185] width 15 height 10
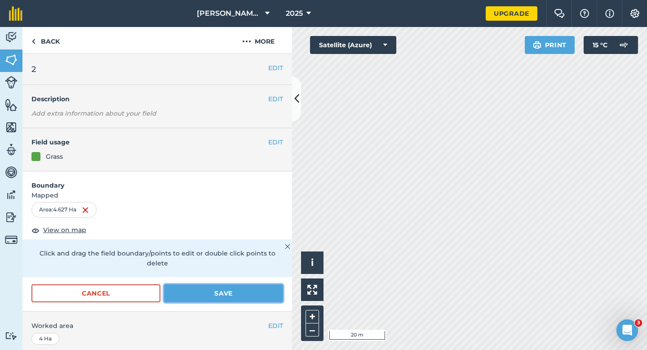
click at [238, 288] on button "Save" at bounding box center [223, 293] width 119 height 18
